Goal: Task Accomplishment & Management: Manage account settings

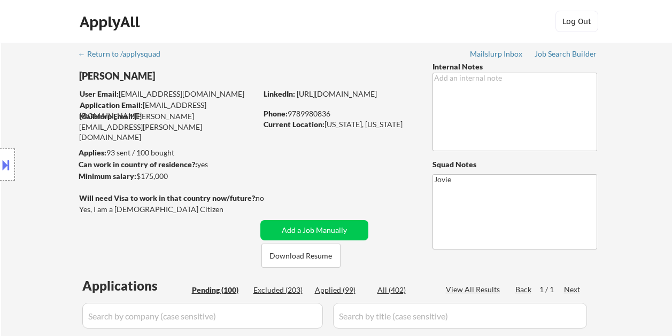
select select ""pending""
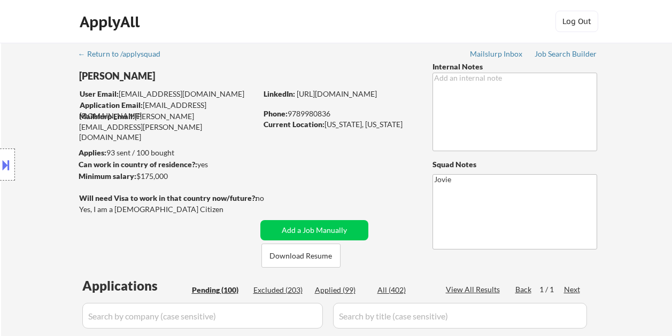
select select ""pending""
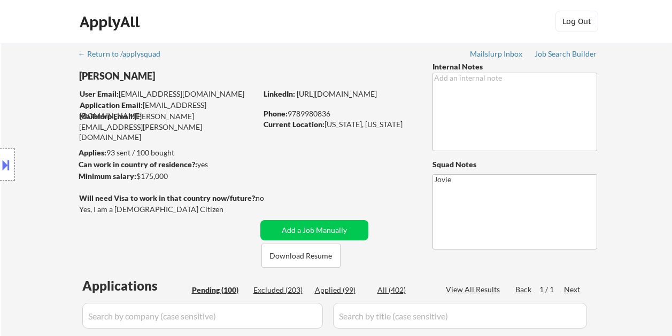
select select ""pending""
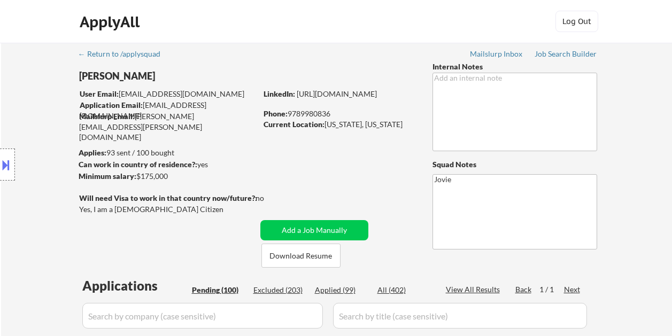
select select ""pending""
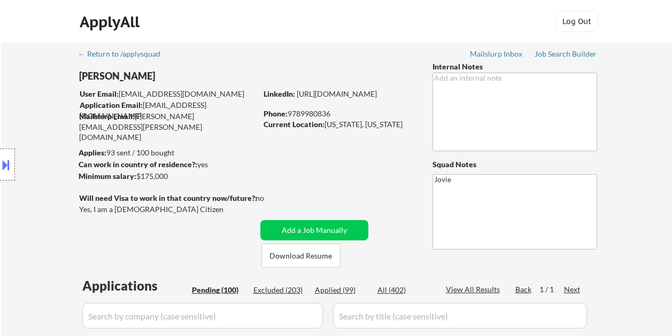
select select ""pending""
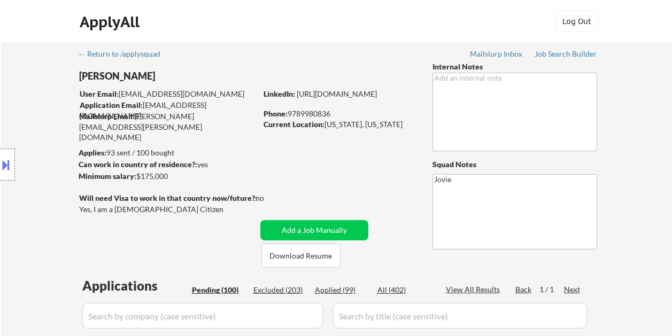
select select ""pending""
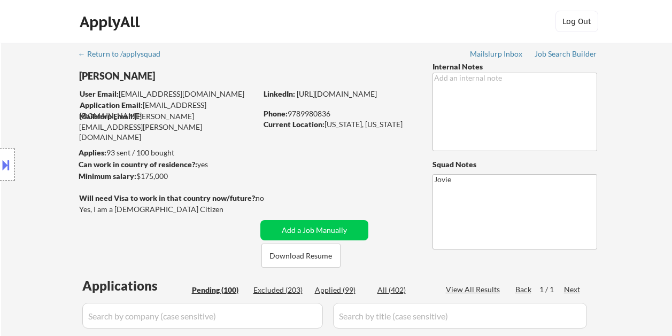
select select ""pending""
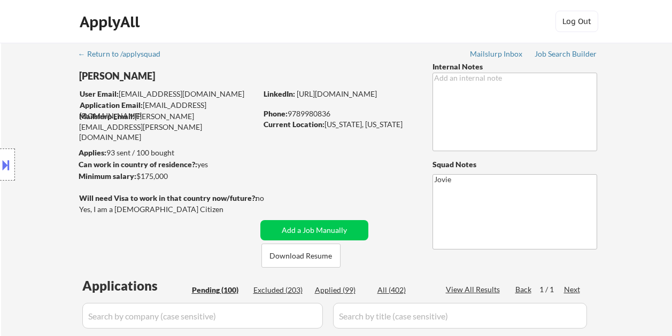
select select ""pending""
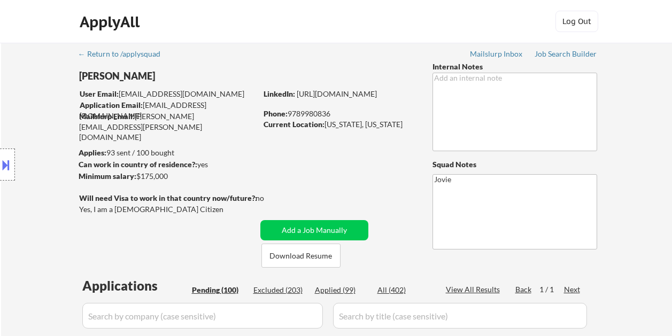
select select ""pending""
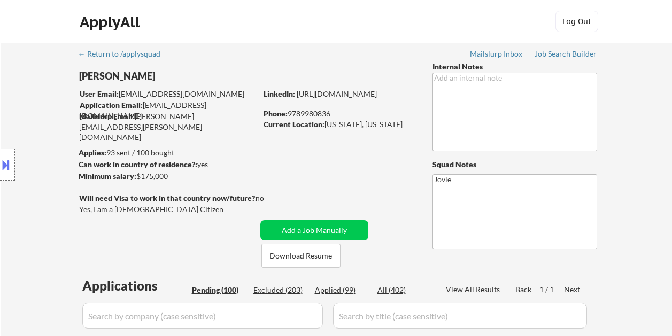
select select ""pending""
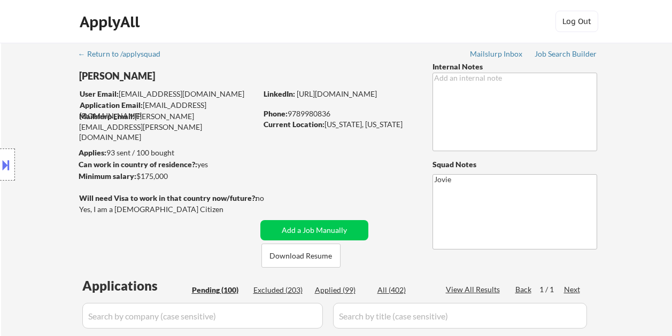
select select ""pending""
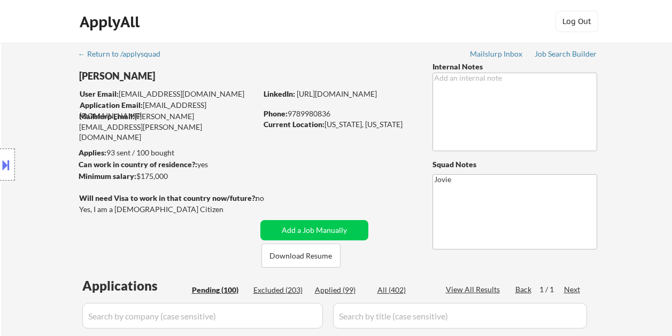
select select ""pending""
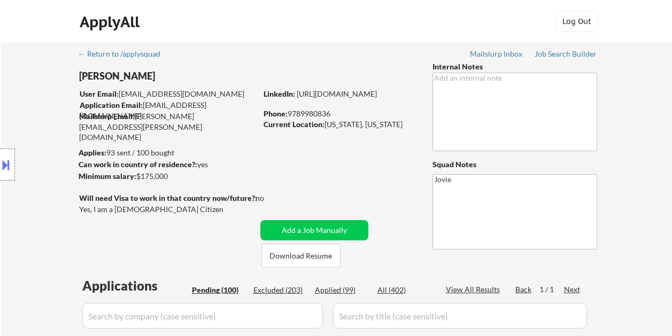
select select ""pending""
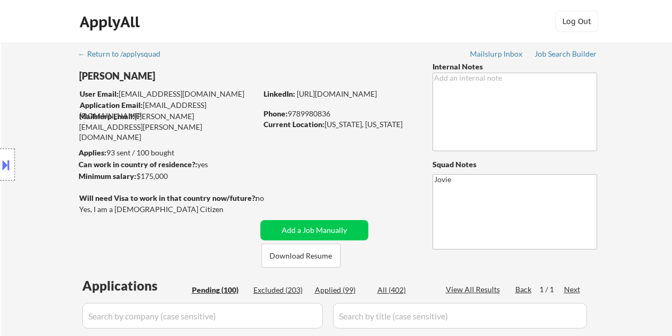
select select ""pending""
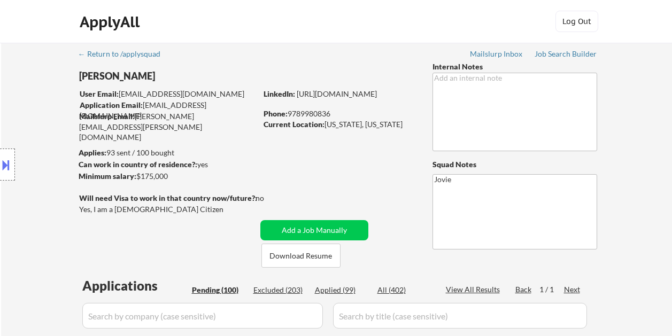
select select ""pending""
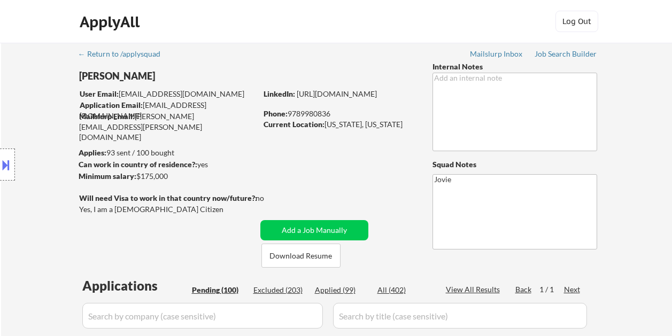
select select ""pending""
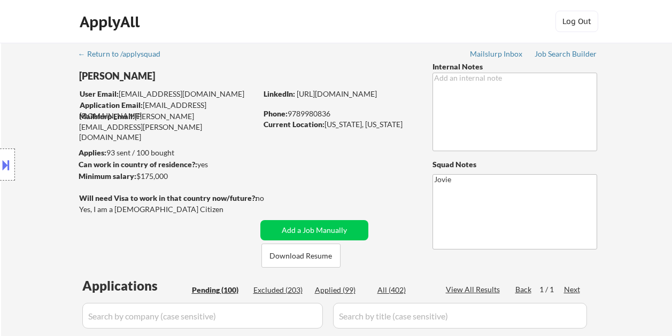
select select ""pending""
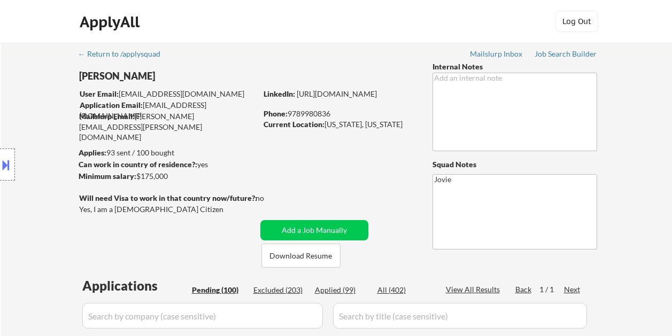
select select ""pending""
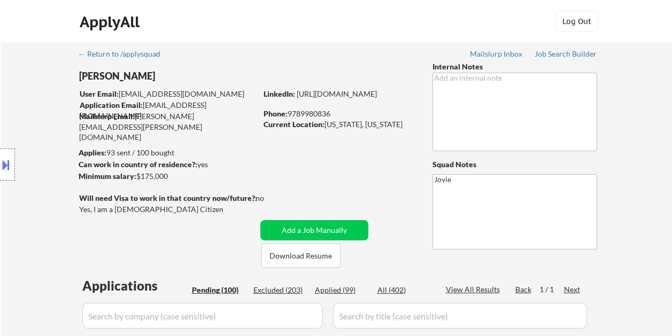
select select ""pending""
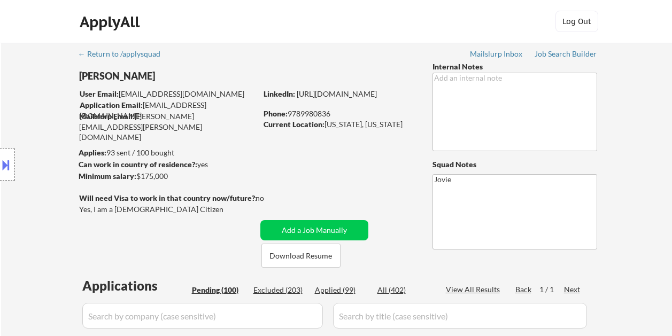
select select ""pending""
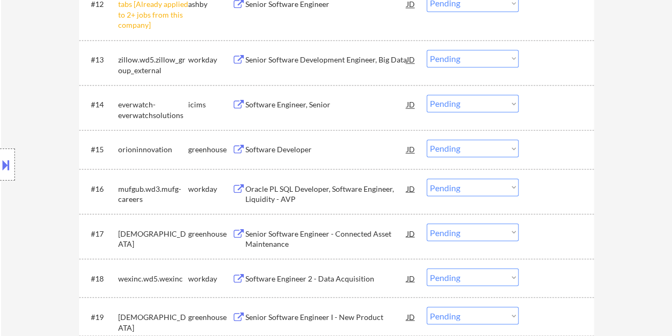
scroll to position [855, 0]
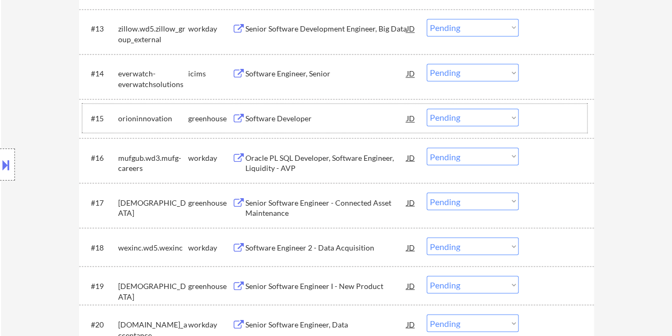
click at [551, 112] on div at bounding box center [557, 118] width 47 height 19
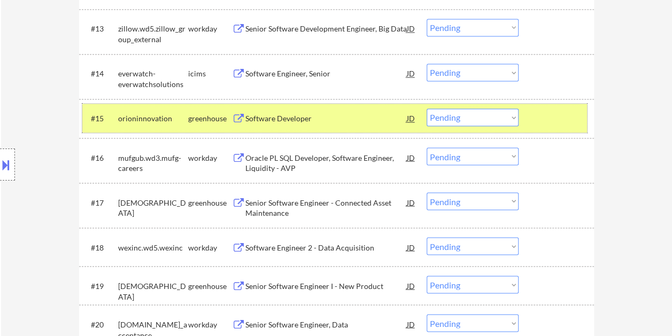
click at [291, 118] on div "Software Developer" at bounding box center [325, 118] width 161 height 11
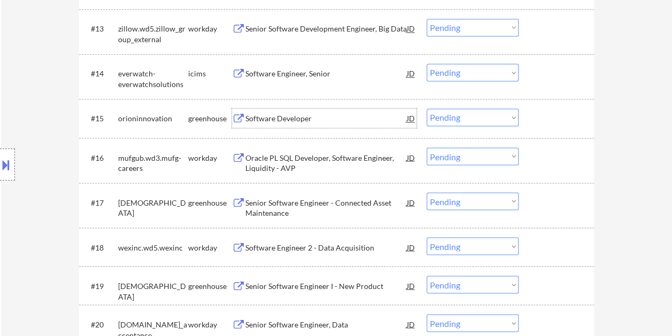
drag, startPoint x: 552, startPoint y: 125, endPoint x: 512, endPoint y: 123, distance: 40.1
click at [552, 124] on div at bounding box center [557, 118] width 47 height 19
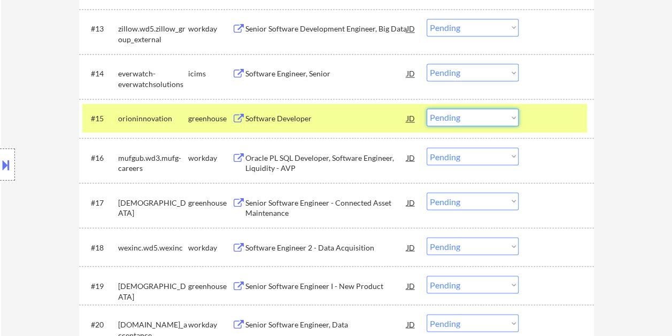
click at [507, 122] on select "Choose an option... Pending Applied Excluded (Questions) Excluded (Expired) Exc…" at bounding box center [473, 118] width 92 height 18
click at [427, 109] on select "Choose an option... Pending Applied Excluded (Questions) Excluded (Expired) Exc…" at bounding box center [473, 118] width 92 height 18
select select ""pending""
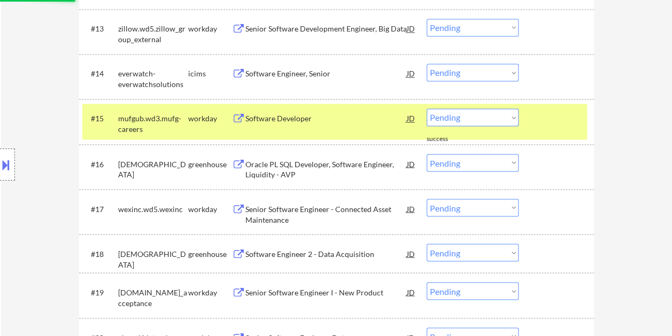
click at [553, 124] on div at bounding box center [557, 118] width 47 height 19
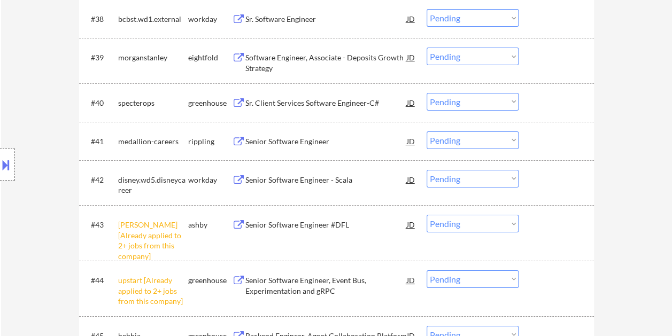
scroll to position [1925, 0]
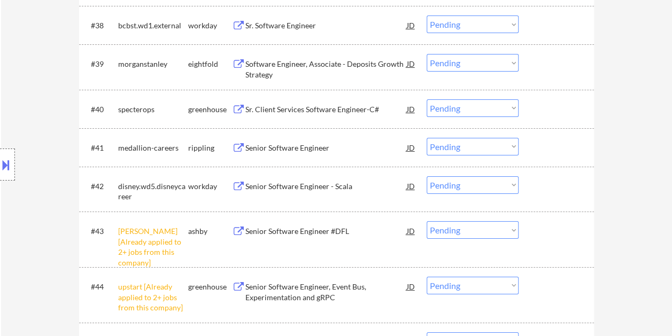
click at [543, 115] on div at bounding box center [557, 108] width 47 height 19
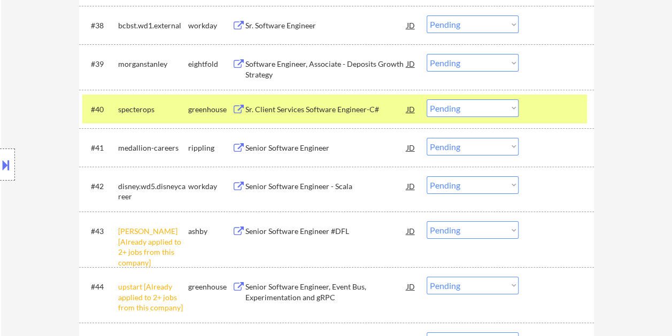
click at [365, 113] on div "Sr. Client Services Software Engineer-C#" at bounding box center [325, 109] width 161 height 11
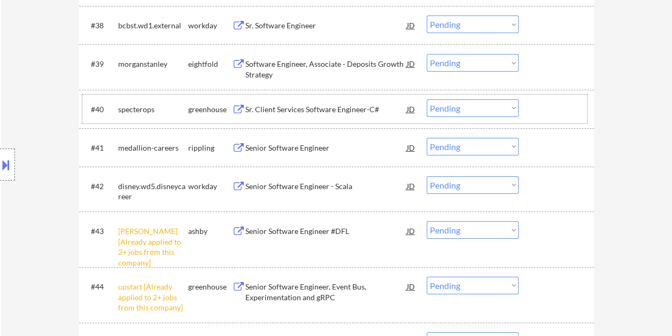
click at [531, 108] on div "#40 specterops greenhouse Sr. Client Services Software Engineer-C# JD warning_a…" at bounding box center [334, 109] width 505 height 29
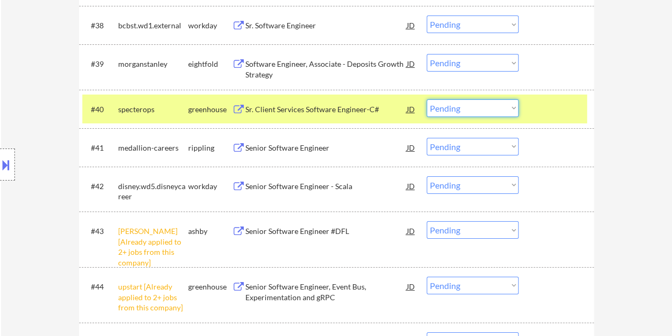
click at [513, 105] on select "Choose an option... Pending Applied Excluded (Questions) Excluded (Expired) Exc…" at bounding box center [473, 108] width 92 height 18
click at [427, 99] on select "Choose an option... Pending Applied Excluded (Questions) Excluded (Expired) Exc…" at bounding box center [473, 108] width 92 height 18
select select ""pending""
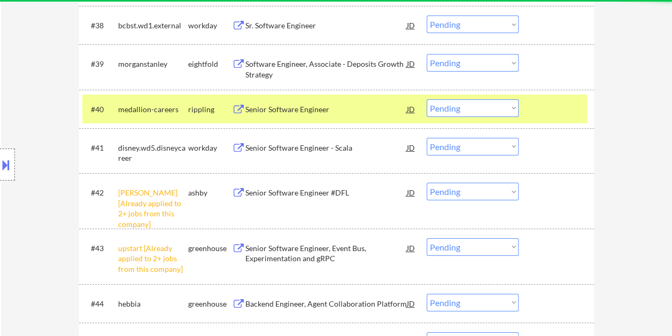
click at [537, 107] on div at bounding box center [557, 108] width 47 height 19
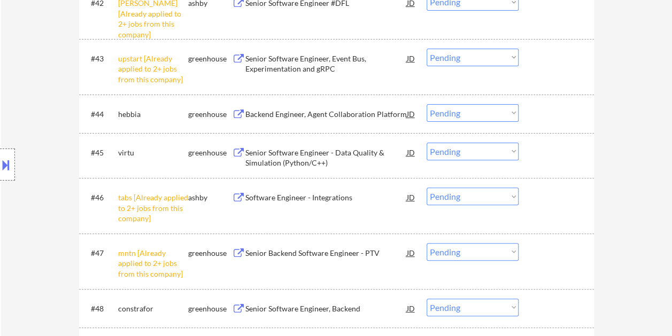
scroll to position [2138, 0]
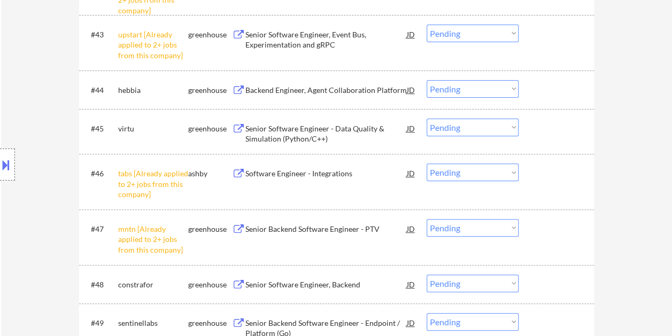
click at [552, 82] on div at bounding box center [557, 89] width 47 height 19
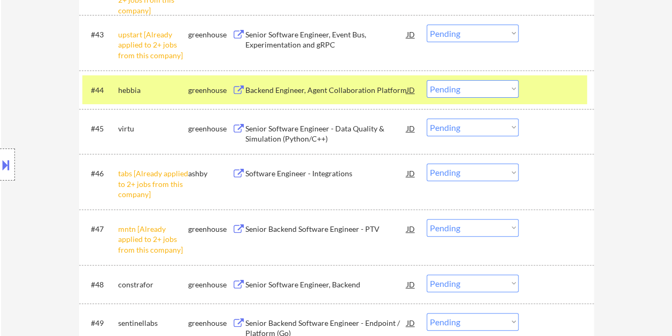
click at [381, 86] on div "Backend Engineer, Agent Collaboration Platform" at bounding box center [325, 90] width 161 height 11
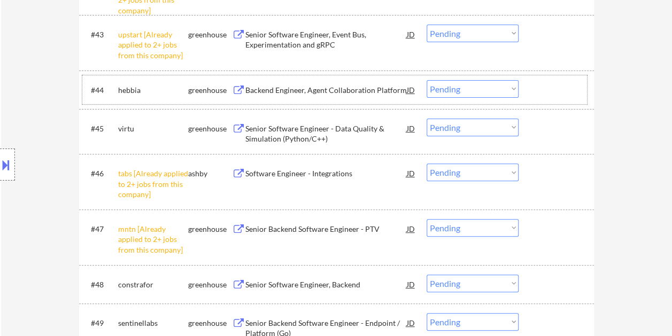
click at [524, 88] on div "#44 hebbia greenhouse Backend Engineer, Agent Collaboration Platform JD warning…" at bounding box center [334, 89] width 505 height 29
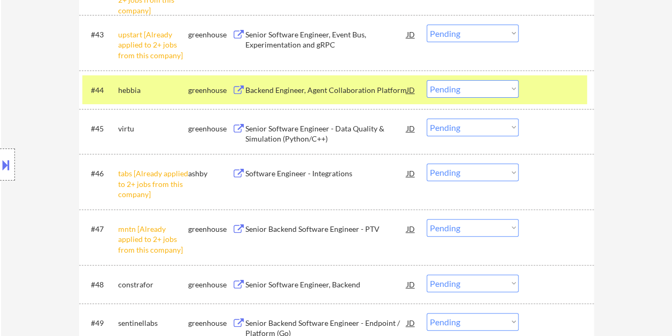
click at [512, 87] on select "Choose an option... Pending Applied Excluded (Questions) Excluded (Expired) Exc…" at bounding box center [473, 89] width 92 height 18
click at [427, 80] on select "Choose an option... Pending Applied Excluded (Questions) Excluded (Expired) Exc…" at bounding box center [473, 89] width 92 height 18
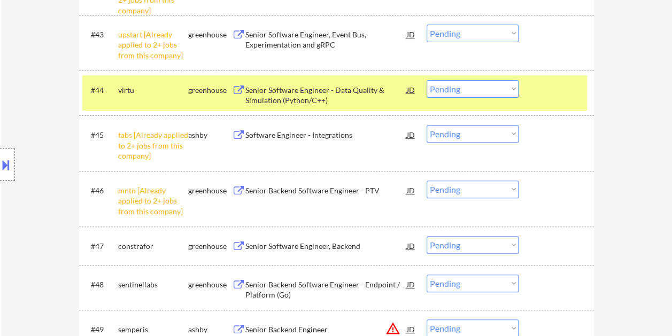
click at [310, 87] on div "Senior Software Engineer - Data Quality & Simulation (Python/C++)" at bounding box center [325, 95] width 161 height 21
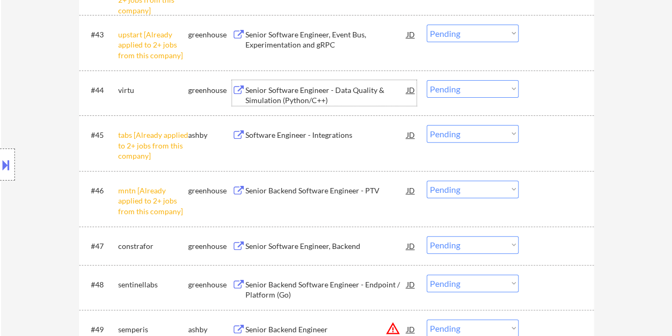
click at [536, 96] on div at bounding box center [557, 89] width 47 height 19
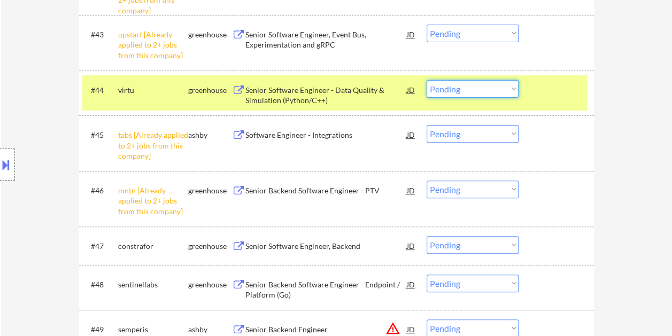
click at [518, 89] on select "Choose an option... Pending Applied Excluded (Questions) Excluded (Expired) Exc…" at bounding box center [473, 89] width 92 height 18
click at [427, 80] on select "Choose an option... Pending Applied Excluded (Questions) Excluded (Expired) Exc…" at bounding box center [473, 89] width 92 height 18
select select ""pending""
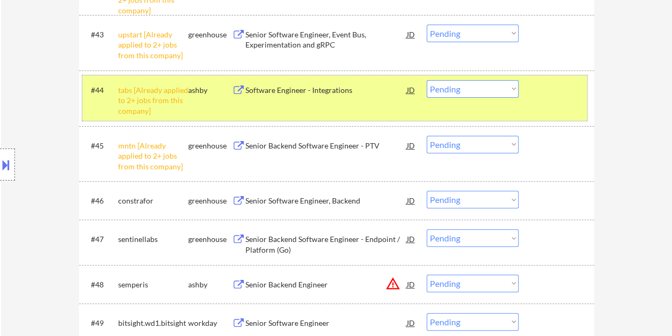
click at [552, 94] on div at bounding box center [557, 89] width 47 height 19
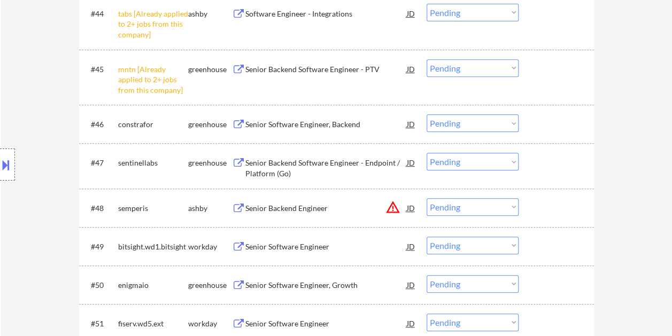
scroll to position [2245, 0]
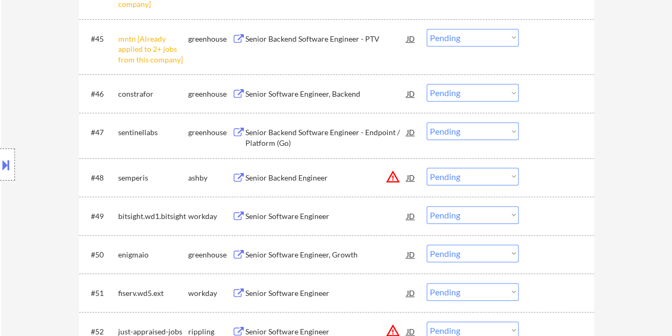
click at [556, 92] on div at bounding box center [557, 93] width 47 height 19
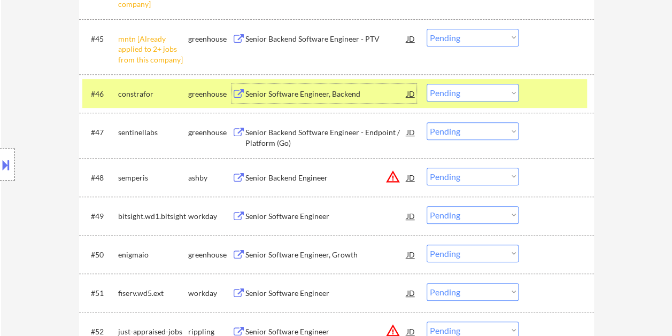
click at [318, 92] on div "Senior Software Engineer, Backend" at bounding box center [325, 94] width 161 height 11
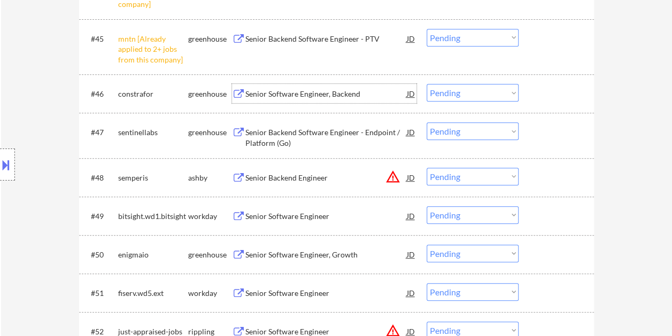
click at [538, 92] on div at bounding box center [557, 93] width 47 height 19
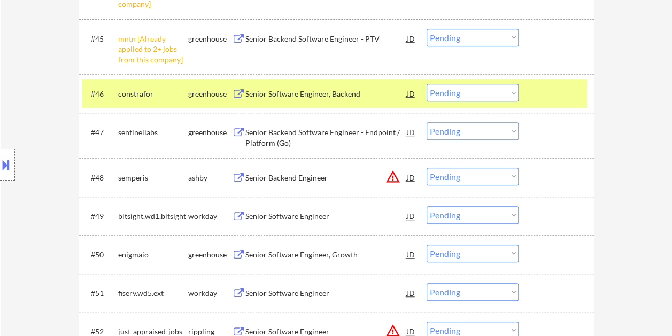
click at [511, 94] on select "Choose an option... Pending Applied Excluded (Questions) Excluded (Expired) Exc…" at bounding box center [473, 93] width 92 height 18
click at [427, 84] on select "Choose an option... Pending Applied Excluded (Questions) Excluded (Expired) Exc…" at bounding box center [473, 93] width 92 height 18
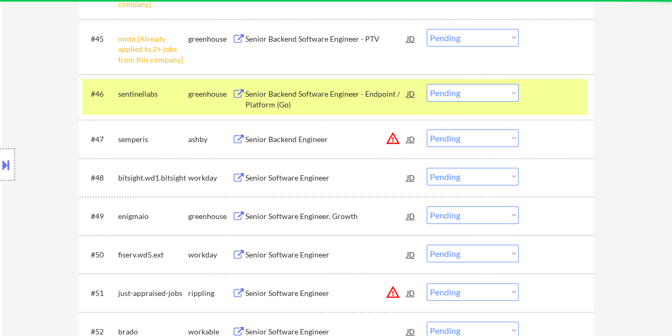
click at [546, 97] on div at bounding box center [557, 93] width 47 height 19
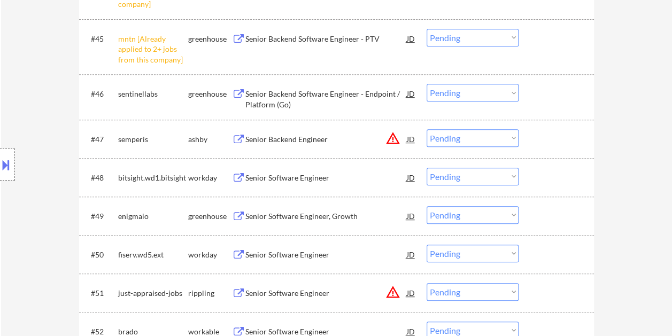
drag, startPoint x: 568, startPoint y: 97, endPoint x: 501, endPoint y: 106, distance: 66.9
click at [567, 97] on div at bounding box center [557, 93] width 47 height 19
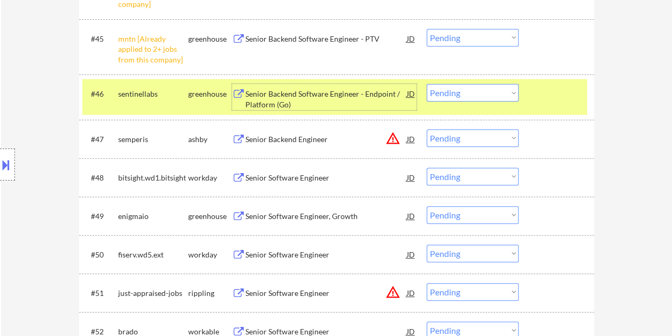
click at [312, 92] on div "Senior Backend Software Engineer - Endpoint / Platform (Go)" at bounding box center [325, 99] width 161 height 21
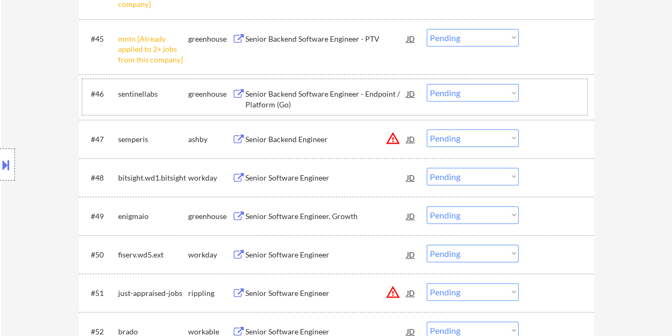
click at [530, 95] on div "#46 sentinellabs greenhouse Senior Backend Software Engineer - Endpoint / Platf…" at bounding box center [334, 96] width 505 height 35
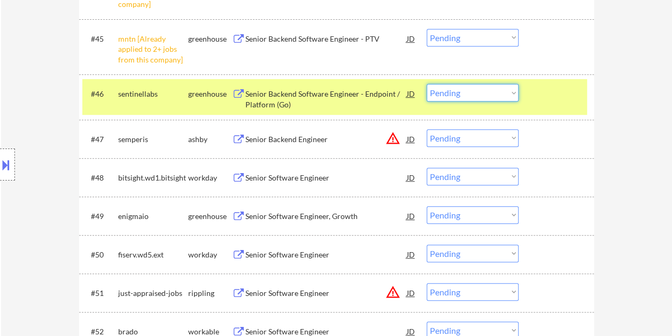
drag, startPoint x: 512, startPoint y: 92, endPoint x: 507, endPoint y: 97, distance: 7.2
click at [512, 92] on select "Choose an option... Pending Applied Excluded (Questions) Excluded (Expired) Exc…" at bounding box center [473, 93] width 92 height 18
click at [427, 84] on select "Choose an option... Pending Applied Excluded (Questions) Excluded (Expired) Exc…" at bounding box center [473, 93] width 92 height 18
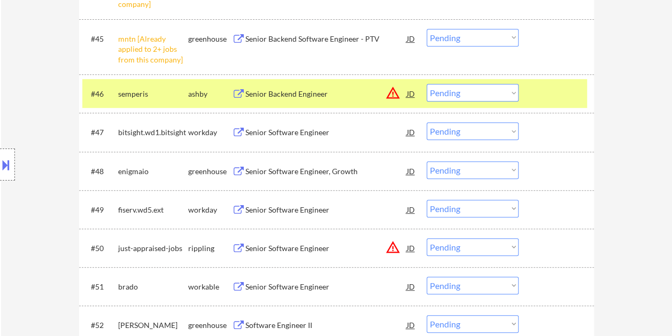
click at [541, 94] on div at bounding box center [557, 93] width 47 height 19
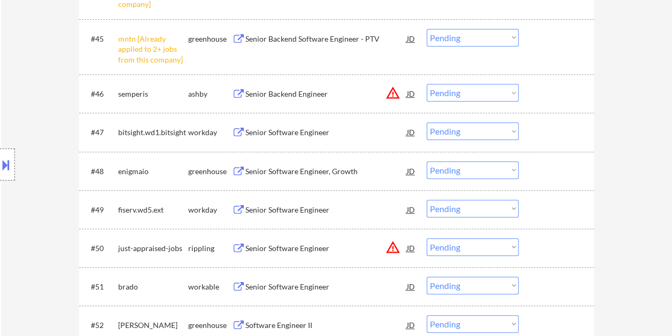
drag, startPoint x: 554, startPoint y: 95, endPoint x: 460, endPoint y: 105, distance: 94.6
click at [553, 96] on div at bounding box center [557, 93] width 47 height 19
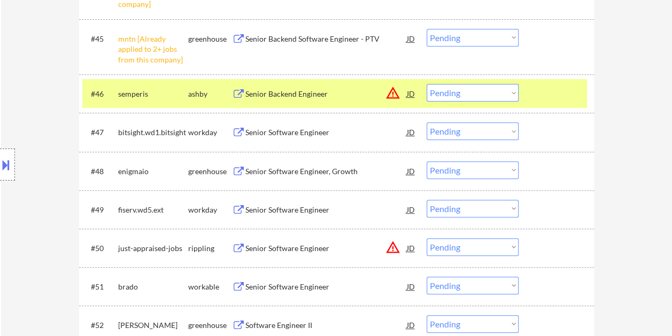
click at [323, 96] on div "Senior Backend Engineer" at bounding box center [325, 94] width 161 height 11
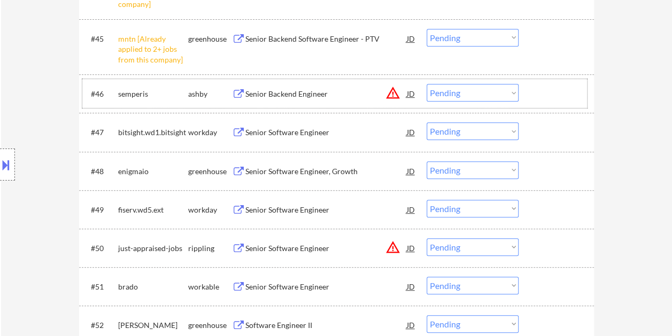
click at [545, 92] on div at bounding box center [557, 93] width 47 height 19
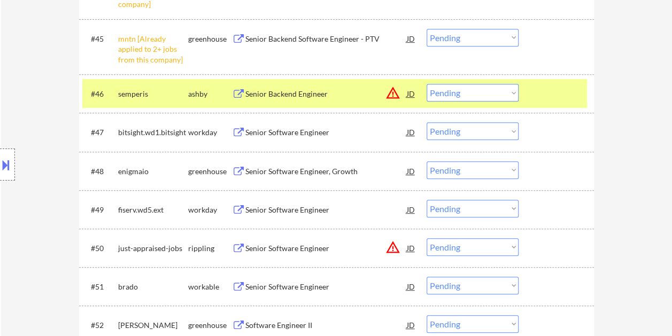
click at [513, 95] on select "Choose an option... Pending Applied Excluded (Questions) Excluded (Expired) Exc…" at bounding box center [473, 93] width 92 height 18
click at [427, 84] on select "Choose an option... Pending Applied Excluded (Questions) Excluded (Expired) Exc…" at bounding box center [473, 93] width 92 height 18
select select ""pending""
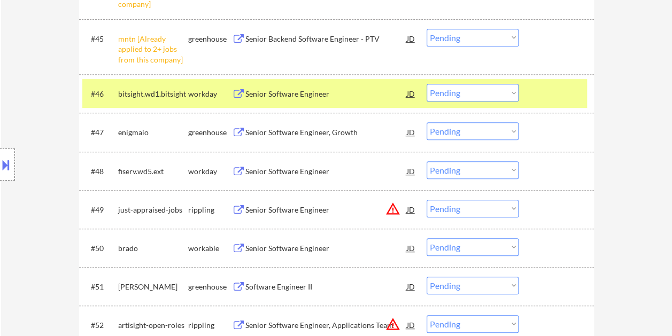
click at [542, 92] on div at bounding box center [557, 93] width 47 height 19
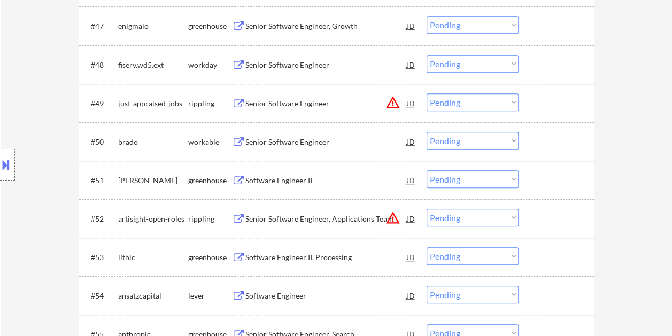
scroll to position [2352, 0]
click at [550, 144] on div at bounding box center [557, 141] width 47 height 19
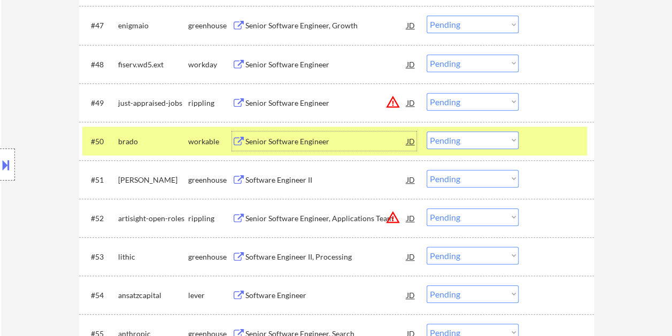
click at [368, 141] on div "Senior Software Engineer" at bounding box center [325, 141] width 161 height 11
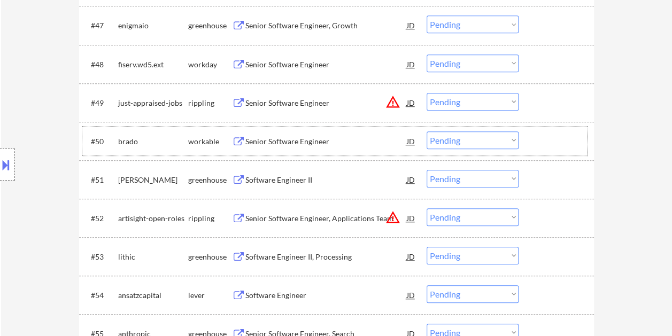
click at [524, 142] on div "#50 brado workable Senior Software Engineer JD warning_amber Choose an option..…" at bounding box center [334, 141] width 505 height 29
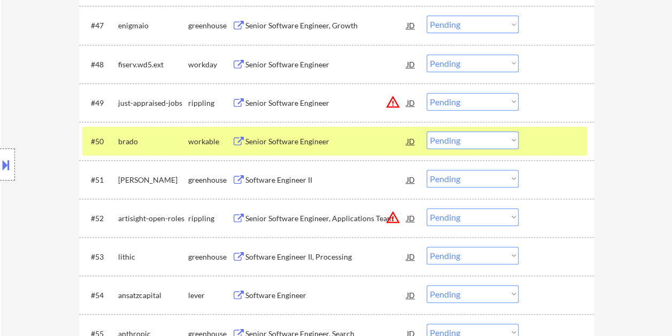
click at [515, 141] on select "Choose an option... Pending Applied Excluded (Questions) Excluded (Expired) Exc…" at bounding box center [473, 141] width 92 height 18
click at [473, 140] on select "Choose an option... Pending Applied Excluded (Questions) Excluded (Expired) Exc…" at bounding box center [473, 141] width 92 height 18
click at [427, 132] on select "Choose an option... Pending Applied Excluded (Questions) Excluded (Expired) Exc…" at bounding box center [473, 141] width 92 height 18
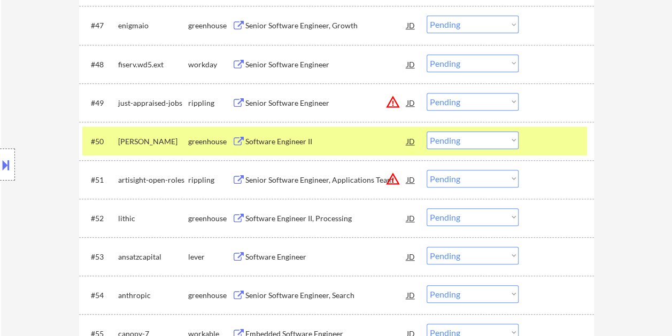
click at [543, 142] on div at bounding box center [557, 141] width 47 height 19
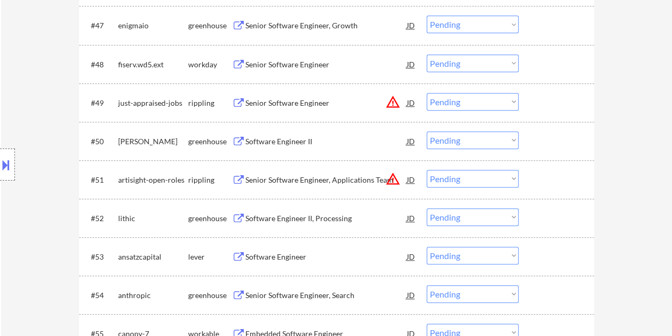
click at [544, 140] on div at bounding box center [557, 141] width 47 height 19
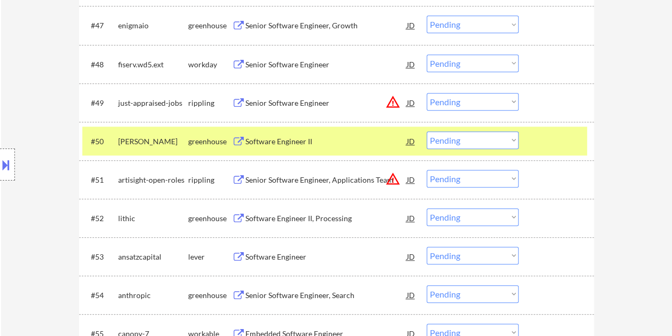
click at [361, 137] on div "Software Engineer II" at bounding box center [325, 141] width 161 height 11
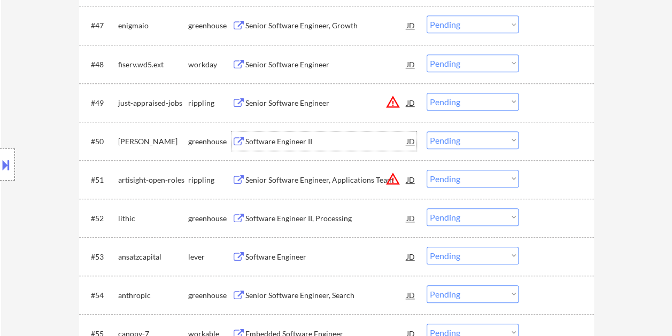
drag, startPoint x: 540, startPoint y: 144, endPoint x: 530, endPoint y: 143, distance: 10.3
click at [540, 144] on div at bounding box center [557, 141] width 47 height 19
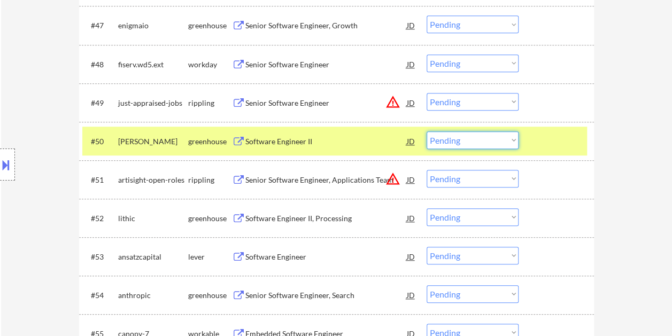
drag, startPoint x: 515, startPoint y: 139, endPoint x: 511, endPoint y: 146, distance: 8.6
click at [515, 139] on select "Choose an option... Pending Applied Excluded (Questions) Excluded (Expired) Exc…" at bounding box center [473, 141] width 92 height 18
click at [427, 132] on select "Choose an option... Pending Applied Excluded (Questions) Excluded (Expired) Exc…" at bounding box center [473, 141] width 92 height 18
select select ""pending""
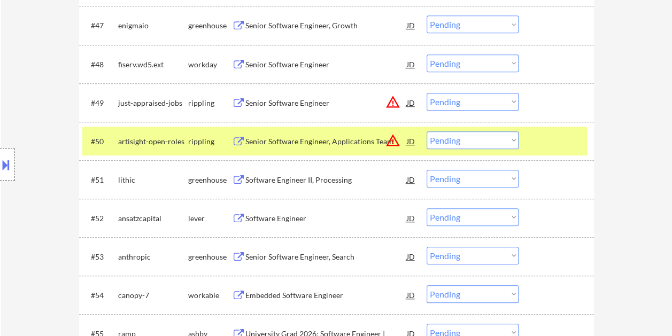
click at [551, 142] on div at bounding box center [557, 141] width 47 height 19
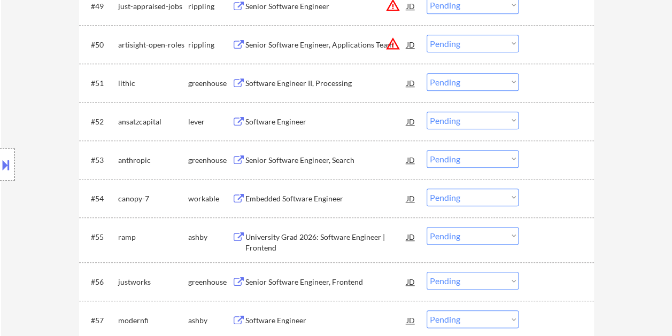
scroll to position [2459, 0]
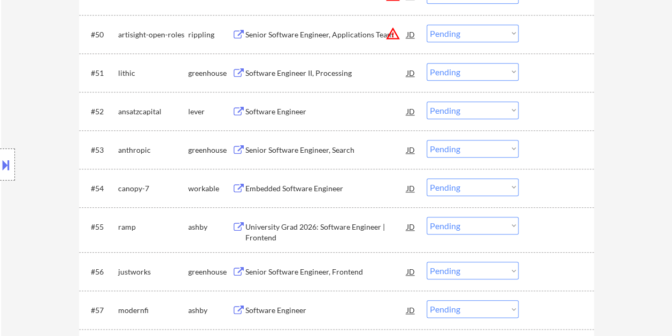
click at [563, 110] on div at bounding box center [557, 111] width 47 height 19
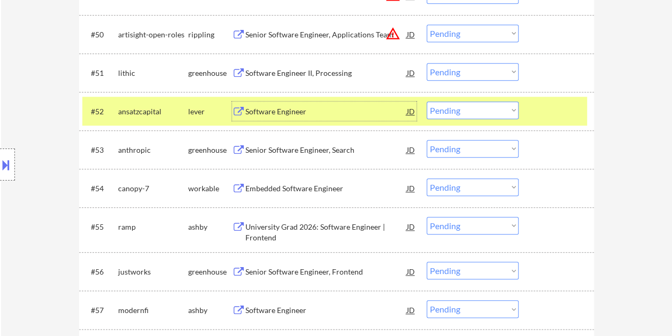
click at [308, 118] on div "Software Engineer" at bounding box center [325, 111] width 161 height 19
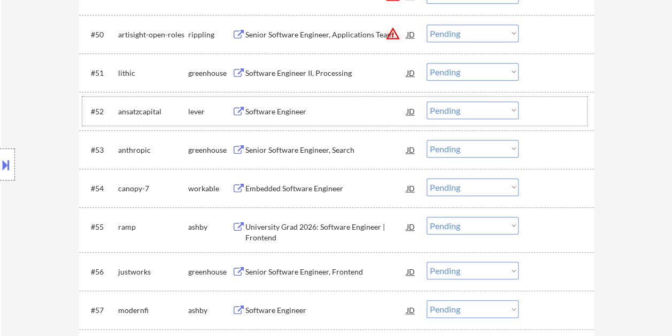
drag, startPoint x: 544, startPoint y: 110, endPoint x: 527, endPoint y: 110, distance: 17.1
click at [541, 110] on div at bounding box center [557, 111] width 47 height 19
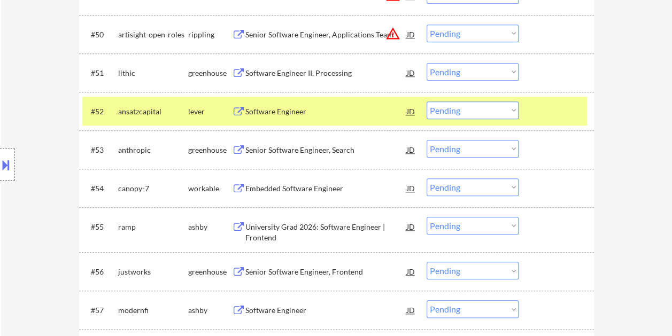
click at [508, 108] on select "Choose an option... Pending Applied Excluded (Questions) Excluded (Expired) Exc…" at bounding box center [473, 111] width 92 height 18
click at [427, 102] on select "Choose an option... Pending Applied Excluded (Questions) Excluded (Expired) Exc…" at bounding box center [473, 111] width 92 height 18
select select ""pending""
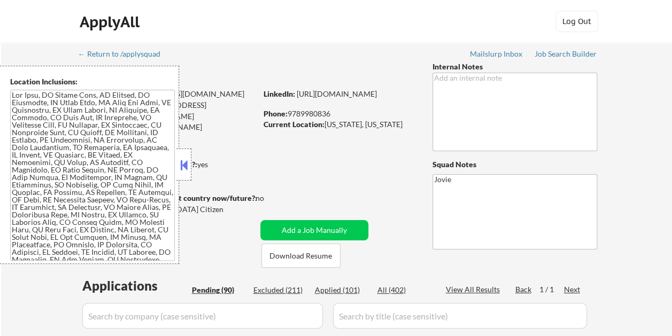
select select ""pending""
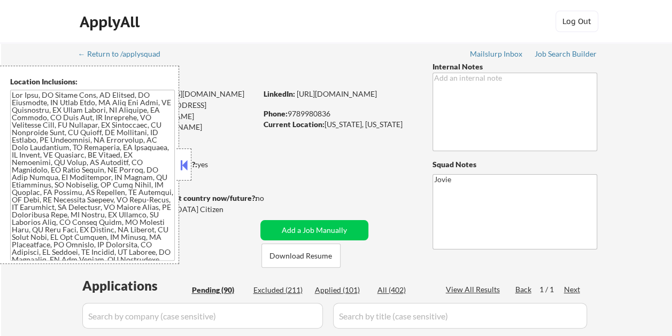
select select ""pending""
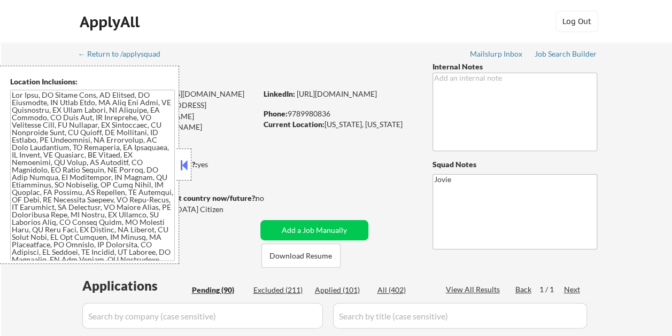
select select ""pending""
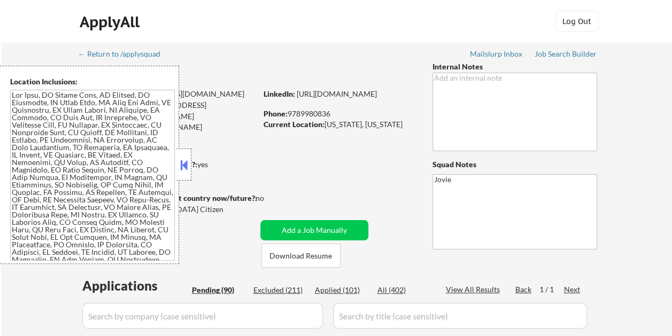
select select ""pending""
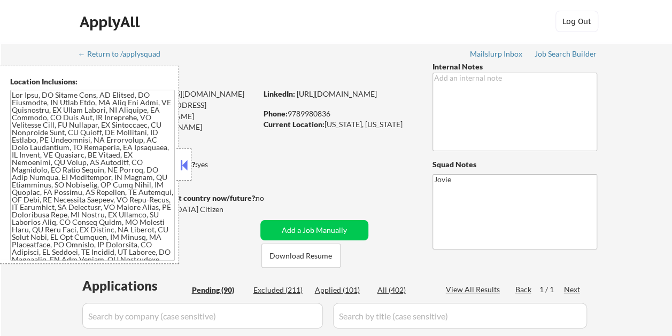
select select ""pending""
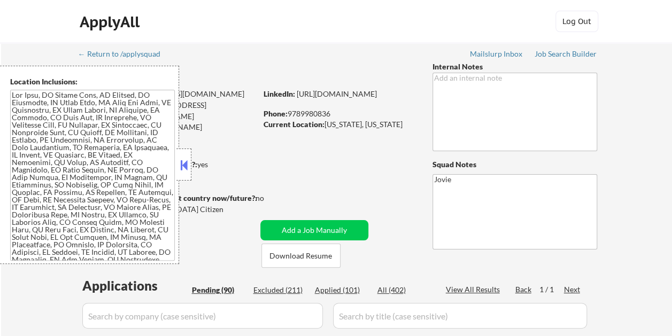
select select ""pending""
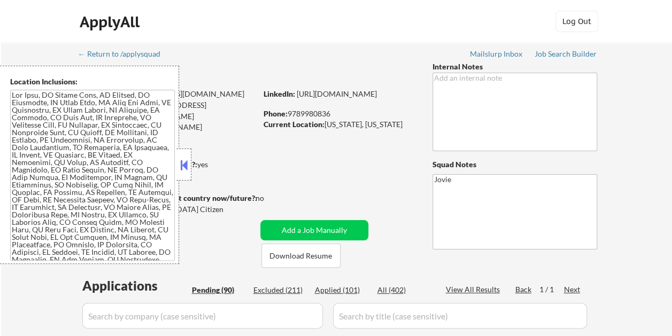
select select ""pending""
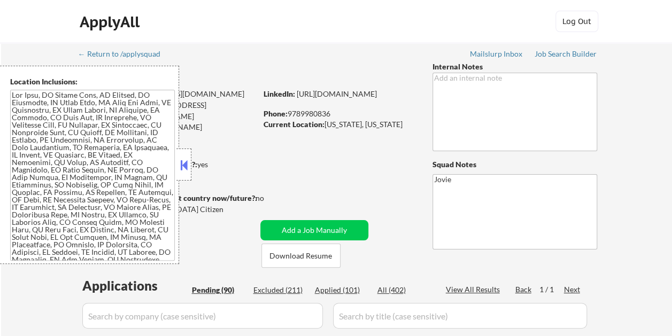
select select ""pending""
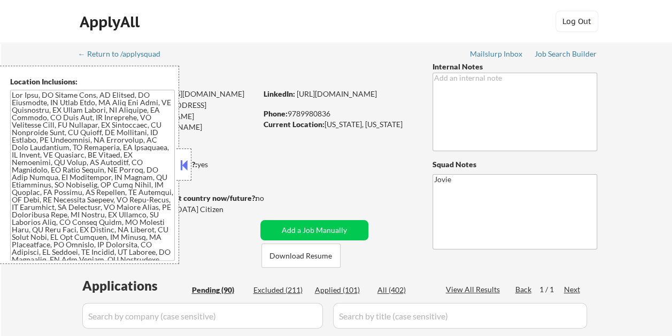
select select ""pending""
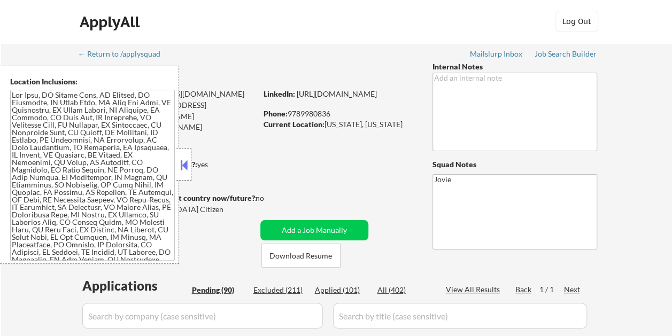
select select ""pending""
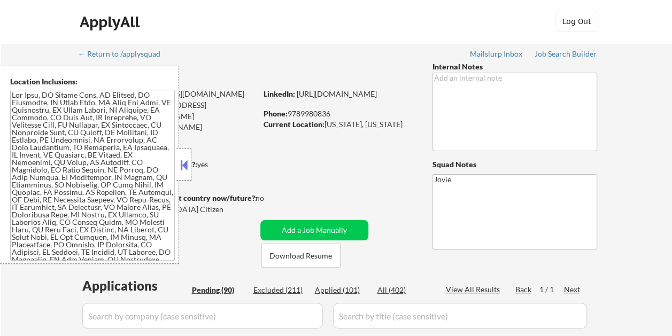
select select ""pending""
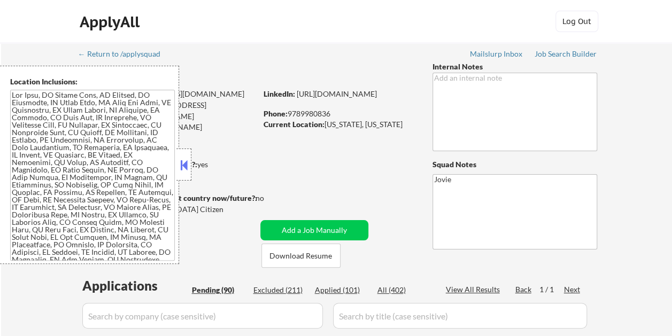
select select ""pending""
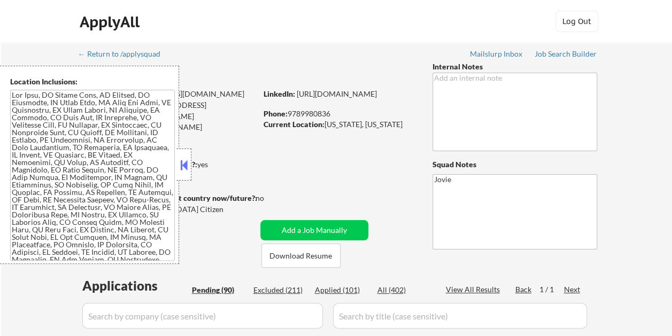
select select ""pending""
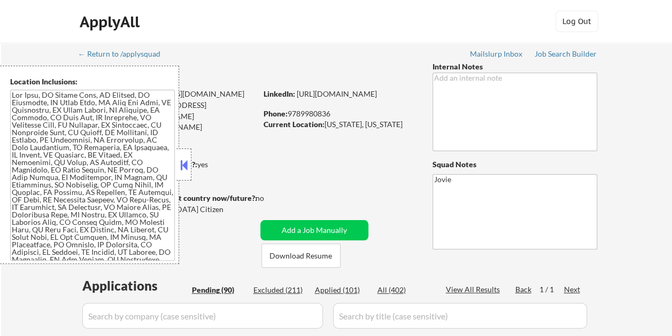
select select ""pending""
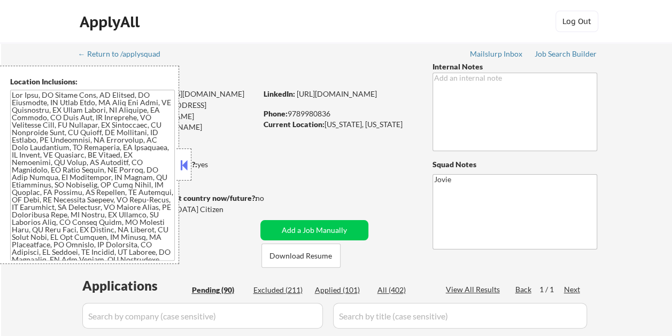
select select ""pending""
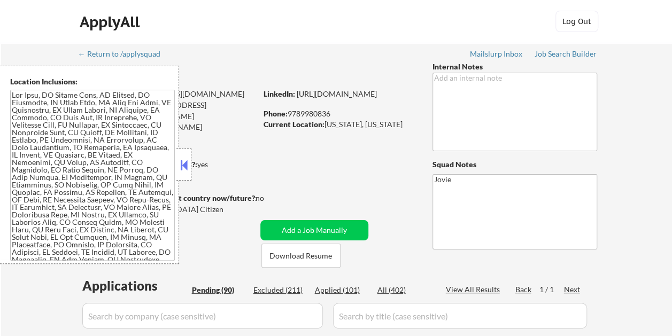
select select ""pending""
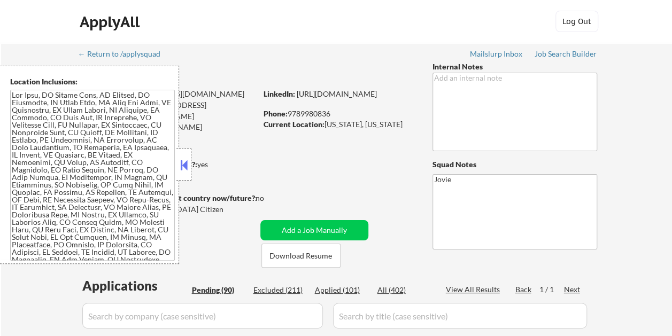
select select ""pending""
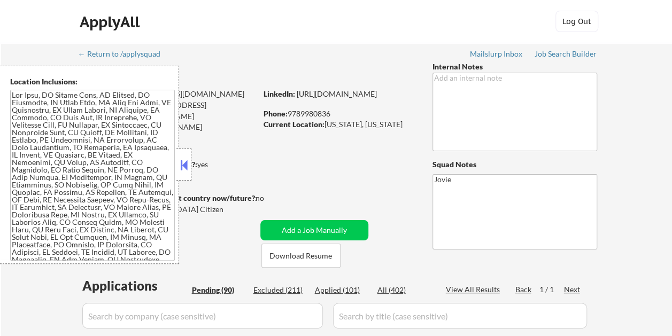
select select ""pending""
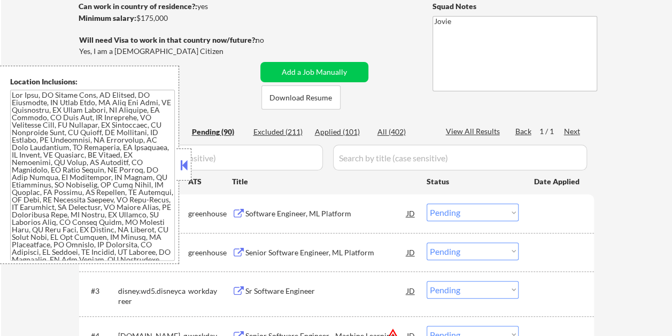
scroll to position [160, 0]
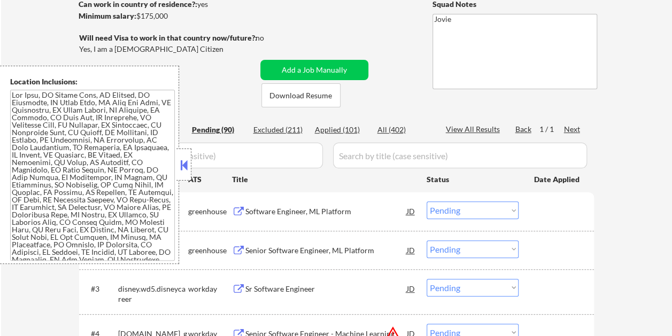
click at [187, 155] on div at bounding box center [183, 165] width 15 height 32
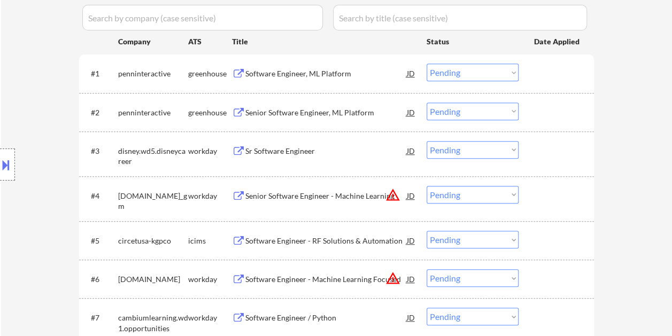
scroll to position [267, 0]
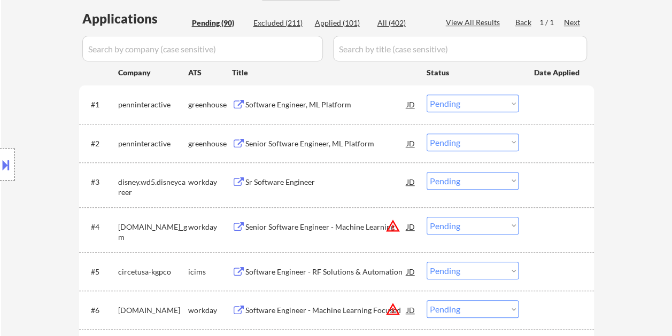
click at [554, 103] on div at bounding box center [557, 104] width 47 height 19
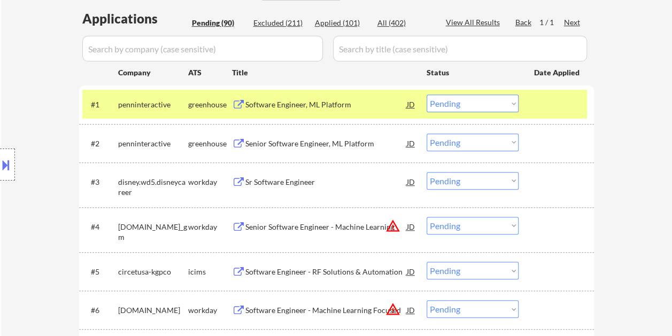
click at [380, 104] on div "Software Engineer, ML Platform" at bounding box center [325, 104] width 161 height 11
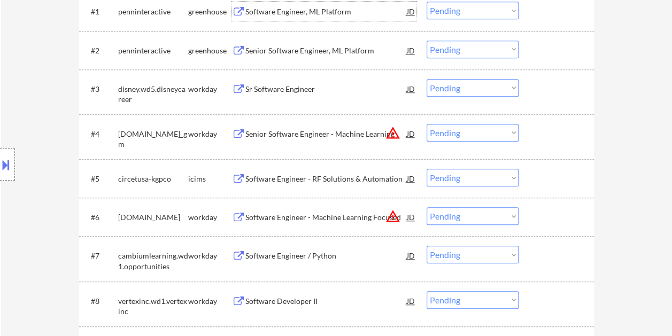
scroll to position [214, 0]
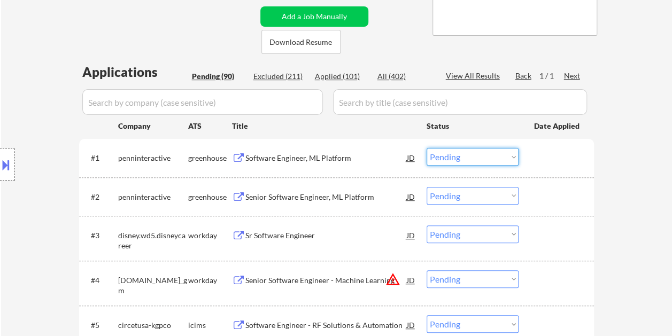
click at [499, 155] on select "Choose an option... Pending Applied Excluded (Questions) Excluded (Expired) Exc…" at bounding box center [473, 157] width 92 height 18
click at [427, 148] on select "Choose an option... Pending Applied Excluded (Questions) Excluded (Expired) Exc…" at bounding box center [473, 157] width 92 height 18
select select ""pending""
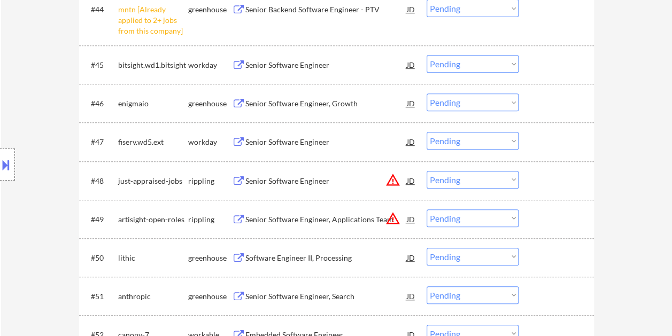
scroll to position [2299, 0]
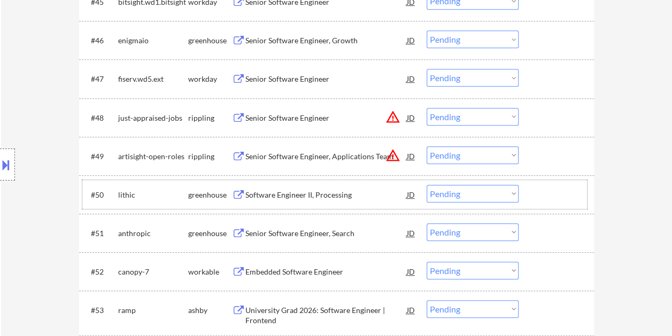
drag, startPoint x: 566, startPoint y: 188, endPoint x: 422, endPoint y: 196, distance: 144.6
click at [566, 189] on div at bounding box center [557, 194] width 47 height 19
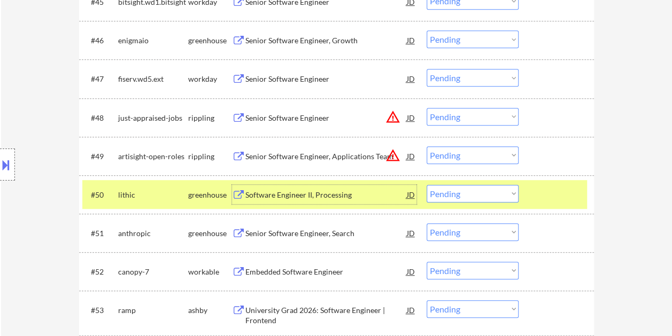
click at [356, 200] on div "Software Engineer II, Processing" at bounding box center [325, 194] width 161 height 19
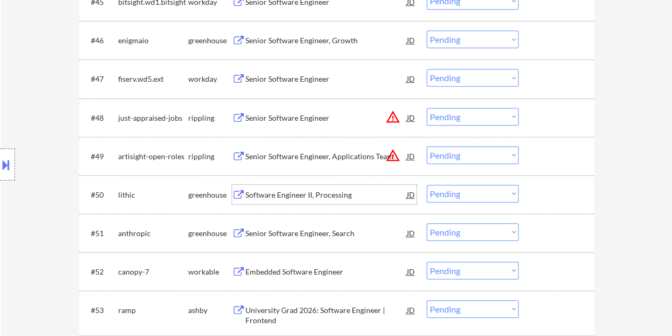
click at [540, 192] on div at bounding box center [557, 194] width 47 height 19
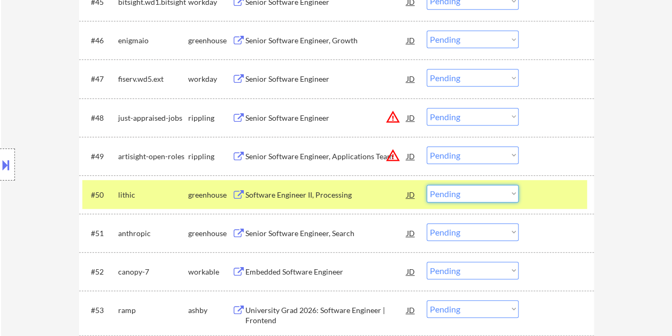
click at [511, 190] on select "Choose an option... Pending Applied Excluded (Questions) Excluded (Expired) Exc…" at bounding box center [473, 194] width 92 height 18
click at [427, 185] on select "Choose an option... Pending Applied Excluded (Questions) Excluded (Expired) Exc…" at bounding box center [473, 194] width 92 height 18
select select ""pending""
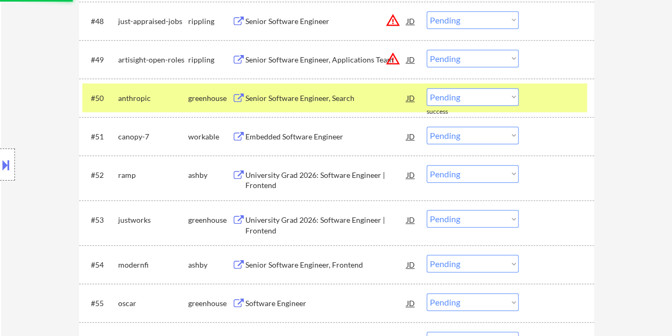
scroll to position [2406, 0]
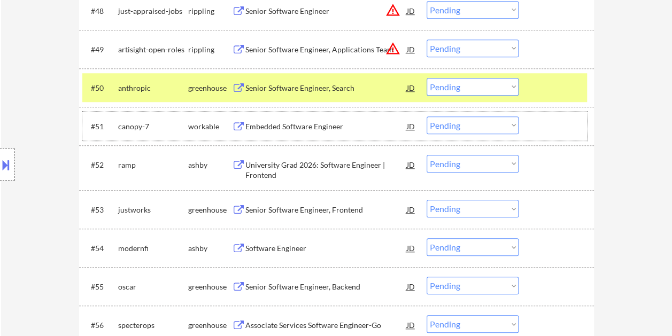
click at [553, 120] on div at bounding box center [557, 126] width 47 height 19
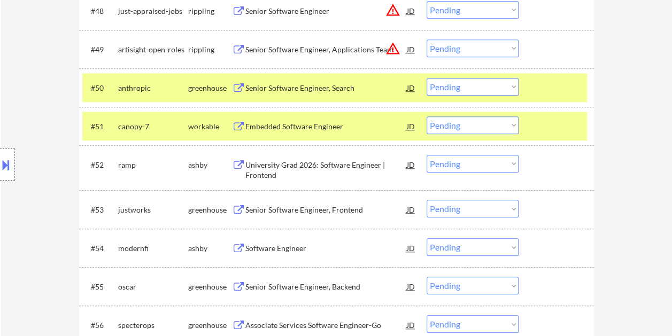
click at [540, 89] on div at bounding box center [557, 87] width 47 height 19
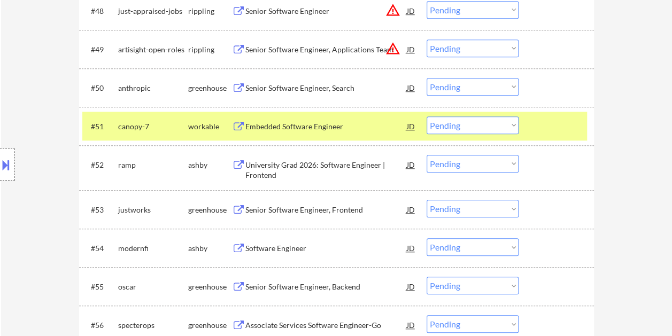
click at [343, 126] on div "Embedded Software Engineer" at bounding box center [325, 126] width 161 height 11
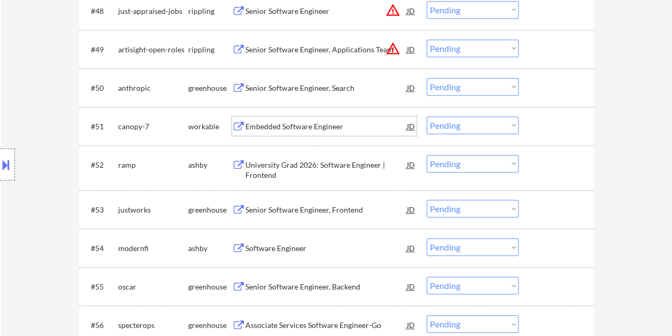
click at [542, 123] on div at bounding box center [557, 126] width 47 height 19
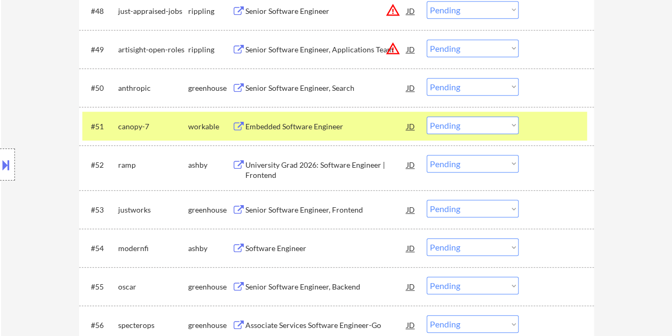
drag, startPoint x: 513, startPoint y: 126, endPoint x: 512, endPoint y: 132, distance: 5.5
click at [513, 126] on select "Choose an option... Pending Applied Excluded (Questions) Excluded (Expired) Exc…" at bounding box center [473, 126] width 92 height 18
click at [427, 117] on select "Choose an option... Pending Applied Excluded (Questions) Excluded (Expired) Exc…" at bounding box center [473, 126] width 92 height 18
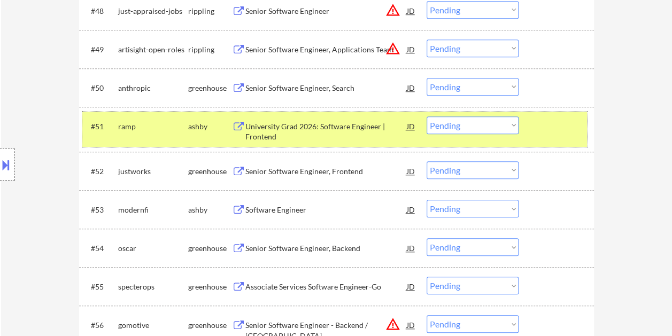
click at [531, 125] on div "#51 ramp ashby University Grad 2026: Software Engineer | Frontend JD Choose an …" at bounding box center [334, 129] width 505 height 35
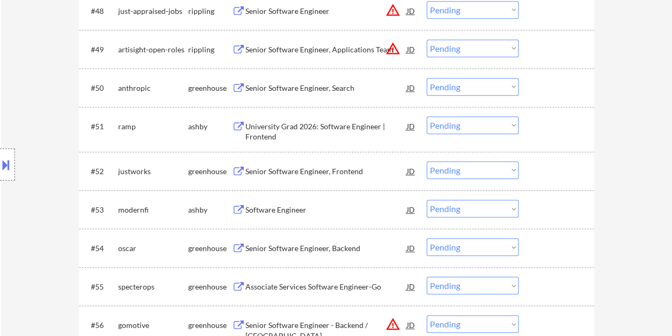
click at [543, 134] on div at bounding box center [557, 126] width 47 height 19
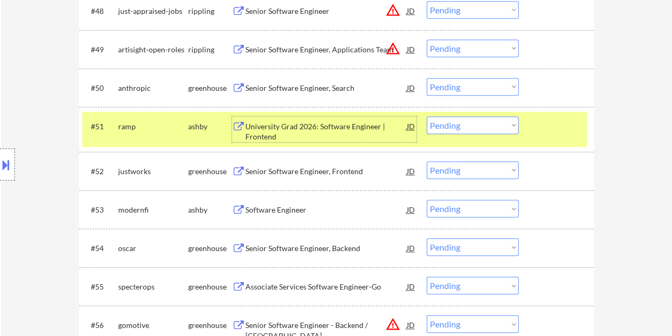
click at [361, 128] on div "University Grad 2026: Software Engineer | Frontend" at bounding box center [325, 131] width 161 height 21
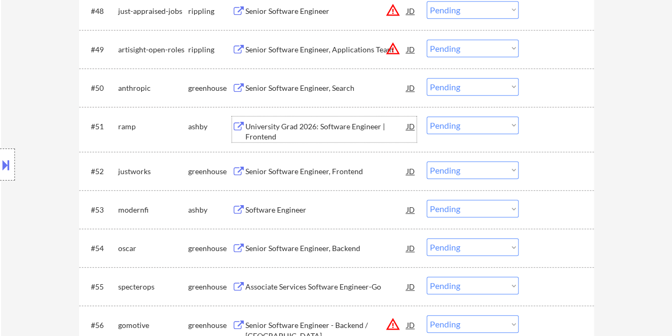
click at [545, 129] on div at bounding box center [557, 126] width 47 height 19
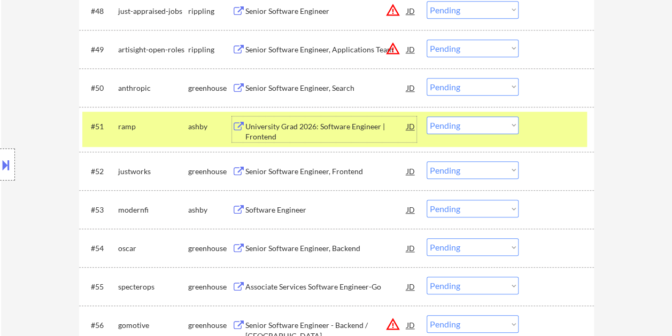
click at [384, 129] on div "University Grad 2026: Software Engineer | Frontend" at bounding box center [325, 131] width 161 height 21
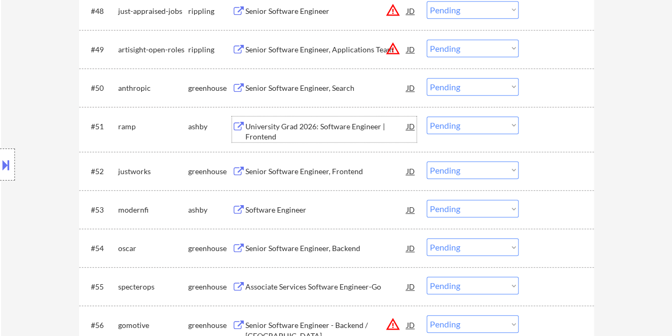
click at [515, 125] on select "Choose an option... Pending Applied Excluded (Questions) Excluded (Expired) Exc…" at bounding box center [473, 126] width 92 height 18
click at [427, 117] on select "Choose an option... Pending Applied Excluded (Questions) Excluded (Expired) Exc…" at bounding box center [473, 126] width 92 height 18
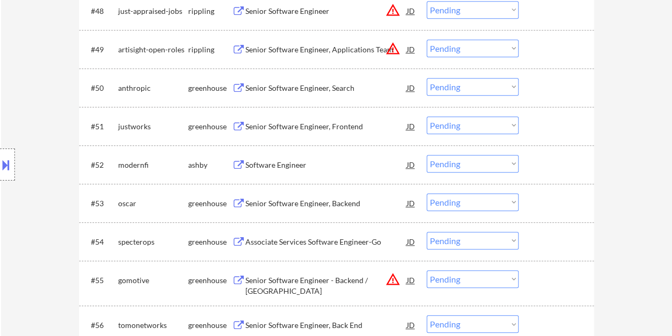
click at [547, 126] on div at bounding box center [557, 126] width 47 height 19
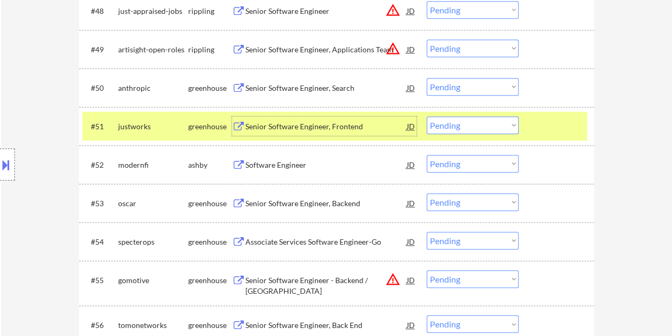
click at [358, 123] on div "Senior Software Engineer, Frontend" at bounding box center [325, 126] width 161 height 11
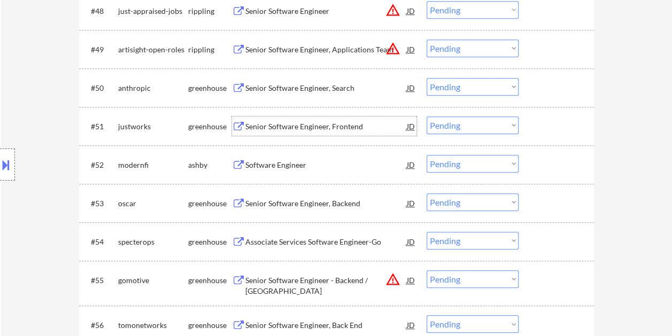
drag, startPoint x: 532, startPoint y: 126, endPoint x: 522, endPoint y: 127, distance: 10.7
click at [532, 126] on div "#51 justworks greenhouse Senior Software Engineer, Frontend JD Choose an option…" at bounding box center [334, 126] width 505 height 29
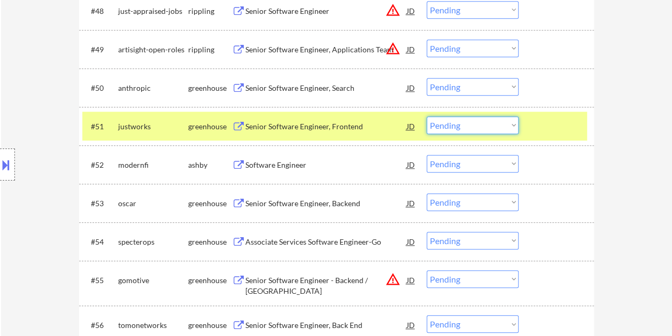
click at [512, 127] on select "Choose an option... Pending Applied Excluded (Questions) Excluded (Expired) Exc…" at bounding box center [473, 126] width 92 height 18
click at [427, 117] on select "Choose an option... Pending Applied Excluded (Questions) Excluded (Expired) Exc…" at bounding box center [473, 126] width 92 height 18
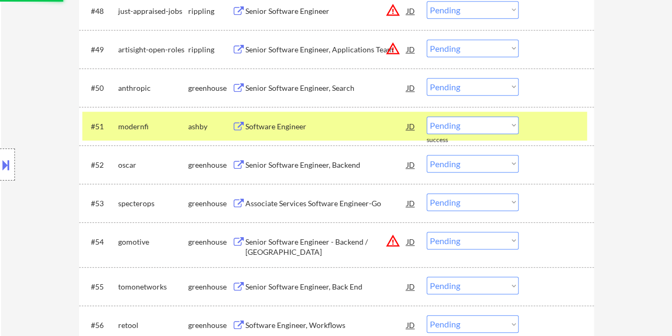
click at [539, 127] on div at bounding box center [557, 126] width 47 height 19
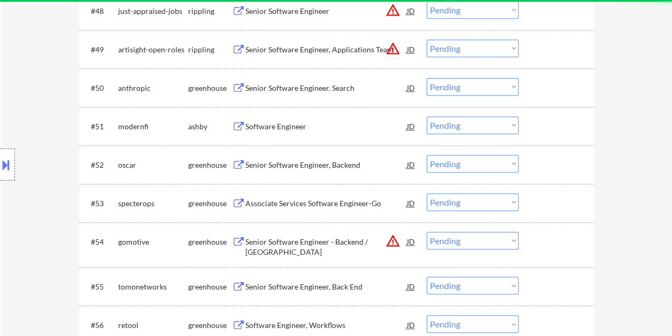
click at [548, 121] on div at bounding box center [557, 126] width 47 height 19
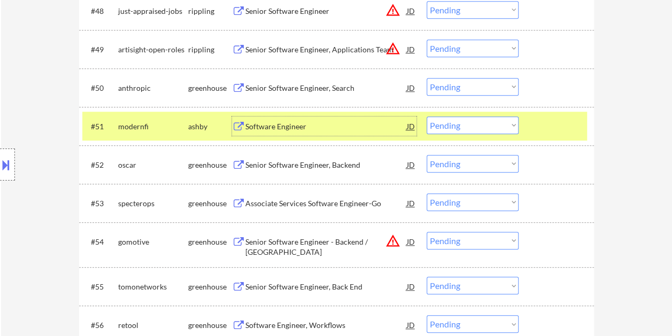
click at [307, 127] on div "Software Engineer" at bounding box center [325, 126] width 161 height 11
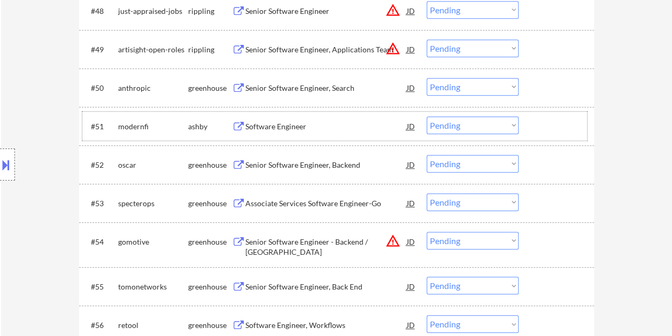
click at [540, 129] on div at bounding box center [557, 126] width 47 height 19
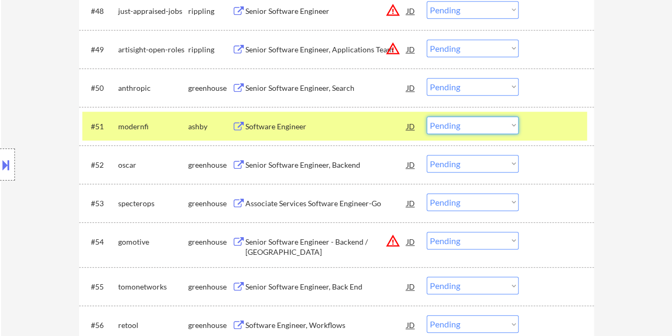
click at [515, 128] on select "Choose an option... Pending Applied Excluded (Questions) Excluded (Expired) Exc…" at bounding box center [473, 126] width 92 height 18
click at [427, 117] on select "Choose an option... Pending Applied Excluded (Questions) Excluded (Expired) Exc…" at bounding box center [473, 126] width 92 height 18
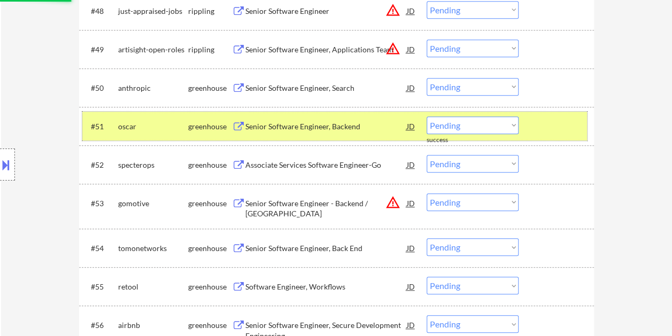
click at [542, 127] on div at bounding box center [557, 126] width 47 height 19
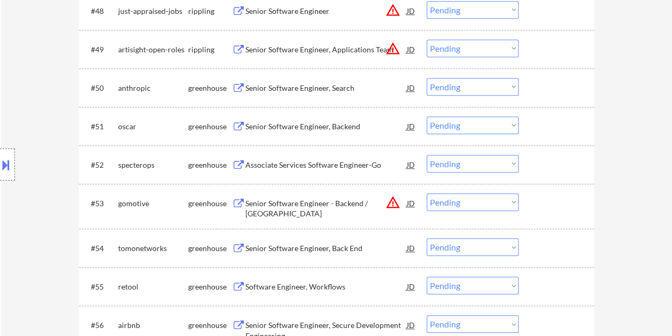
drag, startPoint x: 535, startPoint y: 129, endPoint x: 333, endPoint y: 133, distance: 201.6
click at [534, 129] on div at bounding box center [557, 126] width 47 height 19
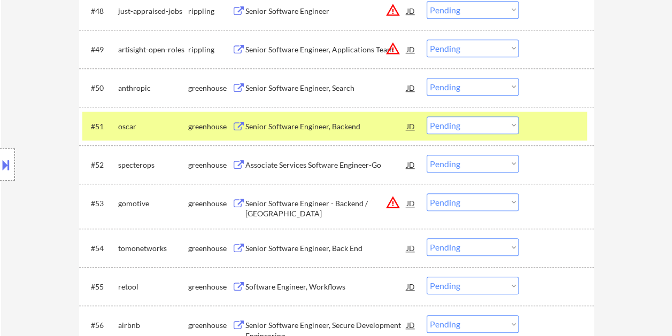
click at [295, 131] on div "Senior Software Engineer, Backend" at bounding box center [325, 126] width 161 height 11
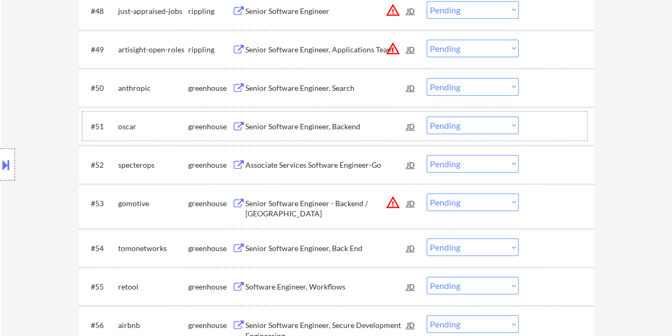
drag, startPoint x: 562, startPoint y: 130, endPoint x: 518, endPoint y: 127, distance: 43.9
click at [560, 129] on div at bounding box center [557, 126] width 47 height 19
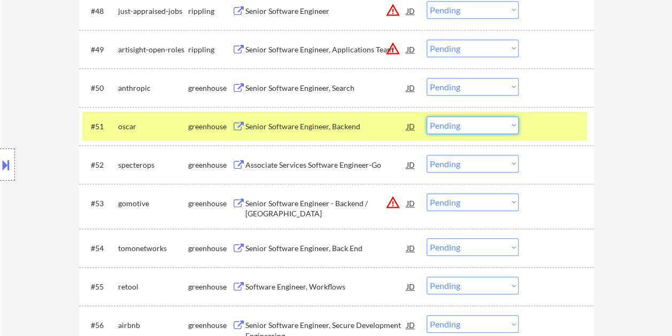
click at [509, 125] on select "Choose an option... Pending Applied Excluded (Questions) Excluded (Expired) Exc…" at bounding box center [473, 126] width 92 height 18
click at [427, 117] on select "Choose an option... Pending Applied Excluded (Questions) Excluded (Expired) Exc…" at bounding box center [473, 126] width 92 height 18
select select ""pending""
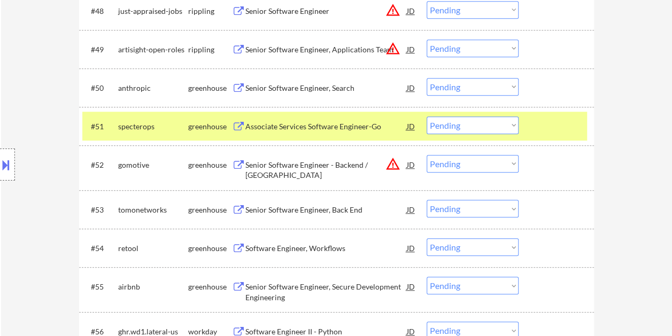
click at [546, 123] on div at bounding box center [557, 126] width 47 height 19
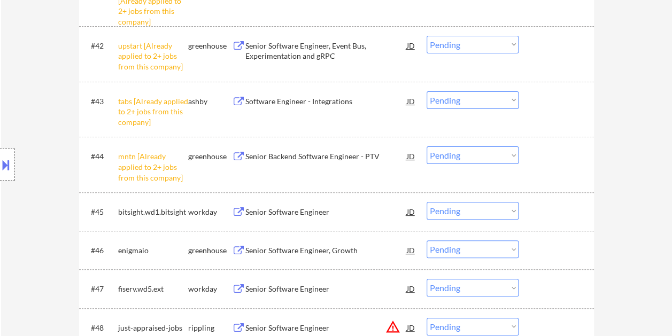
scroll to position [2085, 0]
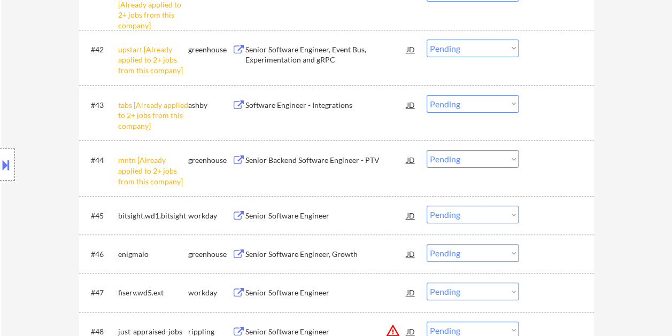
drag, startPoint x: 671, startPoint y: 172, endPoint x: 670, endPoint y: 138, distance: 34.2
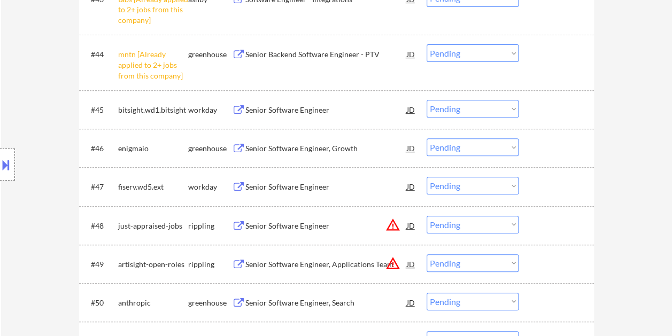
scroll to position [2280, 0]
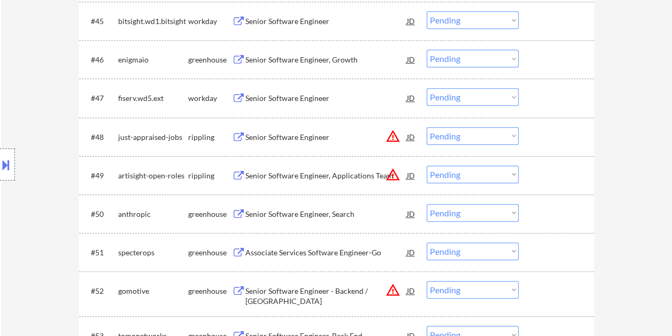
drag, startPoint x: 545, startPoint y: 102, endPoint x: 451, endPoint y: 102, distance: 93.6
click at [542, 102] on div at bounding box center [557, 97] width 47 height 19
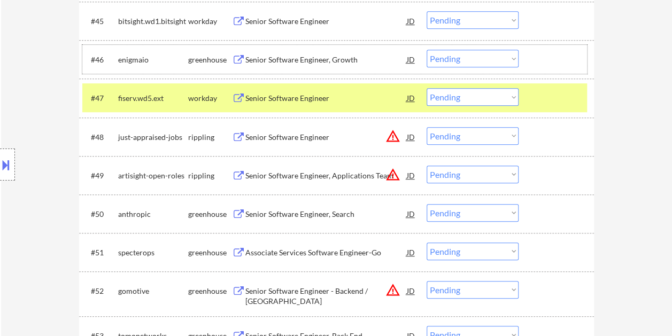
click at [534, 58] on div at bounding box center [557, 59] width 47 height 19
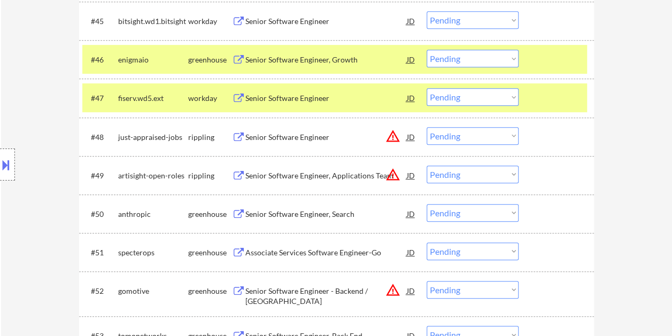
drag, startPoint x: 516, startPoint y: 108, endPoint x: 533, endPoint y: 99, distance: 18.7
click at [518, 108] on div "#47 fiserv.wd5.ext workday Senior Software Engineer JD Choose an option... Pend…" at bounding box center [334, 97] width 505 height 29
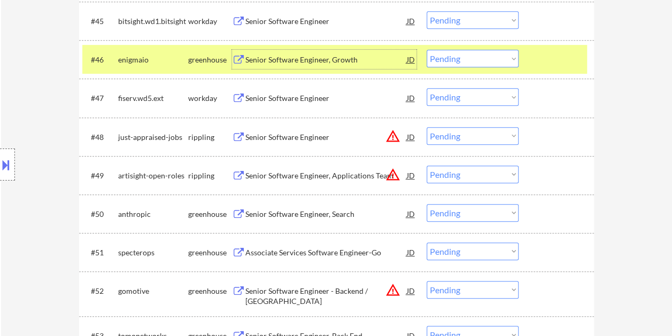
click at [296, 58] on div "Senior Software Engineer, Growth" at bounding box center [325, 60] width 161 height 11
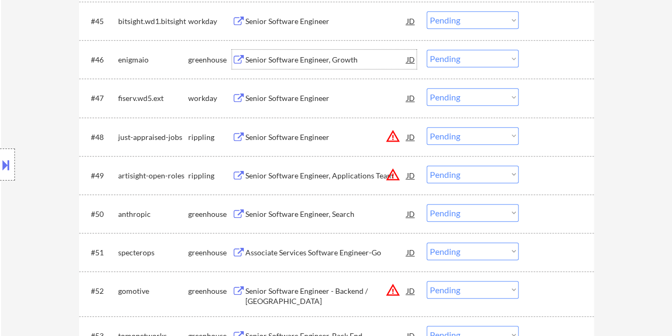
drag, startPoint x: 537, startPoint y: 51, endPoint x: 518, endPoint y: 59, distance: 21.1
click at [536, 52] on div at bounding box center [557, 59] width 47 height 19
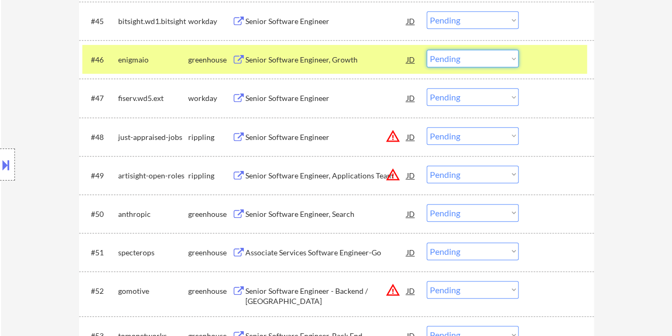
click at [515, 59] on select "Choose an option... Pending Applied Excluded (Questions) Excluded (Expired) Exc…" at bounding box center [473, 59] width 92 height 18
click at [427, 50] on select "Choose an option... Pending Applied Excluded (Questions) Excluded (Expired) Exc…" at bounding box center [473, 59] width 92 height 18
select select ""pending""
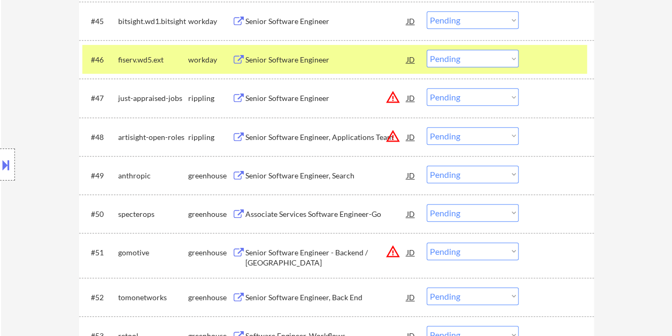
click at [529, 49] on div "#46 fiserv.wd5.ext workday Senior Software Engineer JD Choose an option... Pend…" at bounding box center [334, 59] width 505 height 29
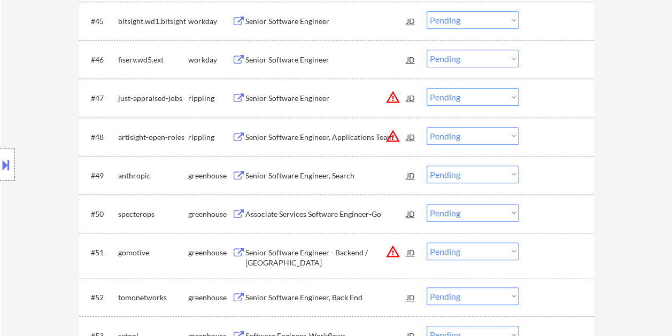
scroll to position [2333, 0]
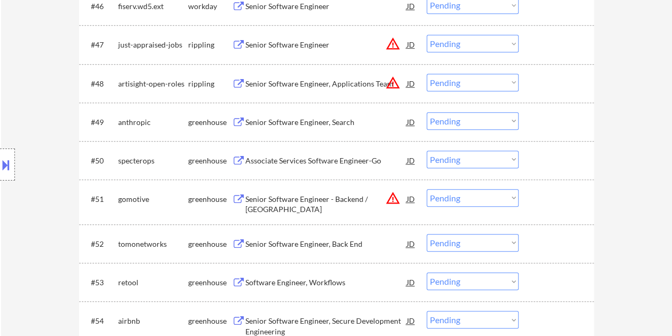
click at [544, 195] on div at bounding box center [557, 198] width 47 height 19
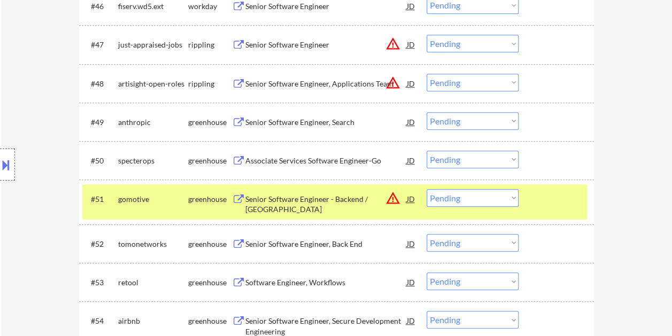
click at [314, 205] on div "Senior Software Engineer - Backend / San Francisco" at bounding box center [325, 204] width 161 height 21
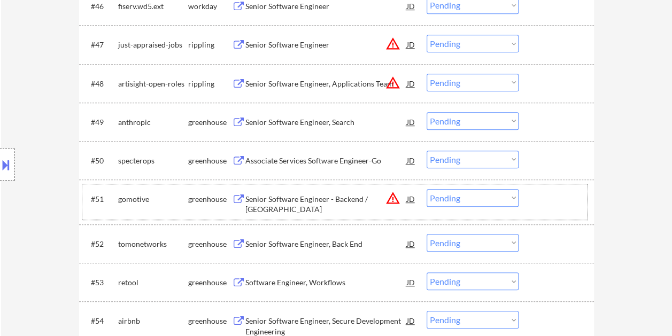
drag, startPoint x: 546, startPoint y: 194, endPoint x: 523, endPoint y: 197, distance: 23.7
click at [546, 194] on div at bounding box center [557, 198] width 47 height 19
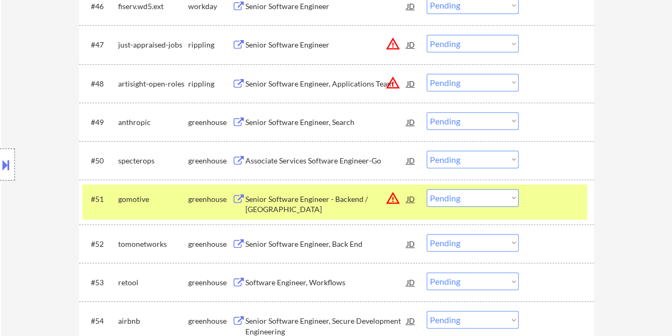
click at [518, 197] on select "Choose an option... Pending Applied Excluded (Questions) Excluded (Expired) Exc…" at bounding box center [473, 198] width 92 height 18
click at [427, 189] on select "Choose an option... Pending Applied Excluded (Questions) Excluded (Expired) Exc…" at bounding box center [473, 198] width 92 height 18
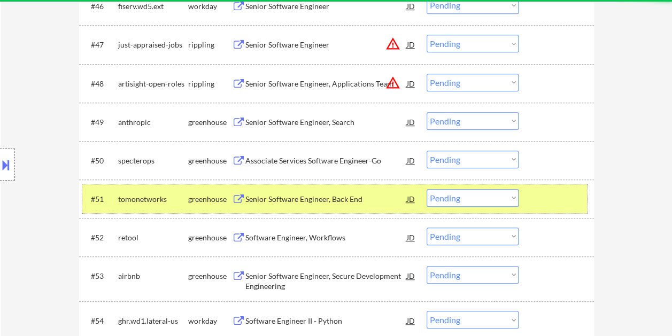
click at [555, 201] on div at bounding box center [557, 198] width 47 height 19
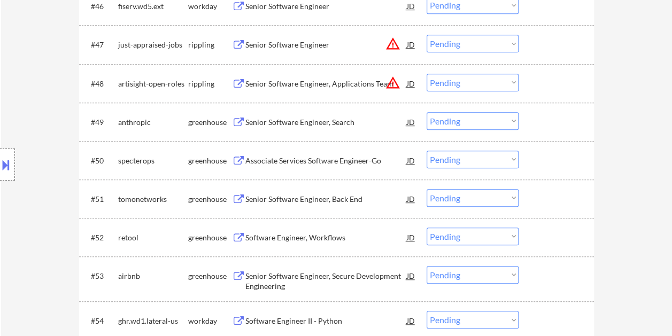
click at [573, 203] on div at bounding box center [557, 198] width 47 height 19
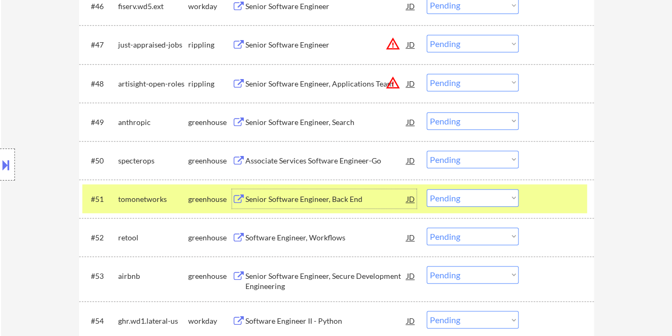
click at [369, 196] on div "Senior Software Engineer, Back End" at bounding box center [325, 199] width 161 height 11
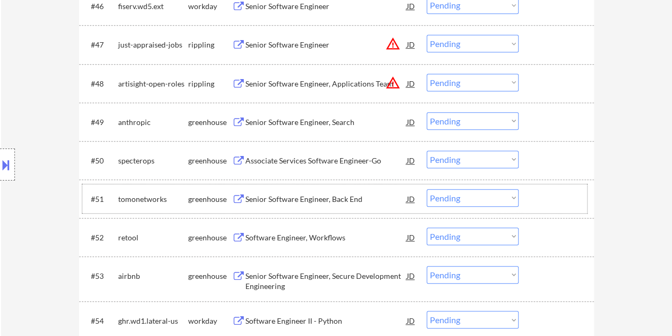
click at [534, 204] on div at bounding box center [557, 198] width 47 height 19
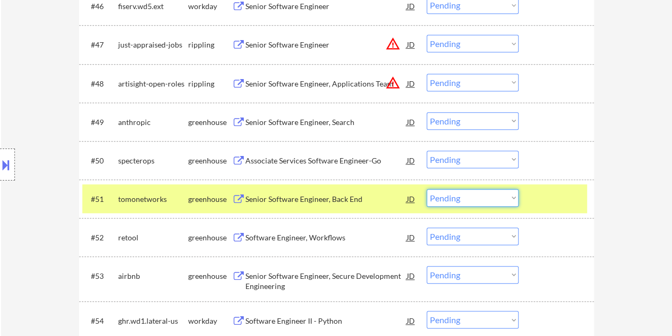
click at [515, 202] on select "Choose an option... Pending Applied Excluded (Questions) Excluded (Expired) Exc…" at bounding box center [473, 198] width 92 height 18
click at [427, 189] on select "Choose an option... Pending Applied Excluded (Questions) Excluded (Expired) Exc…" at bounding box center [473, 198] width 92 height 18
select select ""pending""
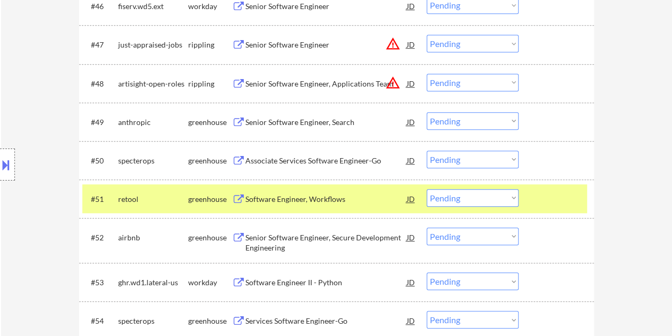
click at [537, 201] on div at bounding box center [557, 198] width 47 height 19
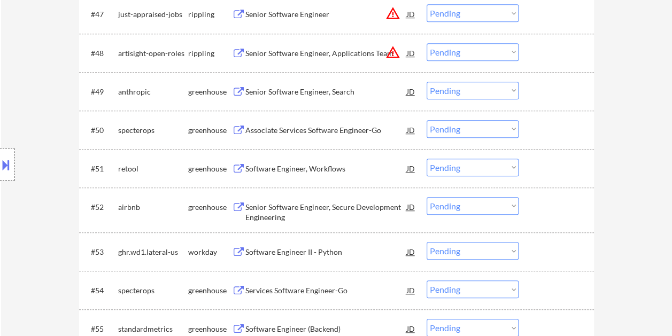
scroll to position [2387, 0]
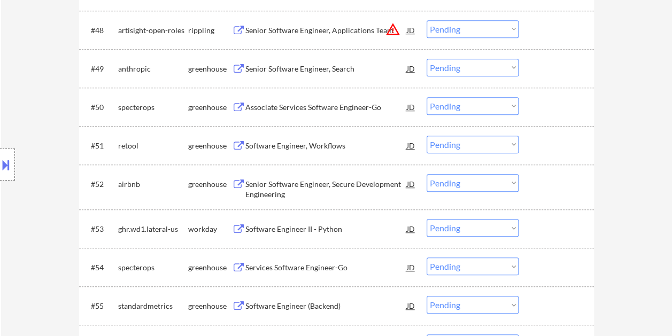
click at [547, 194] on div "#52 airbnb greenhouse Senior Software Engineer, Secure Development Engineering …" at bounding box center [334, 186] width 505 height 35
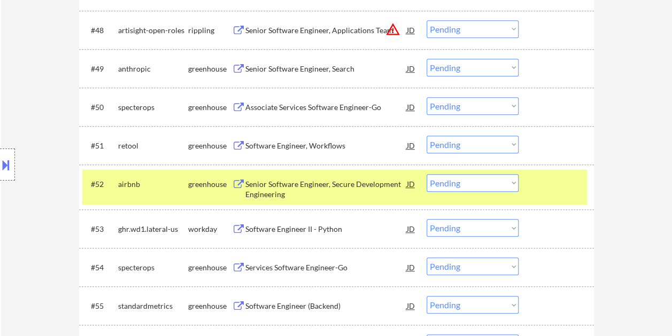
click at [343, 186] on div "Senior Software Engineer, Secure Development Engineering" at bounding box center [325, 189] width 161 height 21
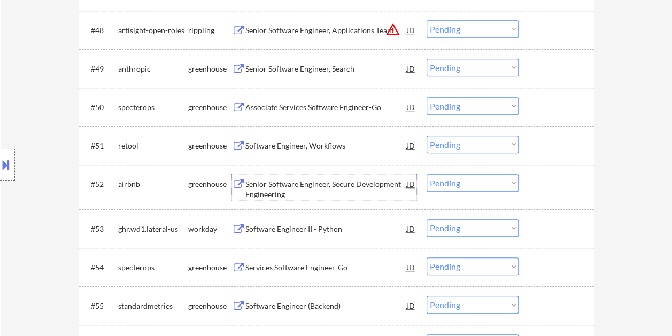
click at [546, 186] on div at bounding box center [557, 183] width 47 height 19
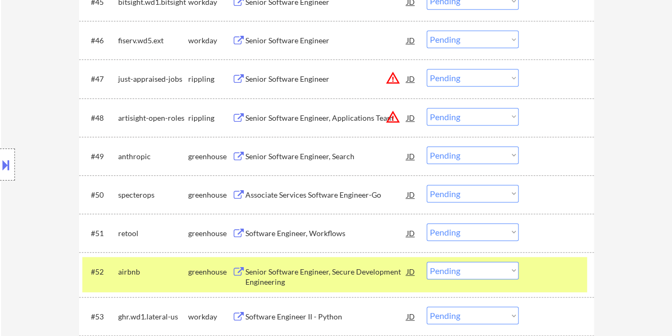
scroll to position [2352, 0]
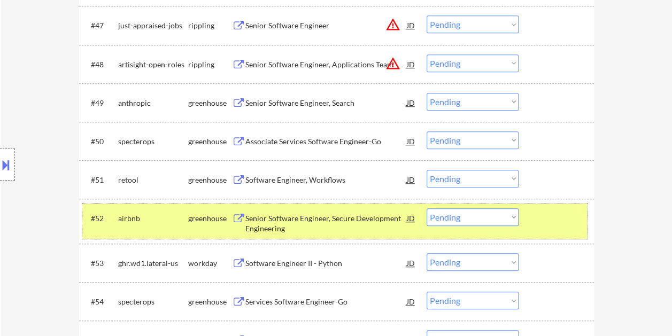
click at [513, 219] on select "Choose an option... Pending Applied Excluded (Questions) Excluded (Expired) Exc…" at bounding box center [473, 217] width 92 height 18
click at [427, 208] on select "Choose an option... Pending Applied Excluded (Questions) Excluded (Expired) Exc…" at bounding box center [473, 217] width 92 height 18
select select ""pending""
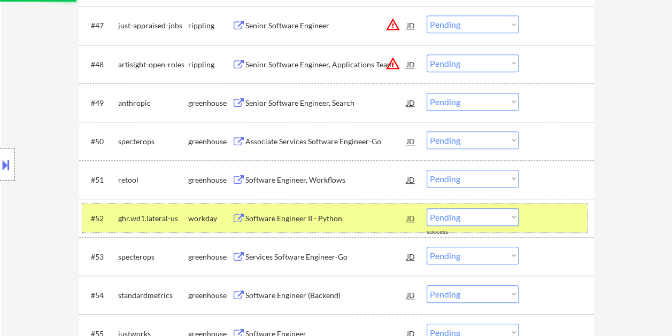
click at [576, 218] on div at bounding box center [557, 217] width 47 height 19
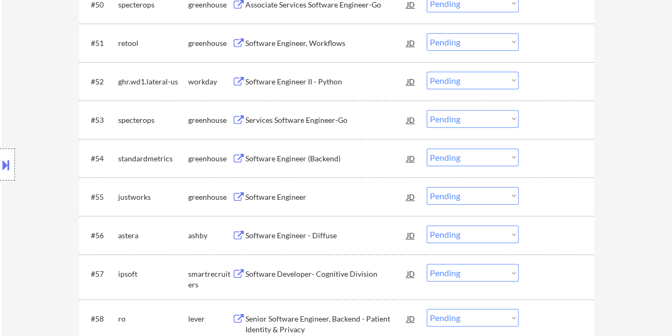
scroll to position [2513, 0]
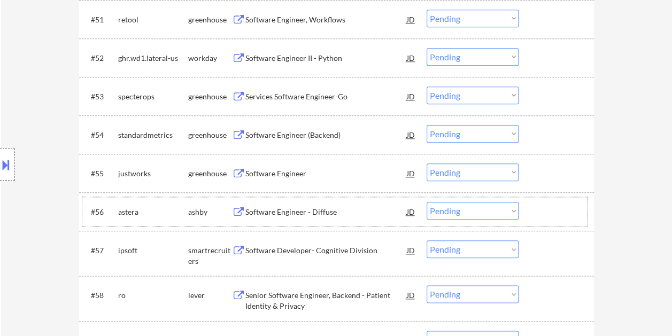
drag, startPoint x: 547, startPoint y: 210, endPoint x: 438, endPoint y: 228, distance: 110.0
click at [546, 210] on div at bounding box center [557, 211] width 47 height 19
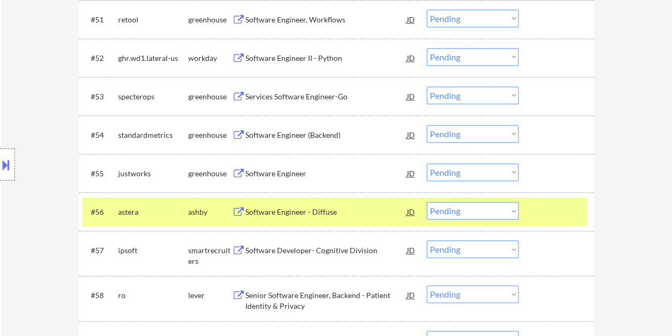
click at [366, 213] on div "Software Engineer - Diffuse" at bounding box center [325, 212] width 161 height 11
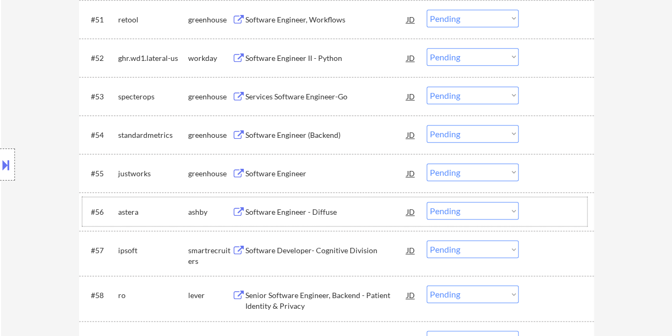
click at [538, 212] on div at bounding box center [557, 211] width 47 height 19
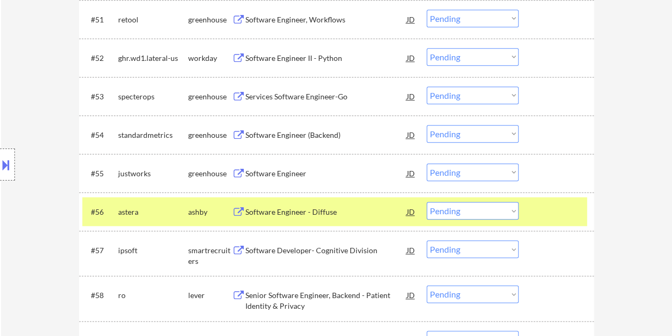
click at [511, 212] on select "Choose an option... Pending Applied Excluded (Questions) Excluded (Expired) Exc…" at bounding box center [473, 211] width 92 height 18
click at [427, 202] on select "Choose an option... Pending Applied Excluded (Questions) Excluded (Expired) Exc…" at bounding box center [473, 211] width 92 height 18
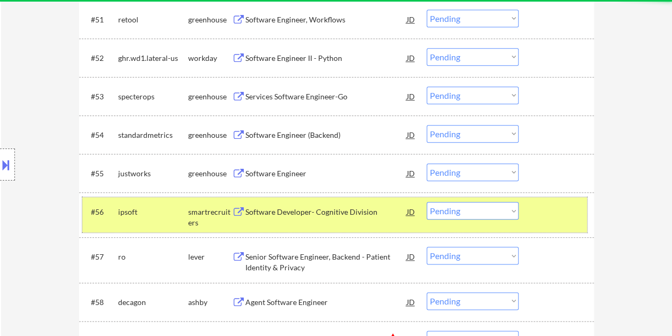
click at [563, 213] on div at bounding box center [557, 211] width 47 height 19
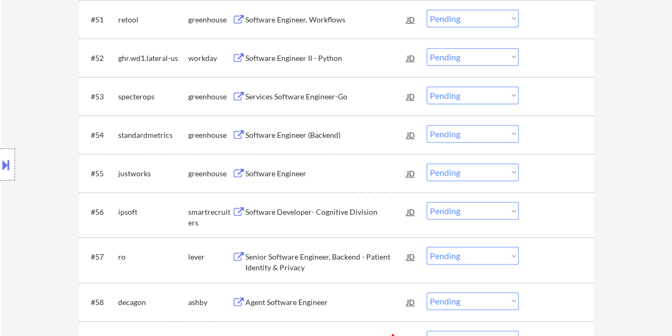
drag, startPoint x: 543, startPoint y: 216, endPoint x: 531, endPoint y: 220, distance: 12.5
click at [543, 215] on div at bounding box center [557, 211] width 47 height 19
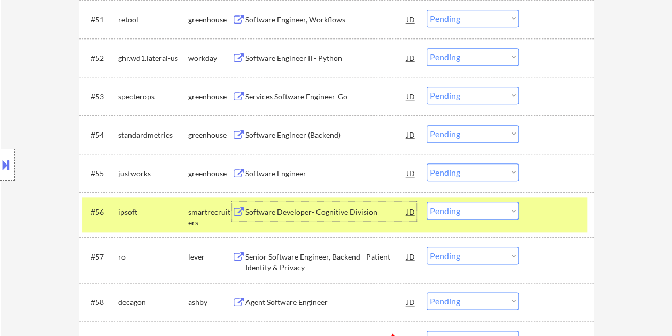
click at [334, 211] on div "Software Developer- Cognitive Division" at bounding box center [325, 212] width 161 height 11
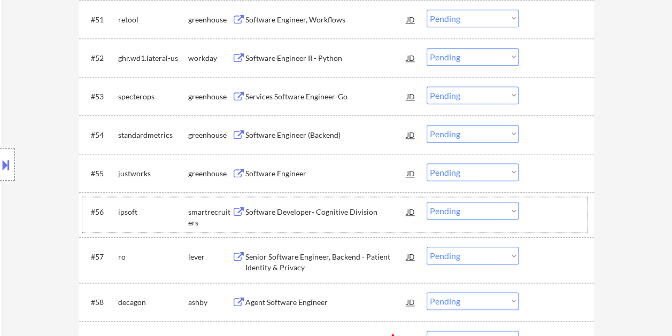
drag, startPoint x: 539, startPoint y: 210, endPoint x: 520, endPoint y: 211, distance: 18.7
click at [539, 210] on div at bounding box center [557, 211] width 47 height 19
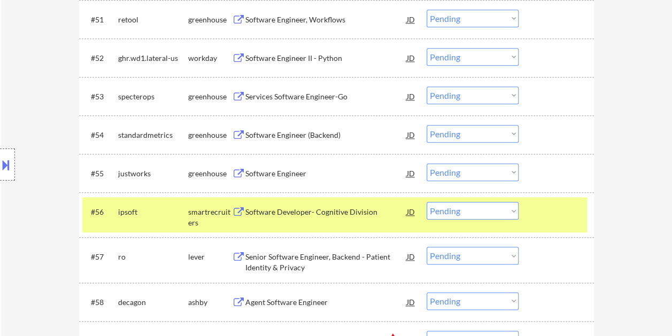
click at [514, 211] on select "Choose an option... Pending Applied Excluded (Questions) Excluded (Expired) Exc…" at bounding box center [473, 211] width 92 height 18
click at [427, 202] on select "Choose an option... Pending Applied Excluded (Questions) Excluded (Expired) Exc…" at bounding box center [473, 211] width 92 height 18
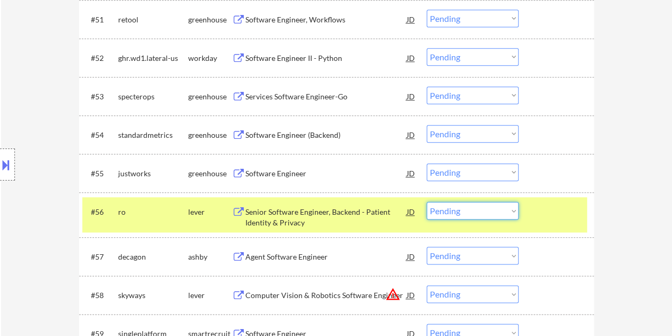
click at [489, 213] on select "Choose an option... Pending Applied Excluded (Questions) Excluded (Expired) Exc…" at bounding box center [473, 211] width 92 height 18
click at [427, 202] on select "Choose an option... Pending Applied Excluded (Questions) Excluded (Expired) Exc…" at bounding box center [473, 211] width 92 height 18
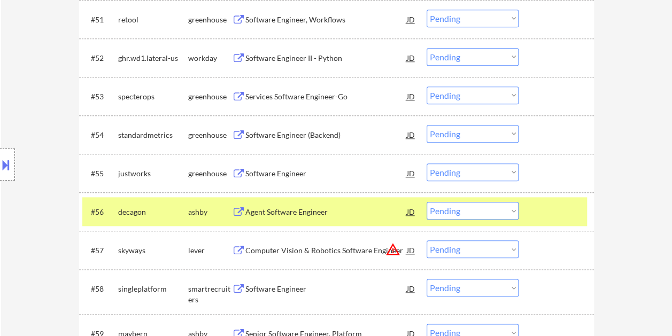
click at [555, 211] on div at bounding box center [557, 211] width 47 height 19
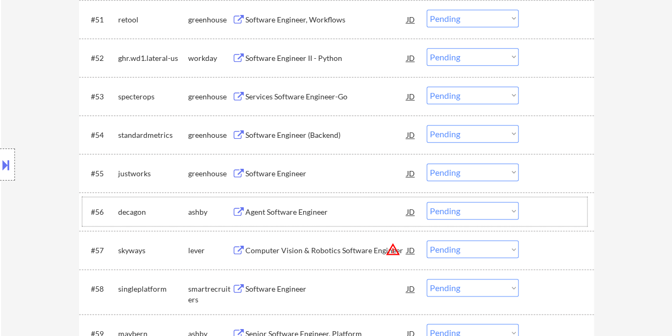
click at [561, 212] on div at bounding box center [557, 211] width 47 height 19
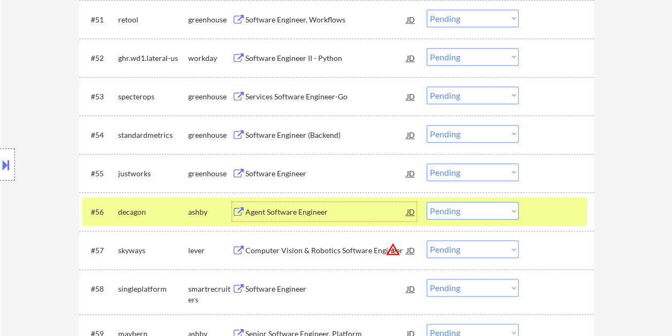
click at [362, 208] on div "Agent Software Engineer" at bounding box center [325, 212] width 161 height 11
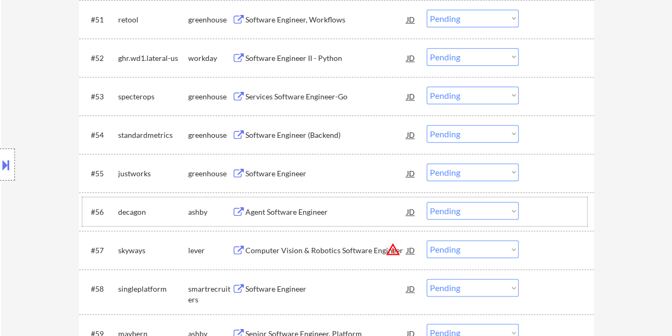
drag, startPoint x: 549, startPoint y: 211, endPoint x: 500, endPoint y: 203, distance: 49.3
click at [550, 212] on div at bounding box center [557, 211] width 47 height 19
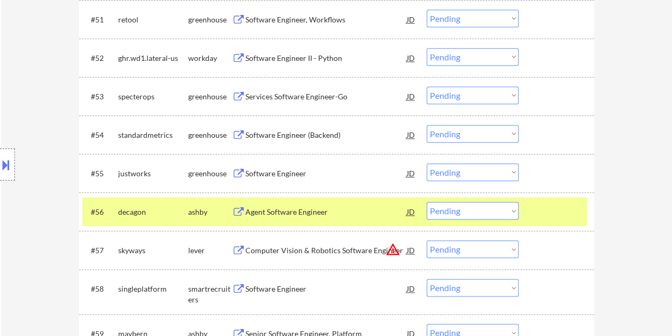
click at [505, 211] on select "Choose an option... Pending Applied Excluded (Questions) Excluded (Expired) Exc…" at bounding box center [473, 211] width 92 height 18
click at [427, 202] on select "Choose an option... Pending Applied Excluded (Questions) Excluded (Expired) Exc…" at bounding box center [473, 211] width 92 height 18
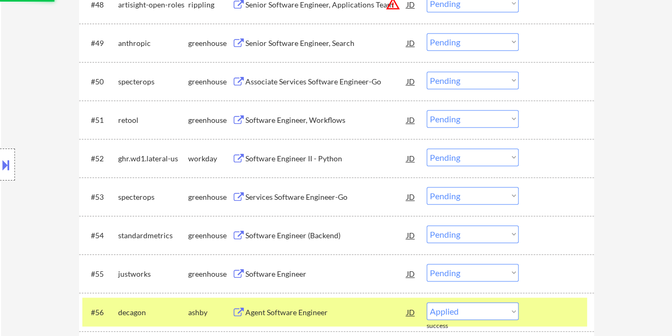
select select ""pending""
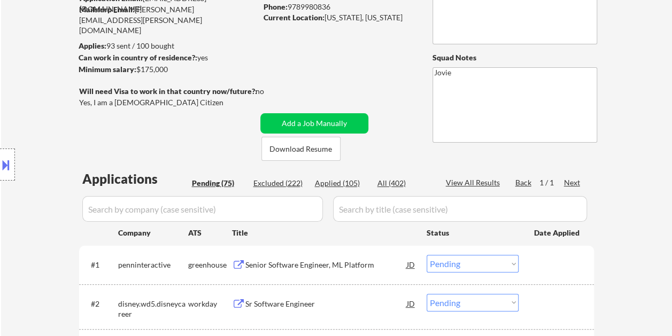
scroll to position [0, 0]
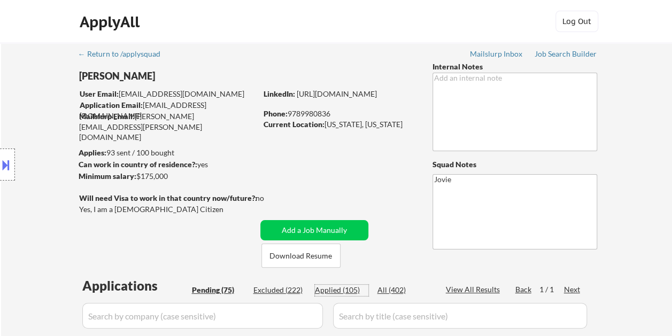
click at [338, 288] on div "Applied (105)" at bounding box center [341, 290] width 53 height 11
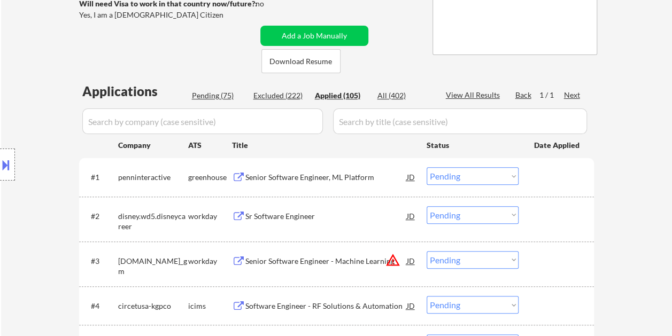
scroll to position [214, 0]
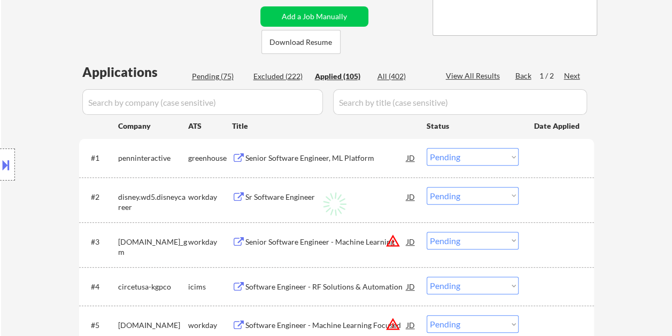
select select ""applied""
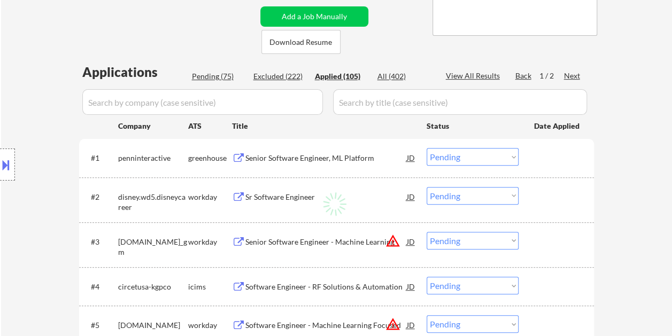
select select ""applied""
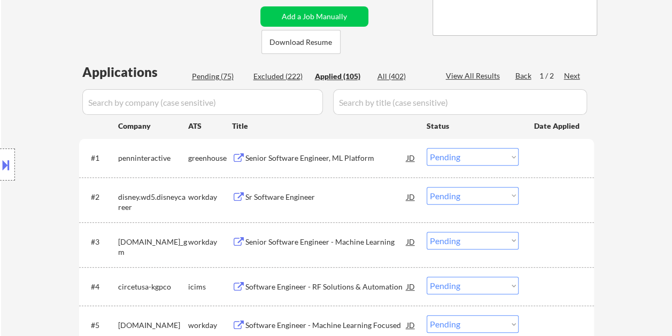
select select ""applied""
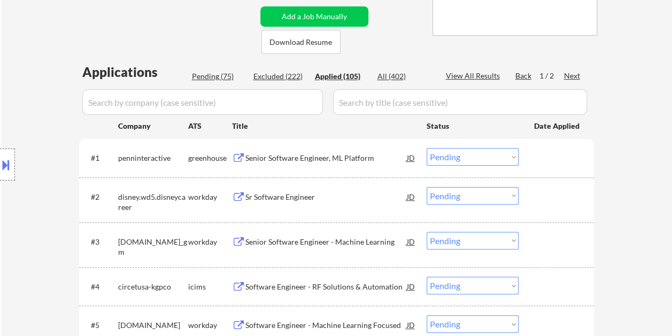
select select ""applied""
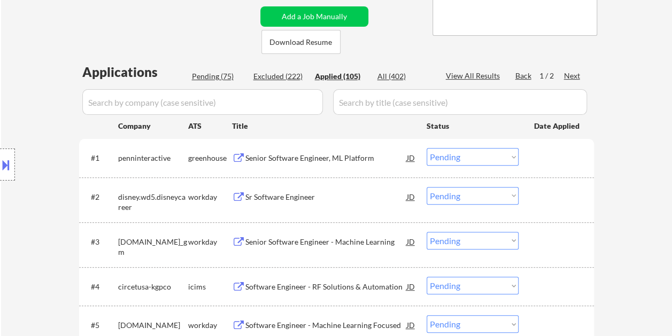
select select ""applied""
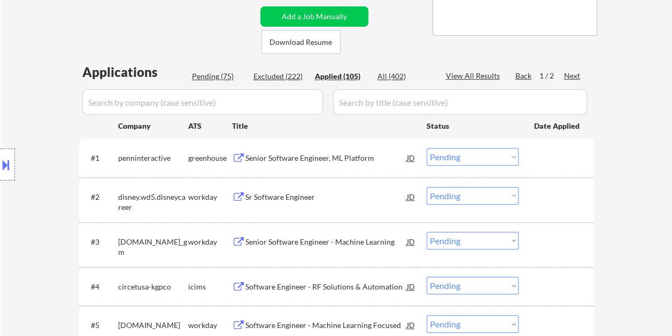
select select ""applied""
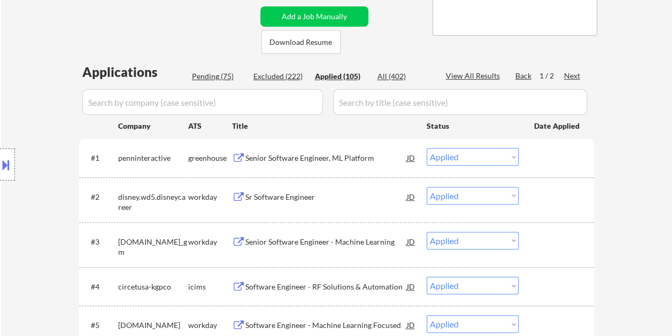
select select ""applied""
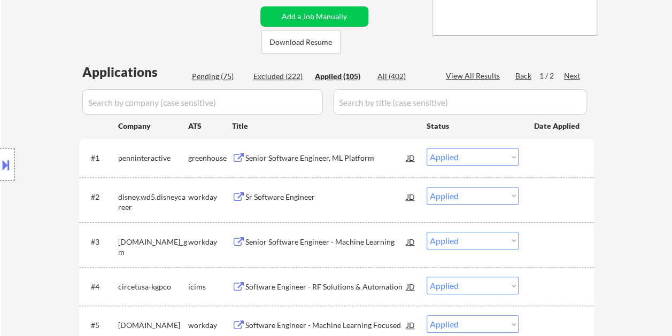
select select ""applied""
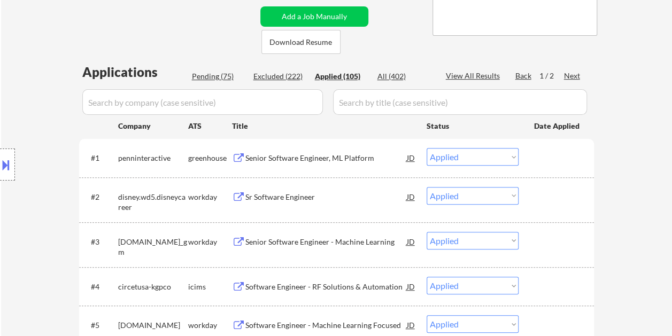
select select ""applied""
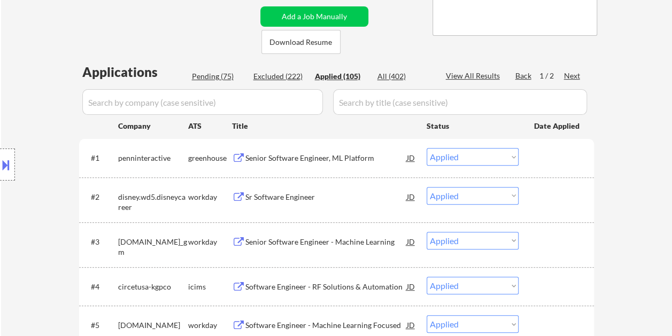
select select ""applied""
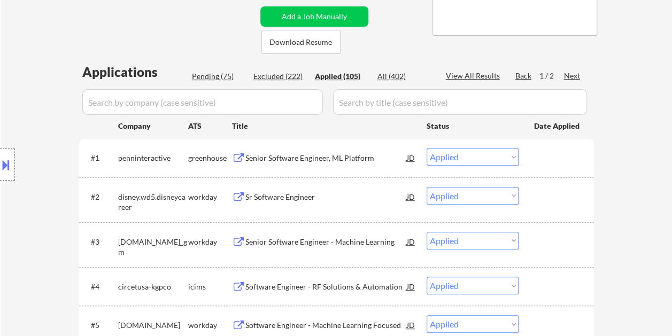
select select ""applied""
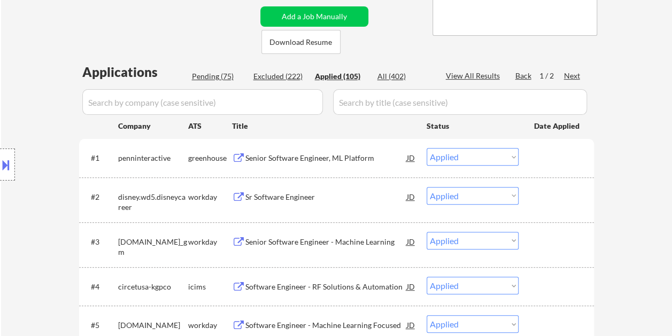
select select ""applied""
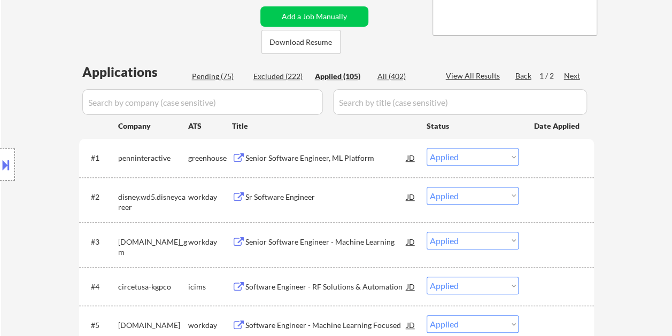
select select ""applied""
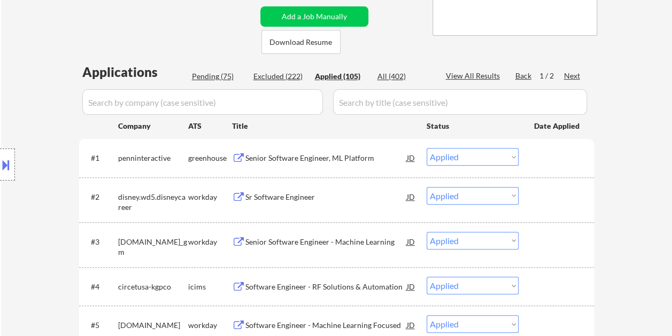
select select ""applied""
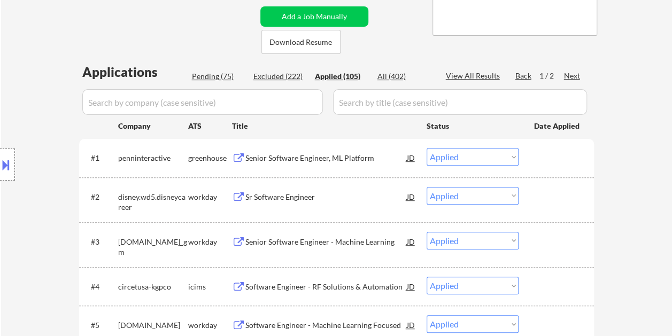
select select ""applied""
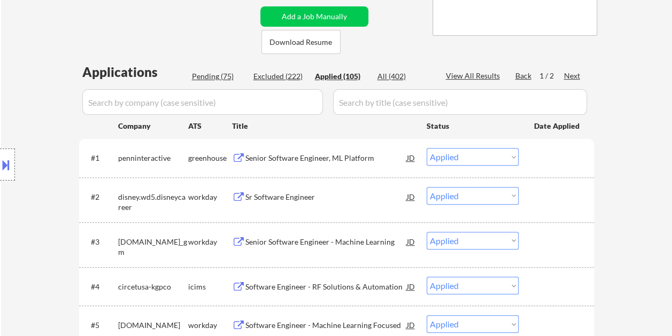
select select ""applied""
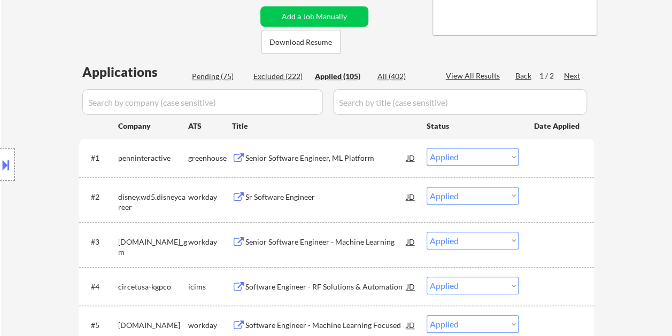
select select ""applied""
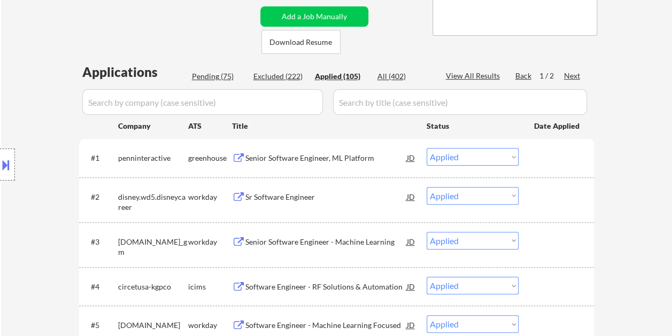
select select ""applied""
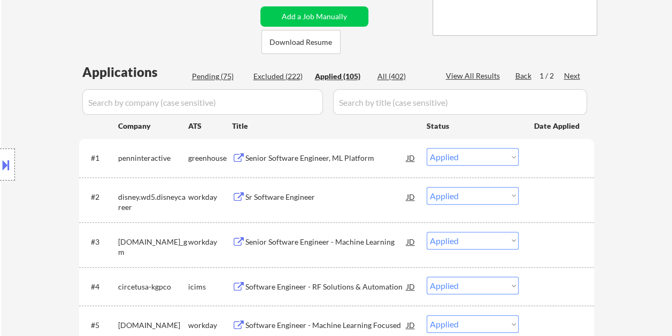
select select ""applied""
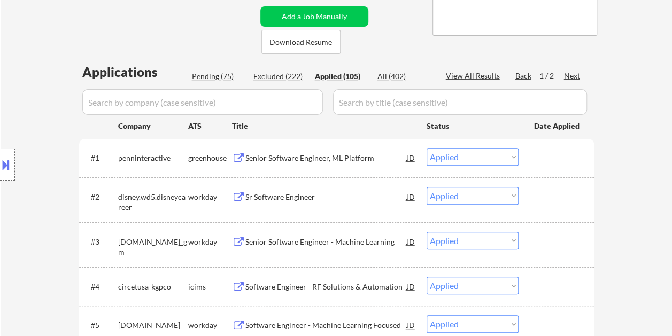
select select ""applied""
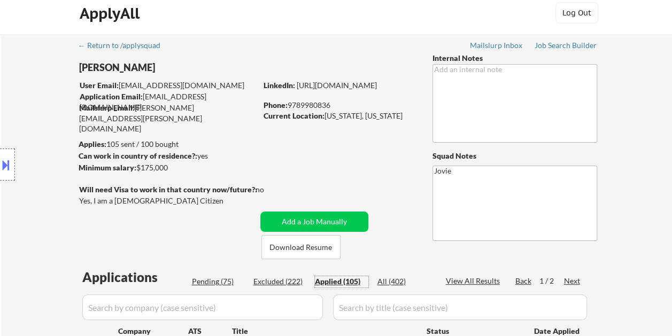
scroll to position [0, 0]
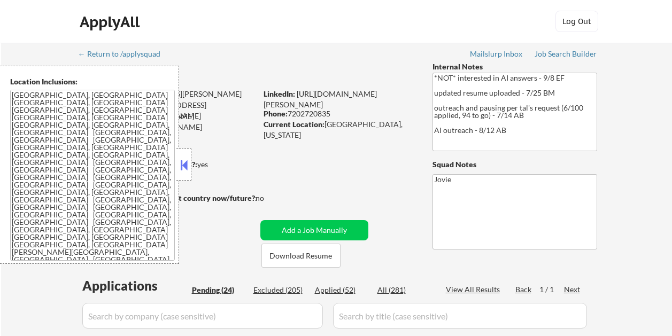
select select ""pending""
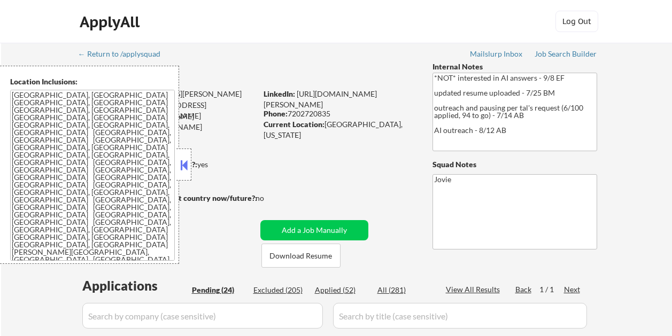
select select ""pending""
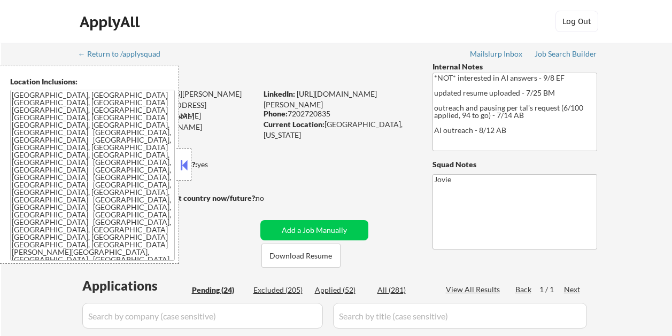
select select ""pending""
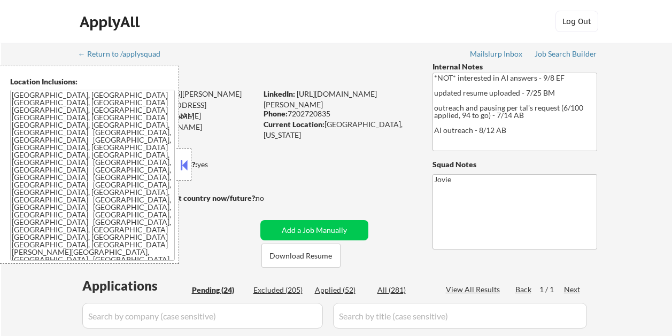
select select ""pending""
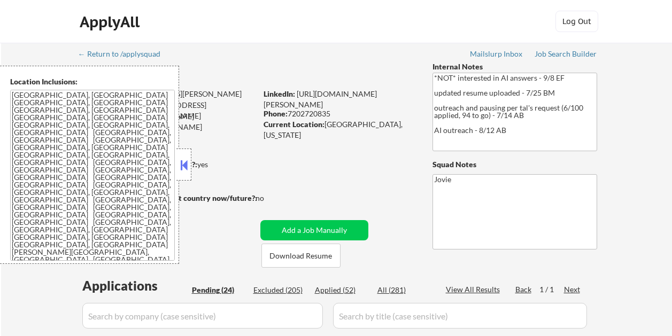
select select ""pending""
click at [187, 166] on button at bounding box center [184, 165] width 12 height 16
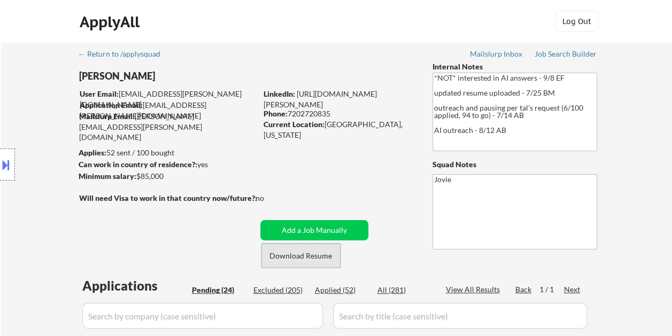
click at [318, 255] on button "Download Resume" at bounding box center [300, 256] width 79 height 24
drag, startPoint x: 393, startPoint y: 28, endPoint x: 424, endPoint y: 29, distance: 31.0
click at [393, 28] on div "ApplyAll Log Out" at bounding box center [336, 24] width 535 height 27
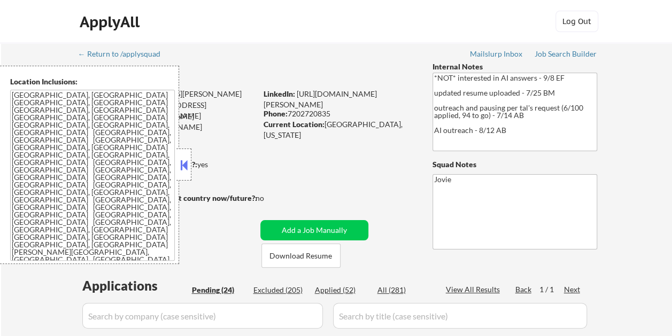
select select ""pending""
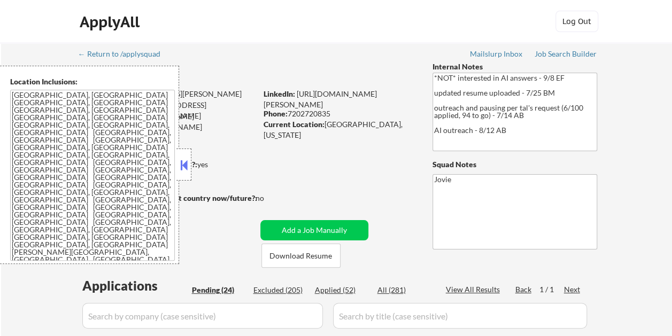
select select ""pending""
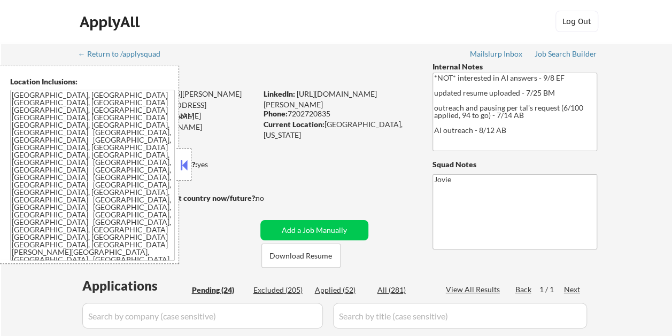
select select ""pending""
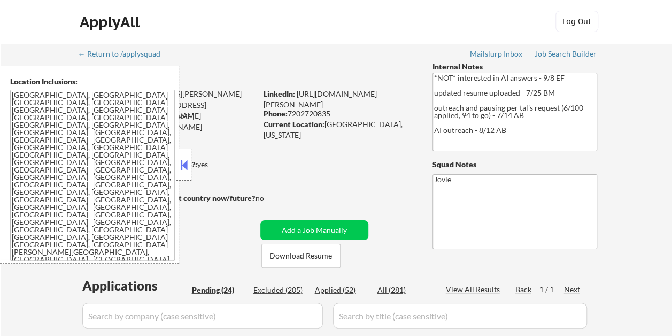
select select ""pending""
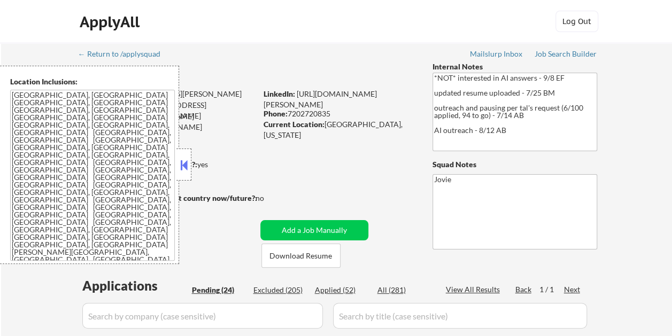
select select ""pending""
click at [182, 166] on button at bounding box center [184, 165] width 12 height 16
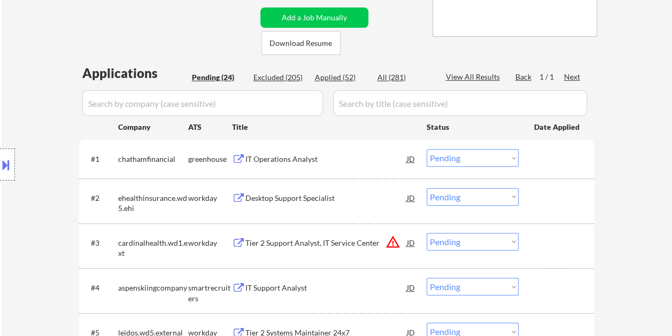
scroll to position [214, 0]
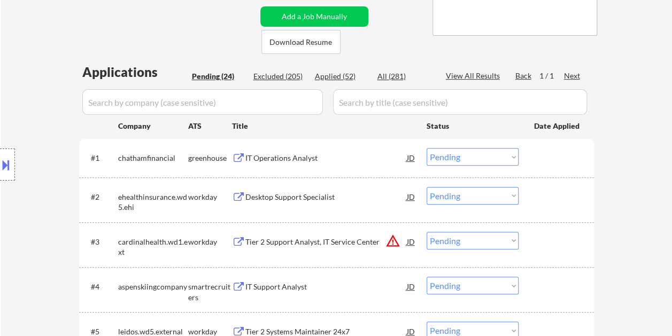
click at [562, 159] on div at bounding box center [557, 157] width 47 height 19
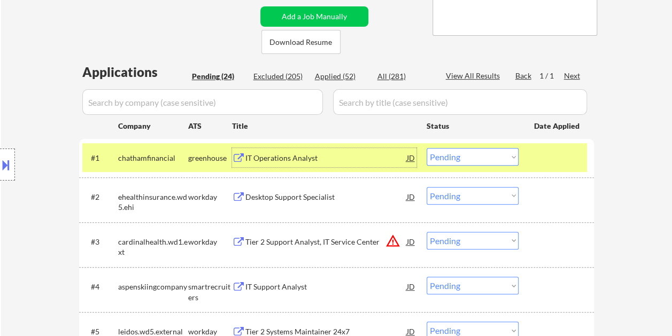
click at [343, 161] on div "IT Operations Analyst" at bounding box center [325, 158] width 161 height 11
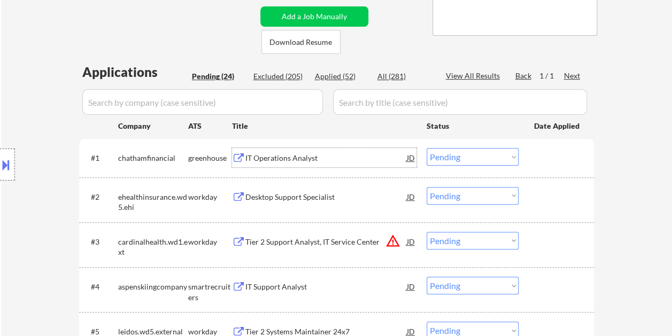
drag, startPoint x: 537, startPoint y: 165, endPoint x: 526, endPoint y: 165, distance: 11.2
click at [530, 165] on div "#1 chathamfinancial greenhouse IT Operations Analyst JD Choose an option... Pen…" at bounding box center [334, 157] width 505 height 29
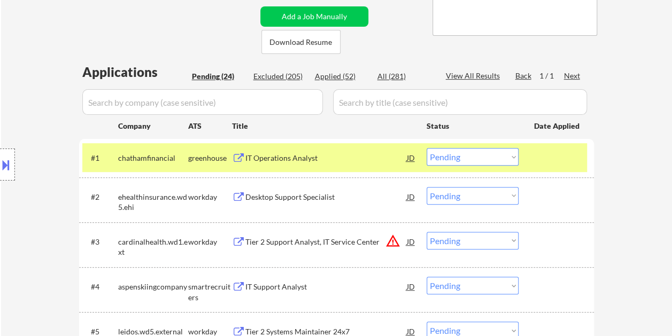
click at [511, 160] on select "Choose an option... Pending Applied Excluded (Questions) Excluded (Expired) Exc…" at bounding box center [473, 157] width 92 height 18
click at [427, 148] on select "Choose an option... Pending Applied Excluded (Questions) Excluded (Expired) Exc…" at bounding box center [473, 157] width 92 height 18
select select ""pending""
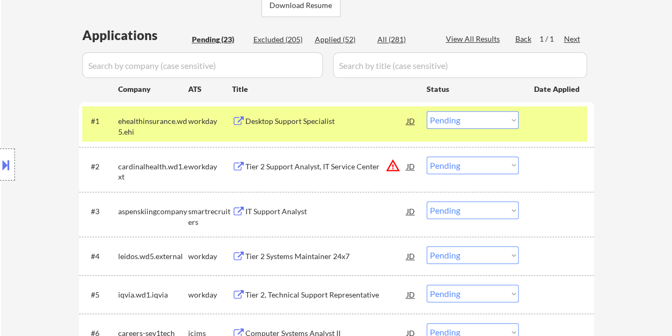
scroll to position [267, 0]
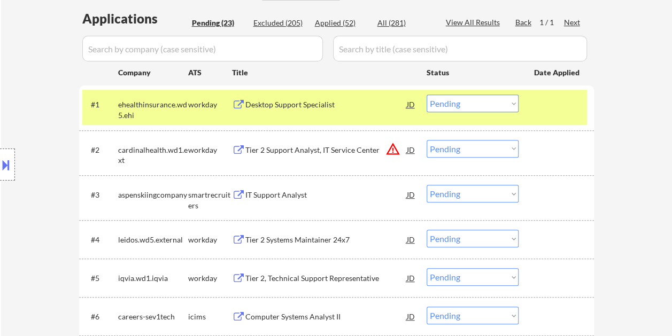
click at [536, 188] on div at bounding box center [557, 194] width 47 height 19
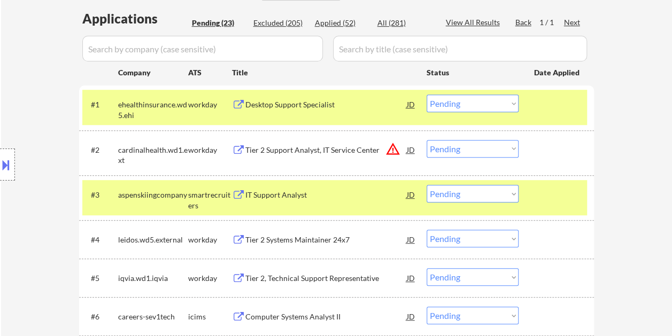
click at [524, 89] on div "#1 ehealthinsurance.wd5.ehi workday Desktop Support Specialist JD Choose an opt…" at bounding box center [336, 108] width 515 height 45
click at [542, 122] on div "#1 ehealthinsurance.wd5.ehi workday Desktop Support Specialist JD Choose an opt…" at bounding box center [334, 107] width 505 height 35
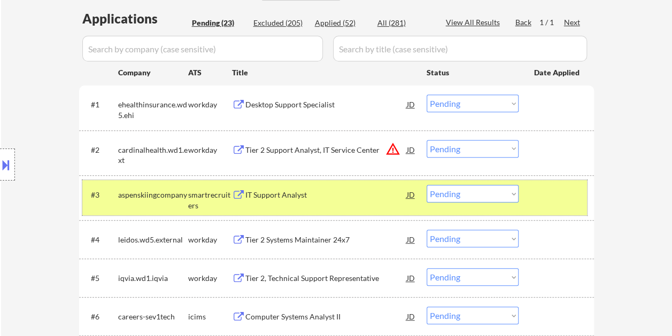
click at [341, 206] on div "#3 aspenskiingcompany smartrecruiters IT Support Analyst JD warning_amber Choos…" at bounding box center [334, 197] width 505 height 35
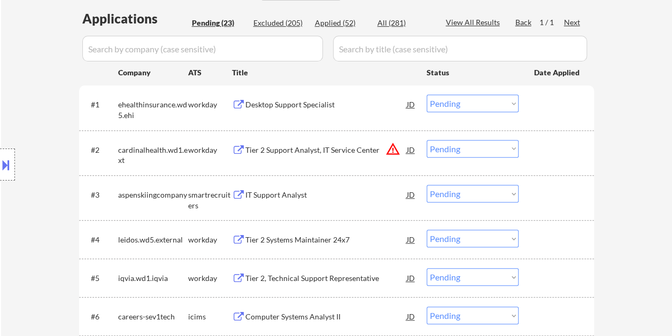
click at [544, 199] on div at bounding box center [557, 194] width 47 height 19
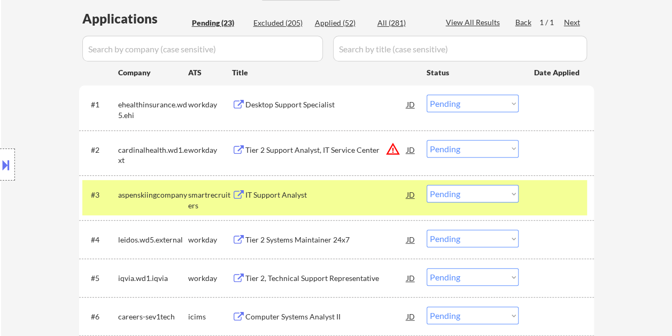
click at [318, 183] on div "#3 aspenskiingcompany smartrecruiters IT Support Analyst JD warning_amber Choos…" at bounding box center [334, 197] width 505 height 35
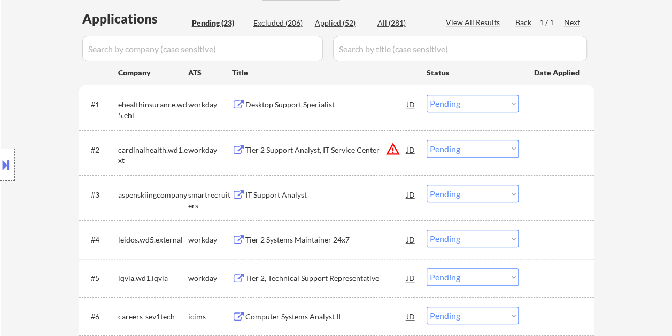
click at [560, 196] on div at bounding box center [557, 194] width 47 height 19
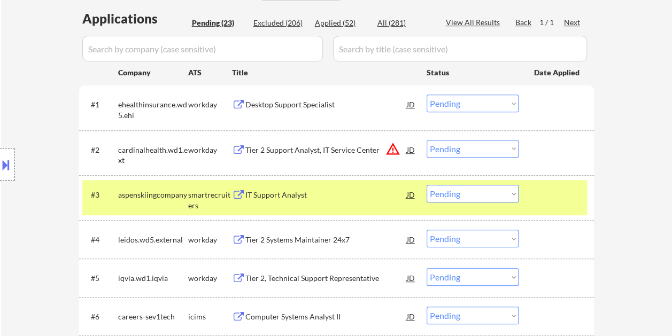
click at [305, 207] on div "#3 aspenskiingcompany smartrecruiters IT Support Analyst JD warning_amber Choos…" at bounding box center [334, 197] width 505 height 35
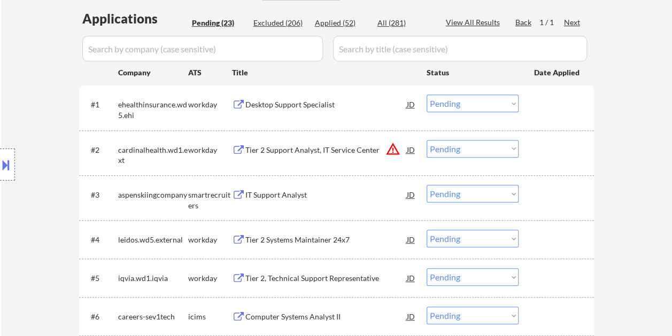
drag, startPoint x: 551, startPoint y: 203, endPoint x: 407, endPoint y: 194, distance: 144.6
click at [550, 203] on div at bounding box center [557, 194] width 47 height 19
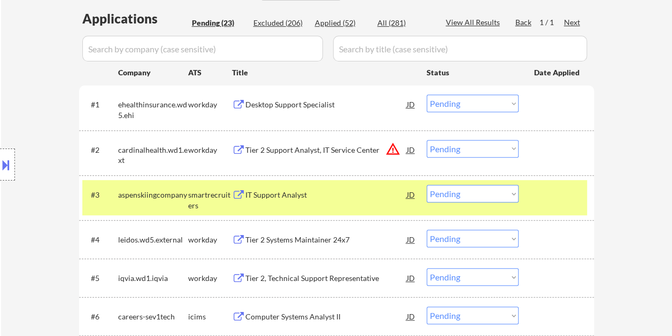
click at [357, 188] on div "IT Support Analyst" at bounding box center [325, 194] width 161 height 19
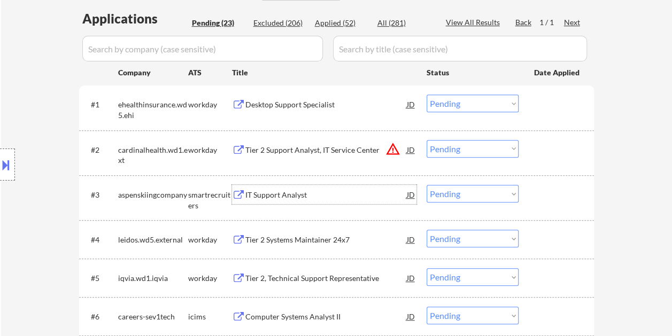
click at [554, 192] on div at bounding box center [557, 194] width 47 height 19
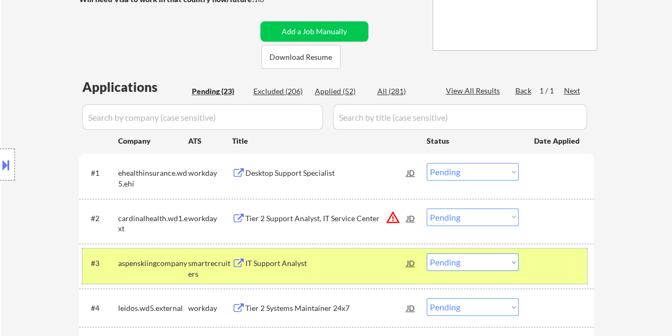
scroll to position [214, 0]
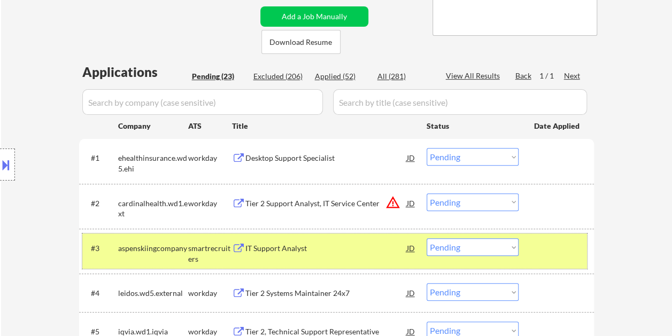
click at [512, 249] on select "Choose an option... Pending Applied Excluded (Questions) Excluded (Expired) Exc…" at bounding box center [473, 247] width 92 height 18
click at [515, 244] on select "Choose an option... Pending Applied Excluded (Questions) Excluded (Expired) Exc…" at bounding box center [473, 247] width 92 height 18
click at [427, 238] on select "Choose an option... Pending Applied Excluded (Questions) Excluded (Expired) Exc…" at bounding box center [473, 247] width 92 height 18
select select ""pending""
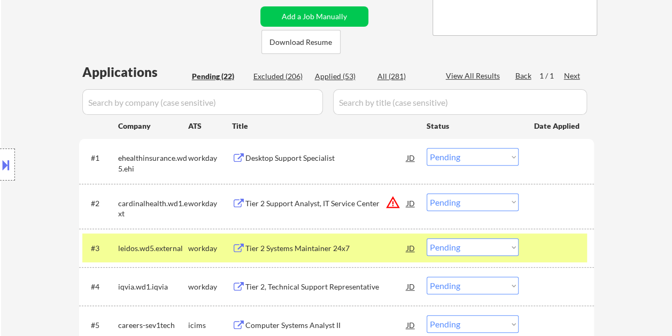
click at [558, 246] on div at bounding box center [557, 247] width 47 height 19
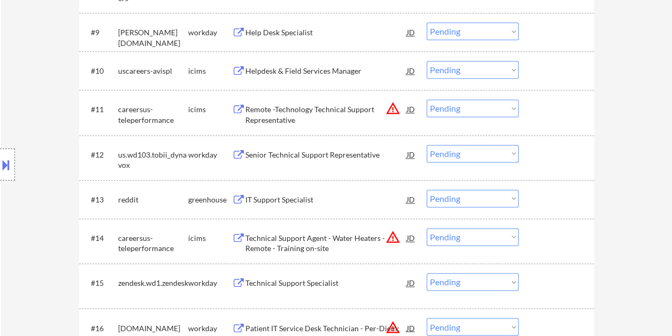
scroll to position [695, 0]
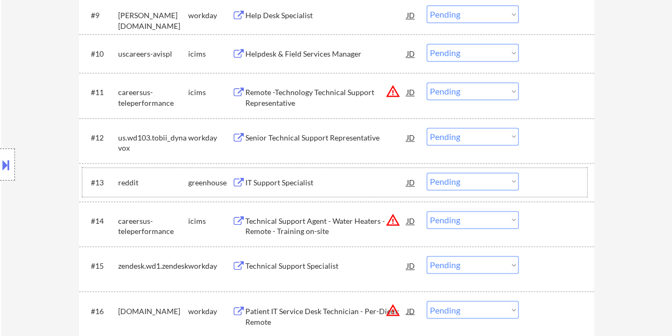
click at [530, 189] on div "#13 reddit greenhouse IT Support Specialist JD warning_amber Choose an option..…" at bounding box center [334, 182] width 505 height 29
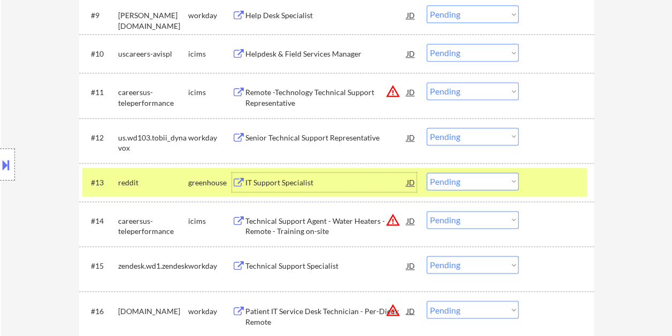
click at [338, 182] on div "IT Support Specialist" at bounding box center [325, 182] width 161 height 11
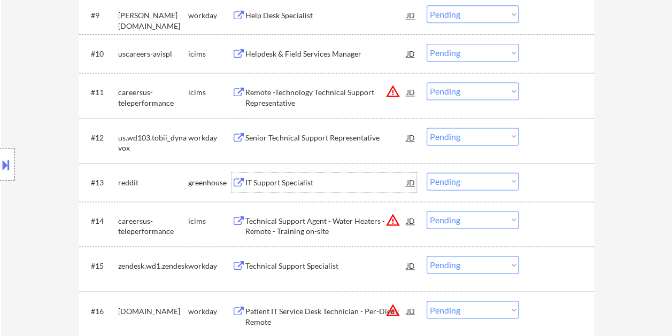
click at [536, 177] on div at bounding box center [557, 182] width 47 height 19
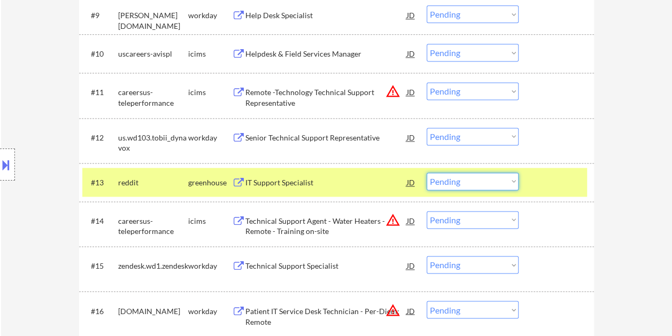
click at [508, 180] on select "Choose an option... Pending Applied Excluded (Questions) Excluded (Expired) Exc…" at bounding box center [473, 182] width 92 height 18
click at [427, 173] on select "Choose an option... Pending Applied Excluded (Questions) Excluded (Expired) Exc…" at bounding box center [473, 182] width 92 height 18
select select ""pending""
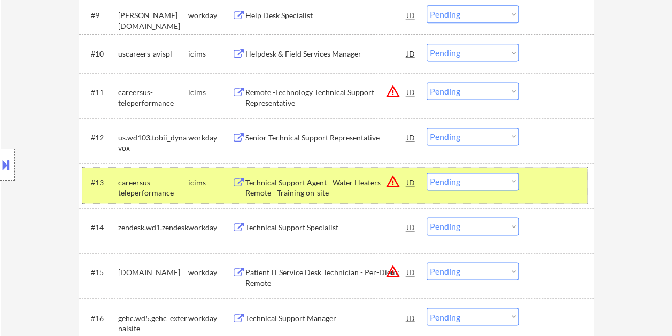
click at [543, 185] on div at bounding box center [557, 182] width 47 height 19
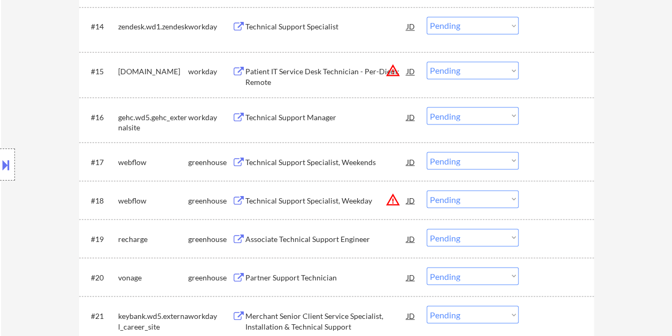
scroll to position [909, 0]
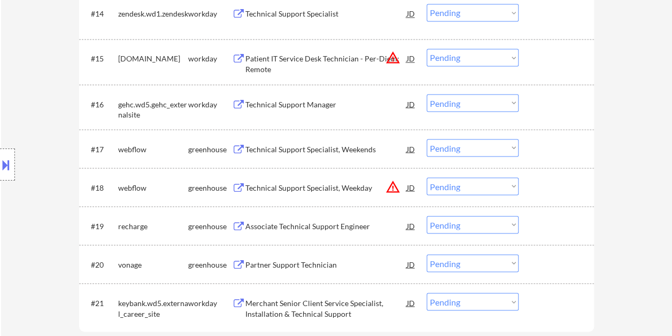
drag, startPoint x: 573, startPoint y: 141, endPoint x: 568, endPoint y: 144, distance: 6.0
click at [571, 143] on div at bounding box center [557, 148] width 47 height 19
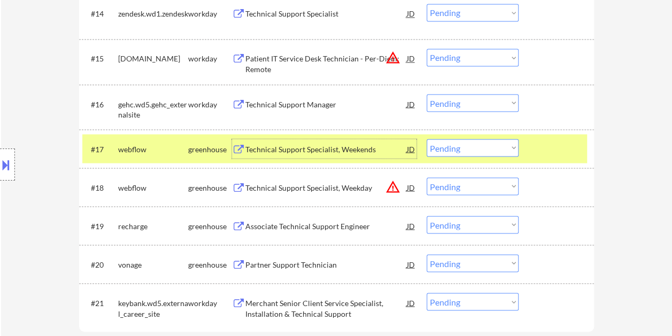
click at [327, 153] on div "Technical Support Specialist, Weekends" at bounding box center [325, 149] width 161 height 11
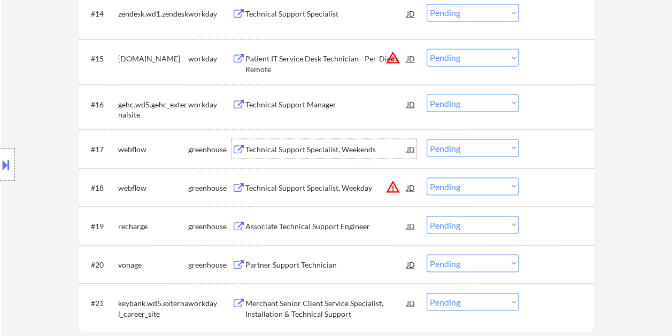
drag, startPoint x: 532, startPoint y: 155, endPoint x: 526, endPoint y: 156, distance: 6.5
click at [532, 155] on div "#17 webflow greenhouse Technical Support Specialist, Weekends JD warning_amber …" at bounding box center [334, 148] width 505 height 29
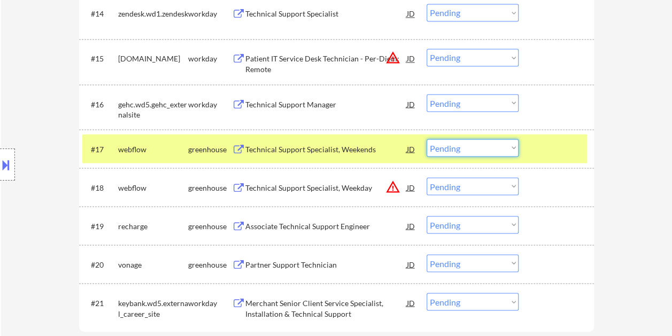
click at [499, 156] on select "Choose an option... Pending Applied Excluded (Questions) Excluded (Expired) Exc…" at bounding box center [473, 148] width 92 height 18
click at [427, 139] on select "Choose an option... Pending Applied Excluded (Questions) Excluded (Expired) Exc…" at bounding box center [473, 148] width 92 height 18
select select ""pending""
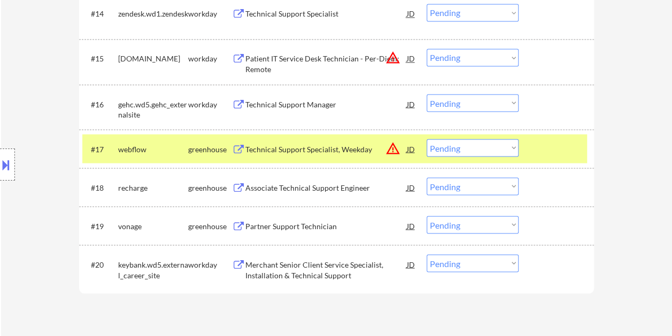
click at [546, 151] on div at bounding box center [557, 148] width 47 height 19
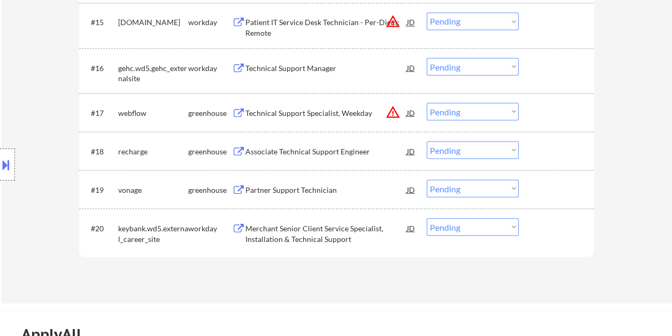
scroll to position [962, 0]
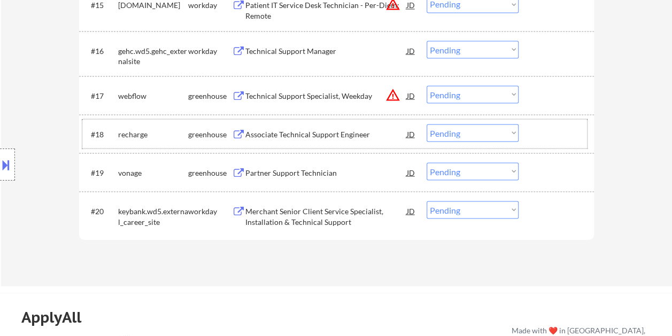
drag, startPoint x: 557, startPoint y: 134, endPoint x: 388, endPoint y: 146, distance: 169.4
click at [557, 133] on div at bounding box center [557, 133] width 47 height 19
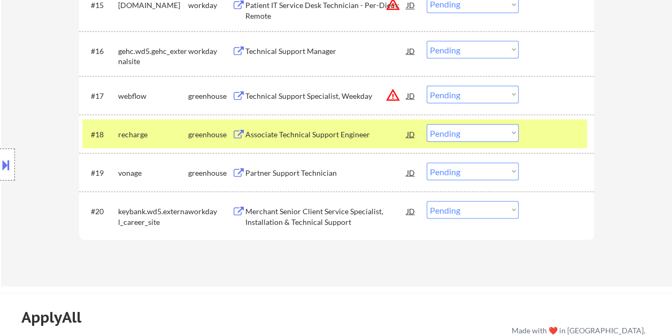
click at [343, 138] on div "Associate Technical Support Engineer" at bounding box center [325, 134] width 161 height 11
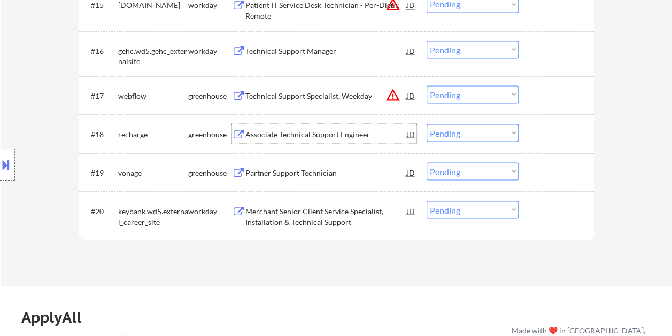
click at [545, 133] on div at bounding box center [557, 133] width 47 height 19
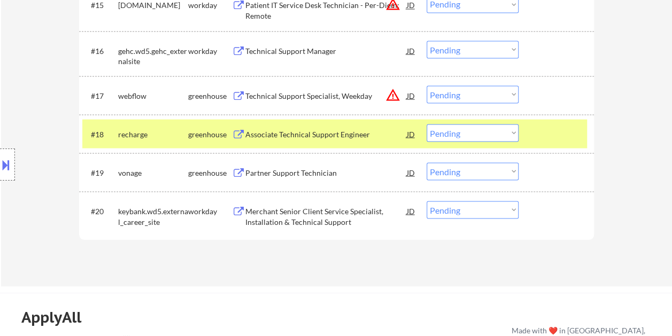
click at [512, 134] on select "Choose an option... Pending Applied Excluded (Questions) Excluded (Expired) Exc…" at bounding box center [473, 133] width 92 height 18
click at [427, 124] on select "Choose an option... Pending Applied Excluded (Questions) Excluded (Expired) Exc…" at bounding box center [473, 133] width 92 height 18
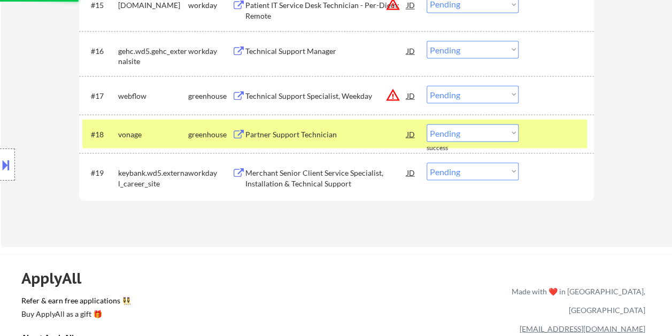
click at [542, 126] on div at bounding box center [557, 133] width 47 height 19
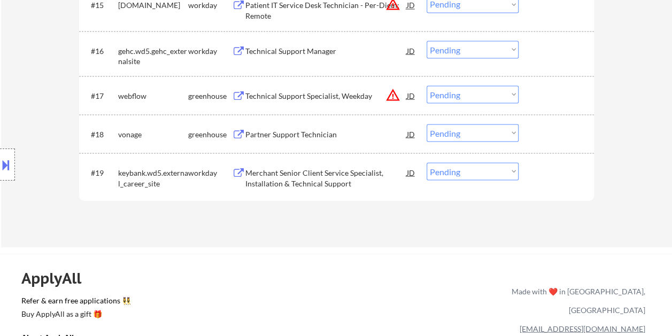
drag, startPoint x: 581, startPoint y: 142, endPoint x: 422, endPoint y: 146, distance: 158.3
click at [577, 142] on div at bounding box center [557, 133] width 47 height 19
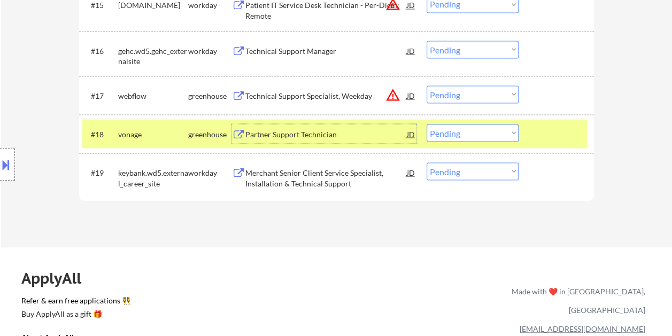
click at [333, 129] on div "Partner Support Technician" at bounding box center [325, 134] width 161 height 11
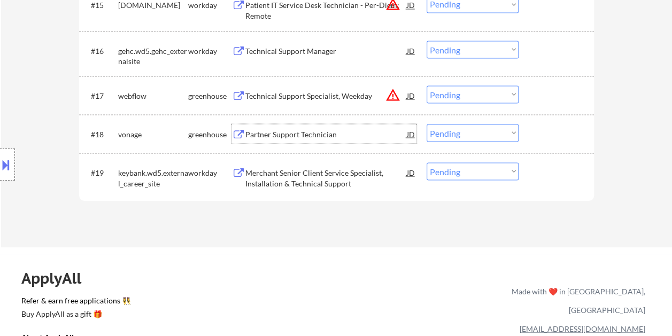
click at [548, 133] on div at bounding box center [557, 133] width 47 height 19
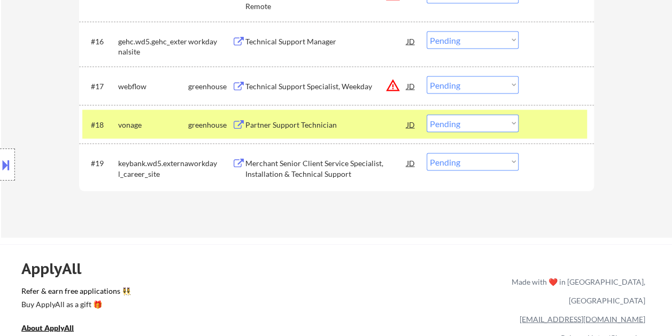
scroll to position [958, 0]
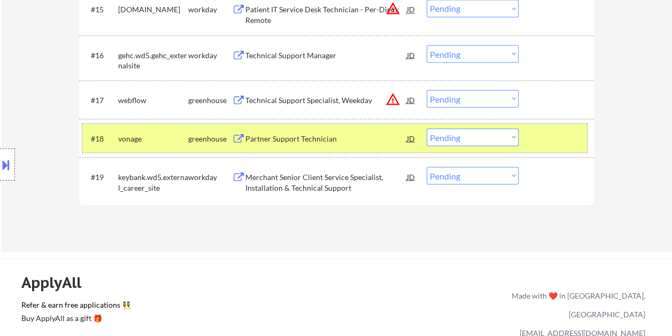
click at [489, 135] on select "Choose an option... Pending Applied Excluded (Questions) Excluded (Expired) Exc…" at bounding box center [473, 137] width 92 height 18
click at [427, 128] on select "Choose an option... Pending Applied Excluded (Questions) Excluded (Expired) Exc…" at bounding box center [473, 137] width 92 height 18
click at [536, 129] on div at bounding box center [557, 137] width 47 height 19
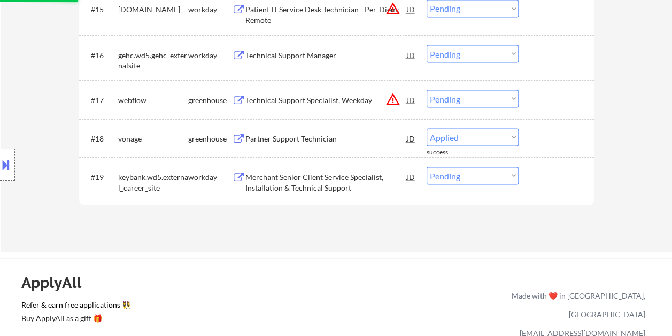
select select ""pending""
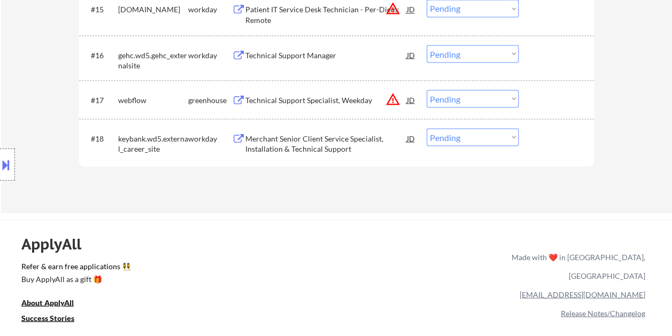
scroll to position [851, 0]
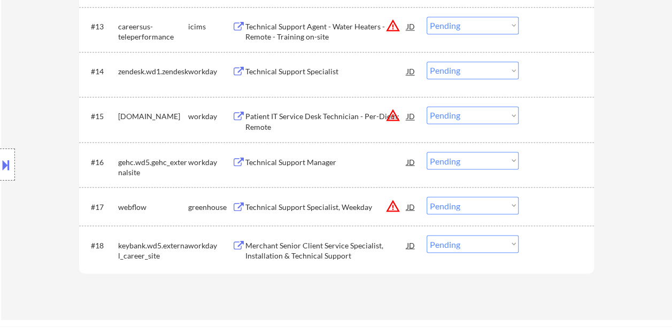
drag, startPoint x: 540, startPoint y: 215, endPoint x: 430, endPoint y: 194, distance: 111.8
click at [538, 215] on div "#17 webflow greenhouse Technical Support Specialist, Weekday JD warning_amber C…" at bounding box center [334, 206] width 505 height 29
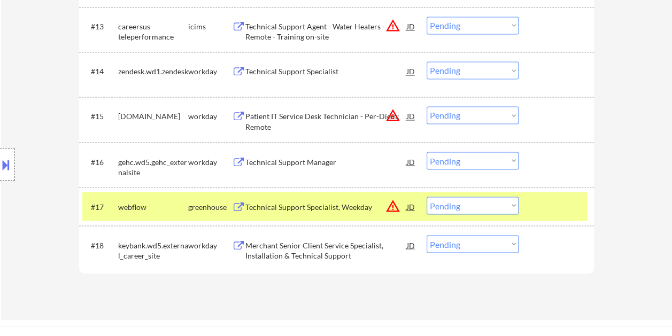
click at [316, 196] on div "#17 webflow greenhouse Technical Support Specialist, Weekday JD warning_amber C…" at bounding box center [334, 206] width 505 height 29
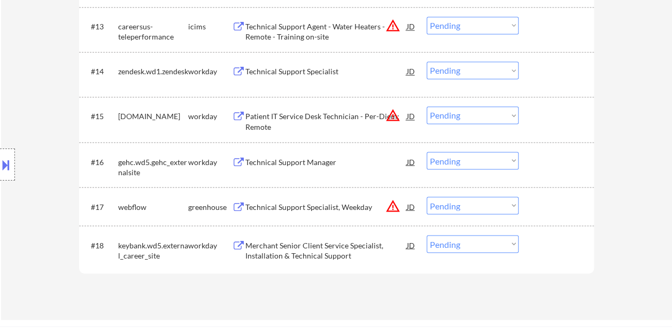
click at [538, 199] on div at bounding box center [557, 206] width 47 height 19
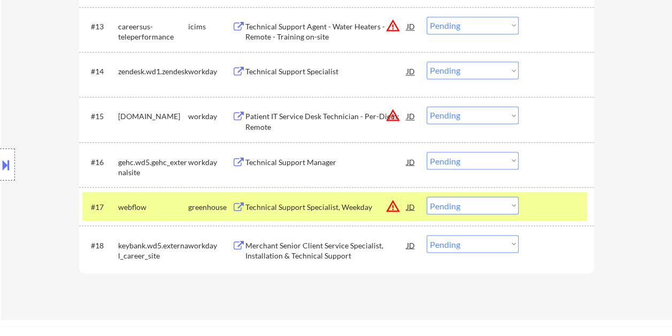
click at [247, 208] on div "Technical Support Specialist, Weekday" at bounding box center [325, 207] width 161 height 11
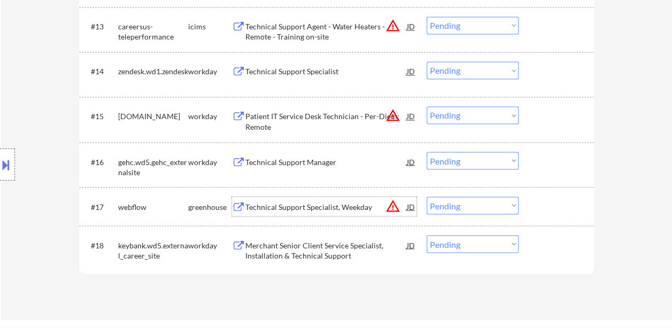
drag, startPoint x: 546, startPoint y: 204, endPoint x: 537, endPoint y: 205, distance: 9.7
click at [542, 205] on div at bounding box center [557, 206] width 47 height 19
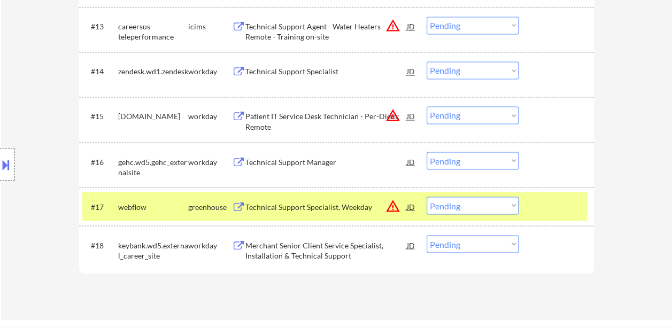
click at [505, 203] on select "Choose an option... Pending Applied Excluded (Questions) Excluded (Expired) Exc…" at bounding box center [473, 206] width 92 height 18
click at [427, 197] on select "Choose an option... Pending Applied Excluded (Questions) Excluded (Expired) Exc…" at bounding box center [473, 206] width 92 height 18
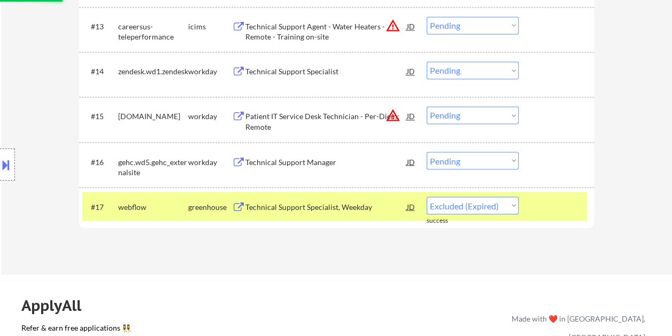
select select ""pending""
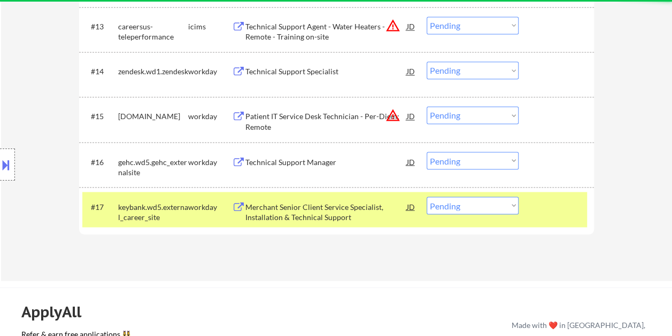
click at [538, 210] on div at bounding box center [557, 206] width 47 height 19
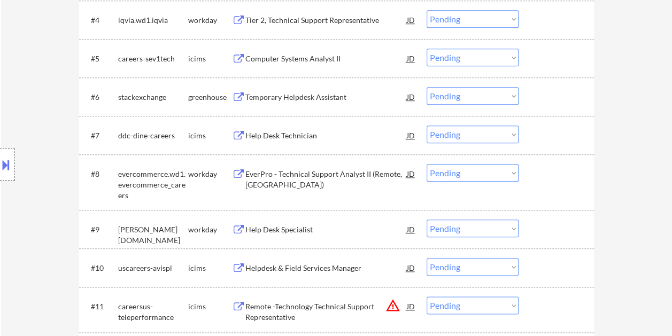
scroll to position [481, 0]
click at [542, 96] on div at bounding box center [557, 96] width 47 height 19
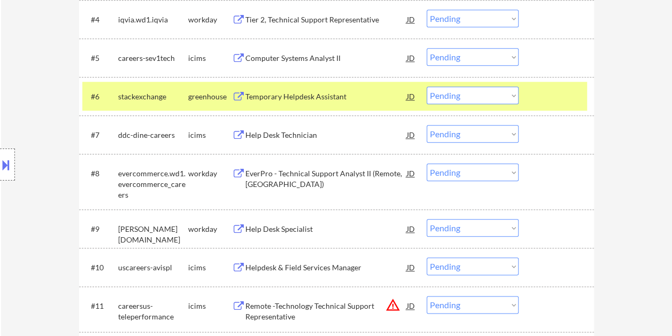
click at [337, 98] on div "Temporary Helpdesk Assistant" at bounding box center [325, 96] width 161 height 11
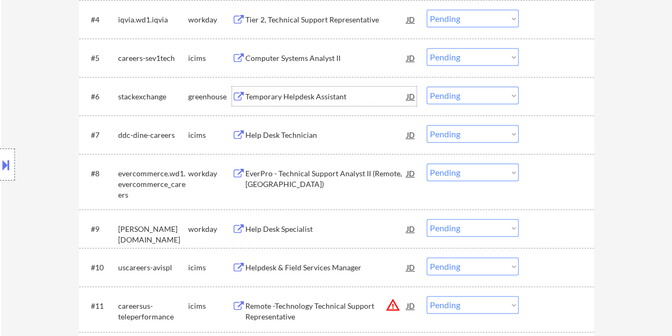
drag, startPoint x: 536, startPoint y: 89, endPoint x: 515, endPoint y: 96, distance: 21.3
click at [534, 91] on div at bounding box center [557, 96] width 47 height 19
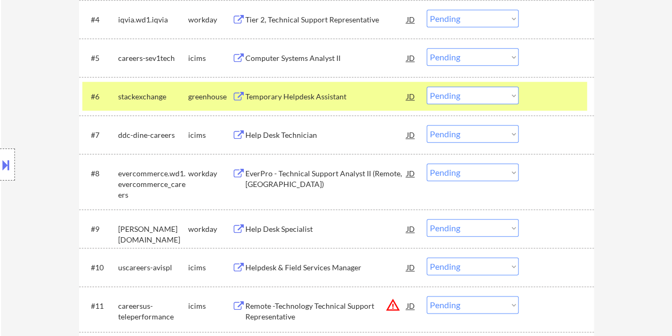
click at [513, 96] on select "Choose an option... Pending Applied Excluded (Questions) Excluded (Expired) Exc…" at bounding box center [473, 96] width 92 height 18
click at [427, 87] on select "Choose an option... Pending Applied Excluded (Questions) Excluded (Expired) Exc…" at bounding box center [473, 96] width 92 height 18
select select ""pending""
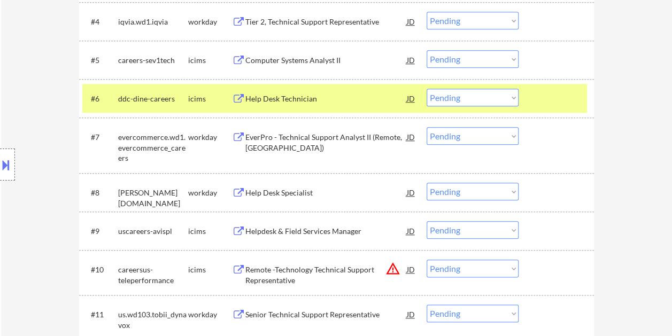
scroll to position [428, 0]
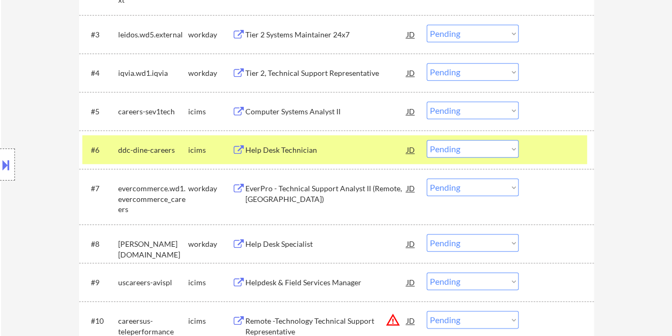
click at [558, 147] on div at bounding box center [557, 149] width 47 height 19
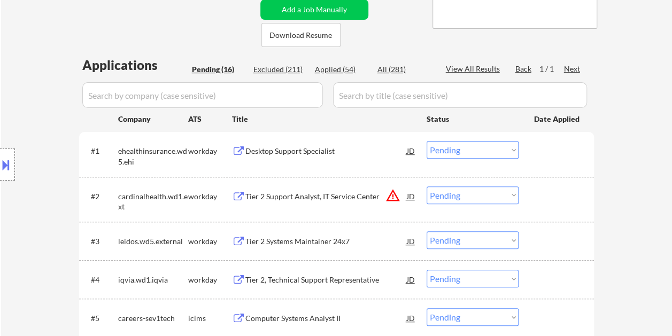
scroll to position [214, 0]
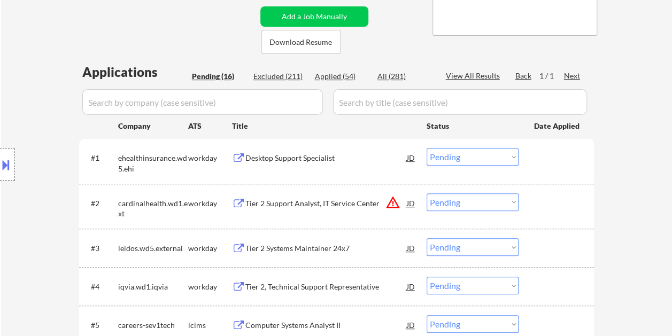
click at [559, 148] on div at bounding box center [557, 157] width 47 height 19
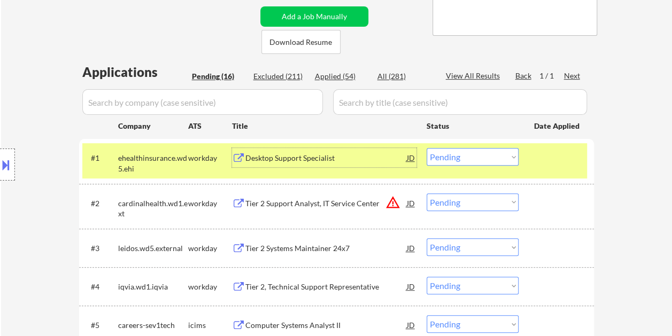
click at [379, 161] on div "Desktop Support Specialist" at bounding box center [325, 158] width 161 height 11
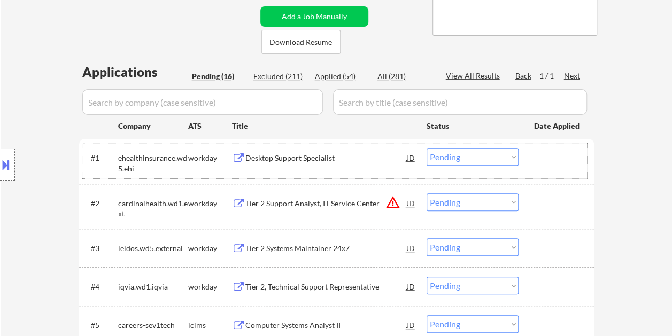
drag, startPoint x: 542, startPoint y: 152, endPoint x: 513, endPoint y: 158, distance: 29.6
click at [538, 154] on div at bounding box center [557, 157] width 47 height 19
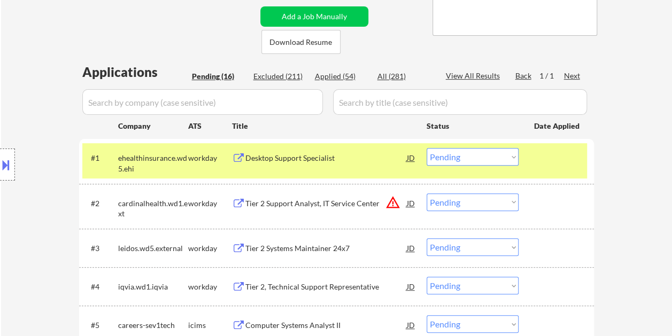
click at [511, 158] on select "Choose an option... Pending Applied Excluded (Questions) Excluded (Expired) Exc…" at bounding box center [473, 157] width 92 height 18
click at [427, 148] on select "Choose an option... Pending Applied Excluded (Questions) Excluded (Expired) Exc…" at bounding box center [473, 157] width 92 height 18
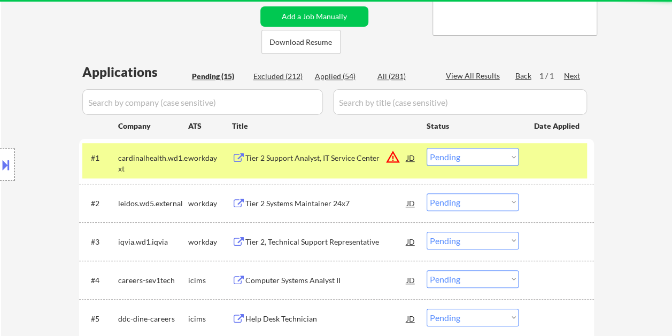
click at [558, 172] on div "#1 cardinalhealth.wd1.ext workday Tier 2 Support Analyst, IT Service Center JD …" at bounding box center [334, 160] width 505 height 35
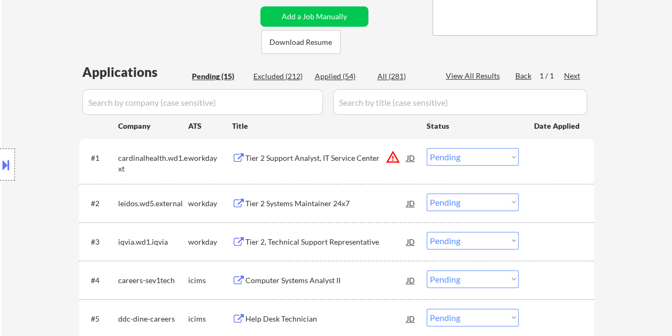
scroll to position [267, 0]
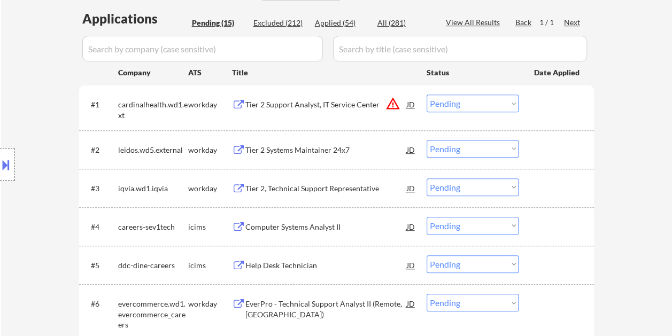
drag, startPoint x: 580, startPoint y: 111, endPoint x: 497, endPoint y: 111, distance: 82.9
click at [577, 111] on div at bounding box center [557, 104] width 47 height 19
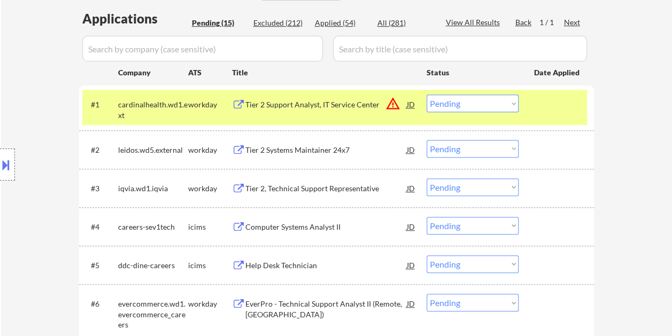
click at [272, 107] on div "Tier 2 Support Analyst, IT Service Center" at bounding box center [325, 104] width 161 height 11
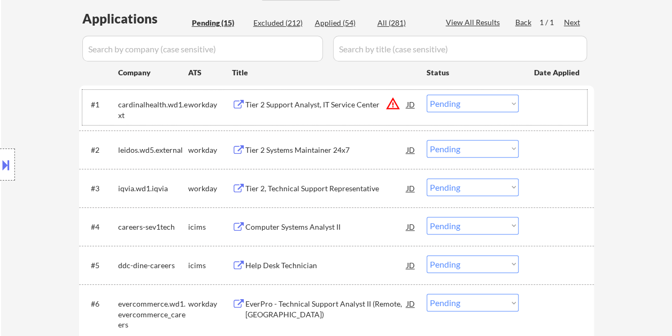
drag, startPoint x: 536, startPoint y: 105, endPoint x: 516, endPoint y: 109, distance: 19.6
click at [530, 107] on div "#1 cardinalhealth.wd1.ext workday Tier 2 Support Analyst, IT Service Center JD …" at bounding box center [334, 107] width 505 height 35
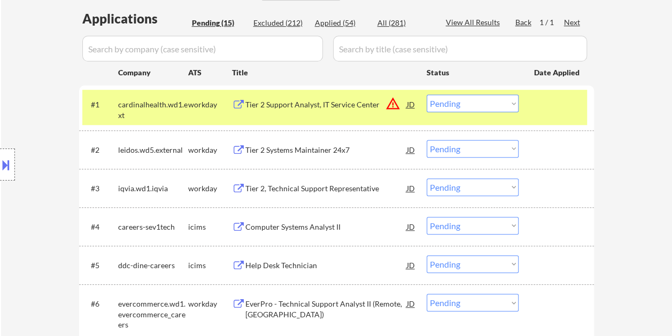
drag, startPoint x: 515, startPoint y: 109, endPoint x: 511, endPoint y: 114, distance: 6.8
click at [514, 109] on select "Choose an option... Pending Applied Excluded (Questions) Excluded (Expired) Exc…" at bounding box center [473, 104] width 92 height 18
click at [427, 95] on select "Choose an option... Pending Applied Excluded (Questions) Excluded (Expired) Exc…" at bounding box center [473, 104] width 92 height 18
select select ""pending""
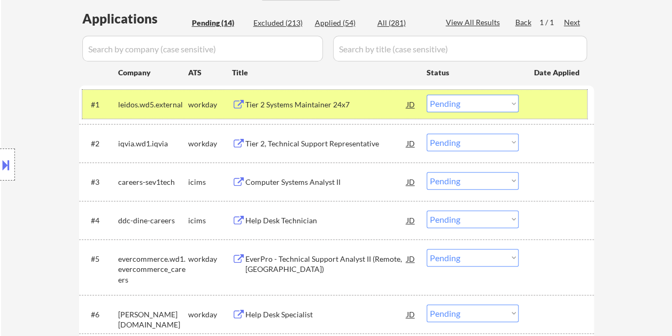
click at [541, 108] on div at bounding box center [557, 104] width 47 height 19
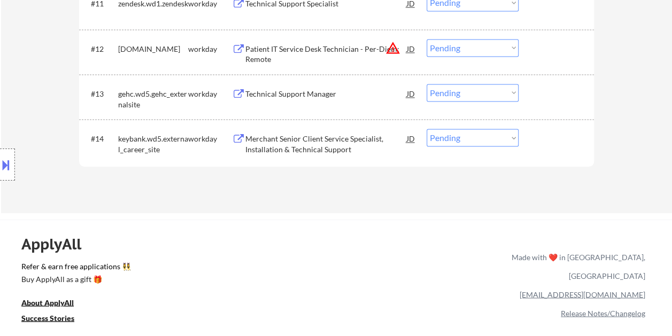
scroll to position [802, 0]
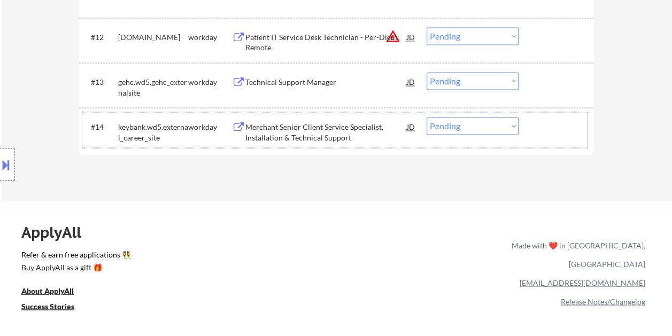
drag, startPoint x: 544, startPoint y: 137, endPoint x: 408, endPoint y: 157, distance: 137.2
click at [544, 138] on div "#14 keybank.wd5.external_career_site workday Merchant Senior Client Service Spe…" at bounding box center [334, 129] width 505 height 35
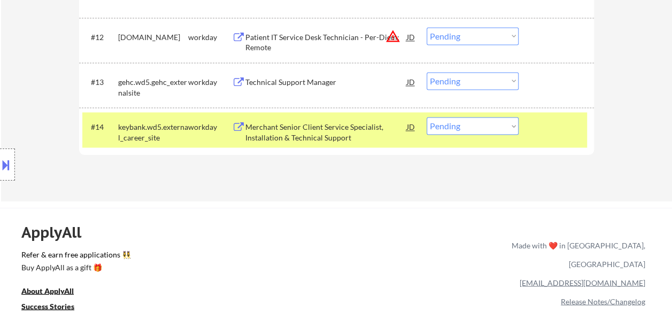
click at [354, 134] on div "Merchant Senior Client Service Specialist, Installation & Technical Support" at bounding box center [325, 132] width 161 height 21
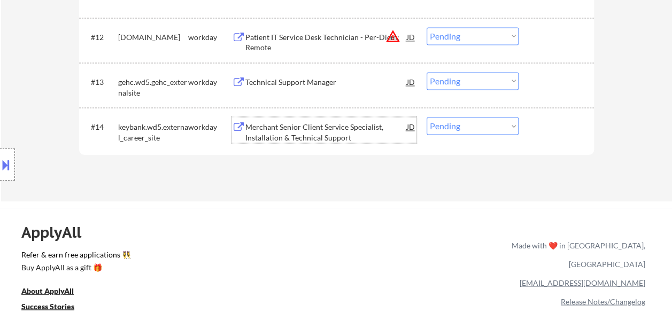
drag, startPoint x: 542, startPoint y: 130, endPoint x: 535, endPoint y: 132, distance: 7.1
click at [537, 132] on div at bounding box center [557, 126] width 47 height 19
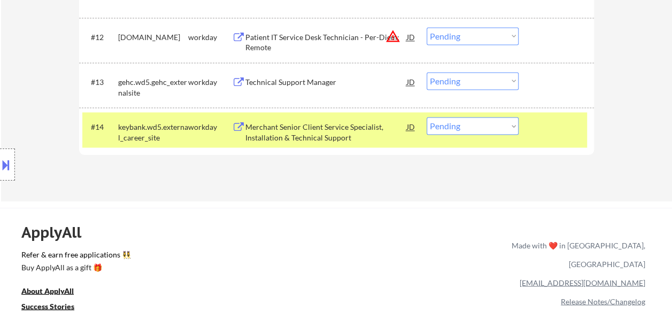
click at [508, 132] on select "Choose an option... Pending Applied Excluded (Questions) Excluded (Expired) Exc…" at bounding box center [473, 126] width 92 height 18
select select ""excluded__bad_match_""
click at [427, 117] on select "Choose an option... Pending Applied Excluded (Questions) Excluded (Expired) Exc…" at bounding box center [473, 126] width 92 height 18
click at [543, 139] on div "#14 keybank.wd5.external_career_site workday Merchant Senior Client Service Spe…" at bounding box center [334, 129] width 505 height 35
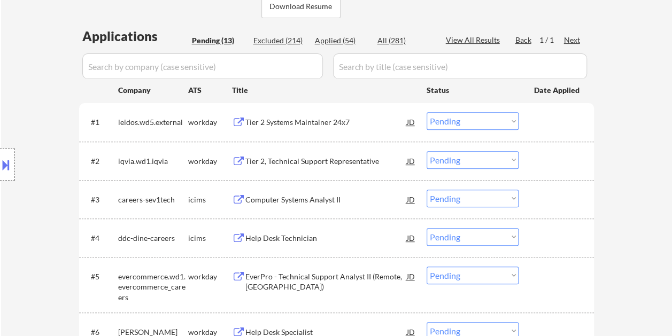
scroll to position [160, 0]
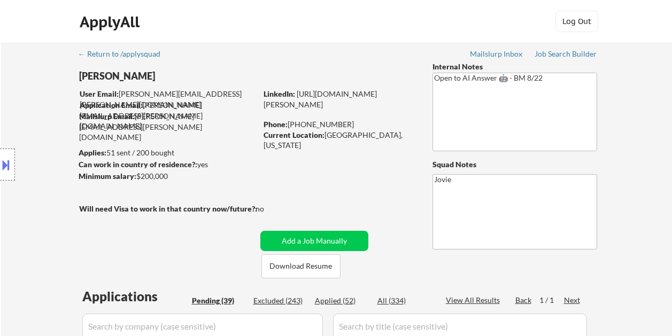
select select ""pending""
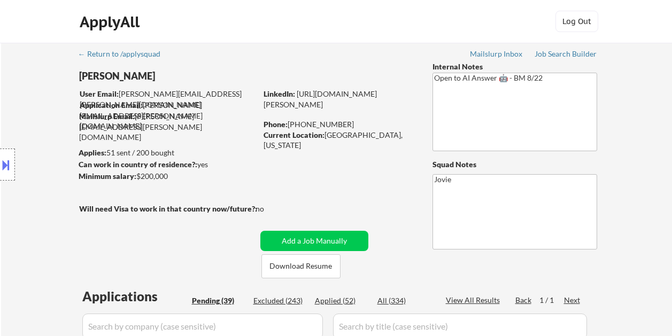
select select ""pending""
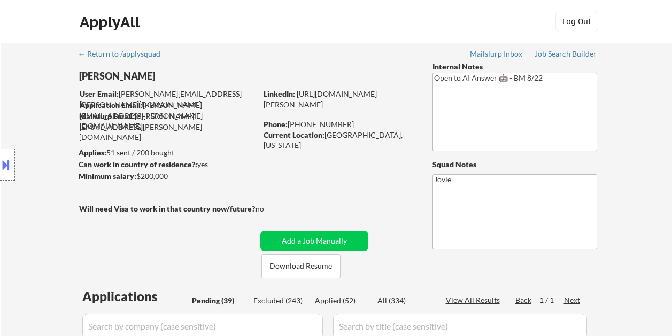
select select ""pending""
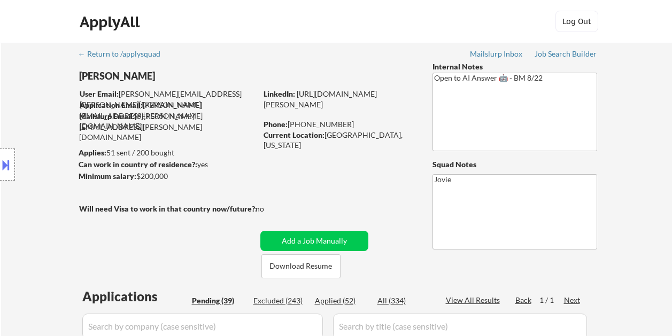
select select ""pending""
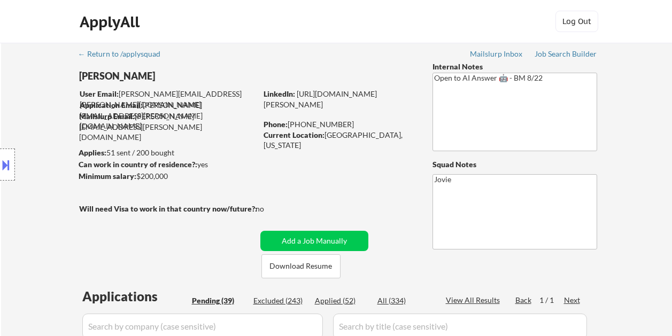
select select ""pending""
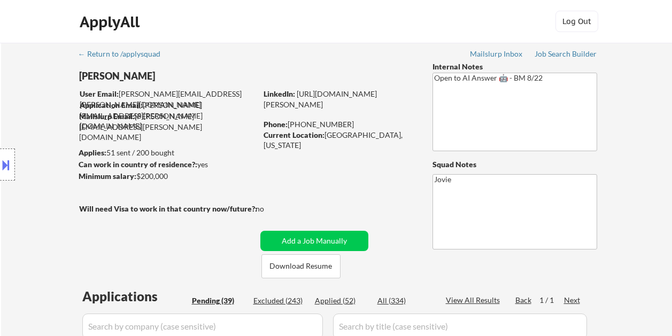
select select ""pending""
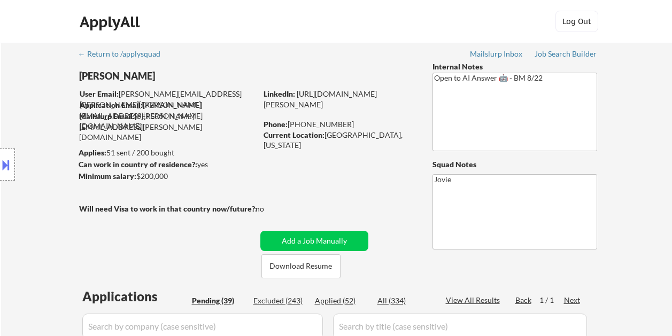
select select ""pending""
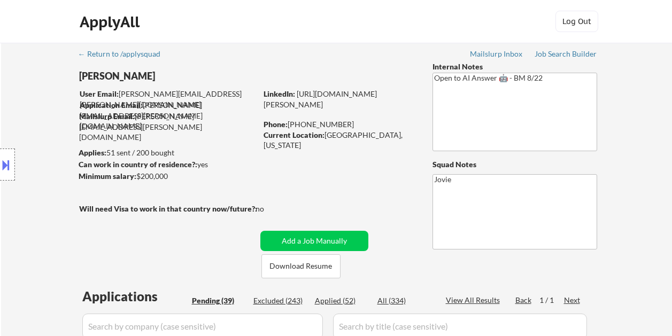
select select ""pending""
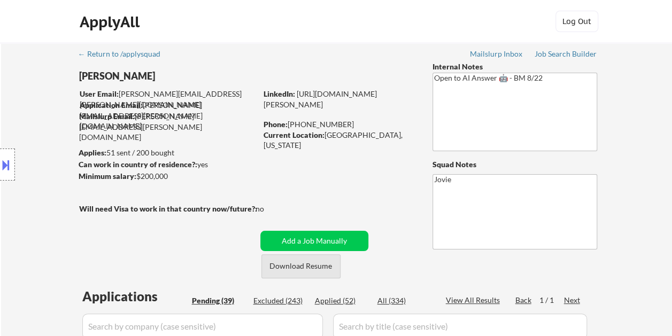
click at [297, 261] on button "Download Resume" at bounding box center [300, 266] width 79 height 24
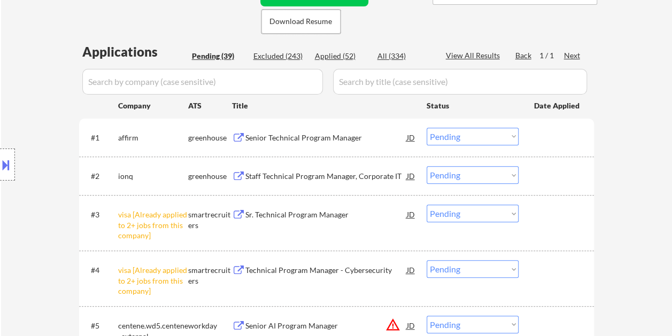
scroll to position [267, 0]
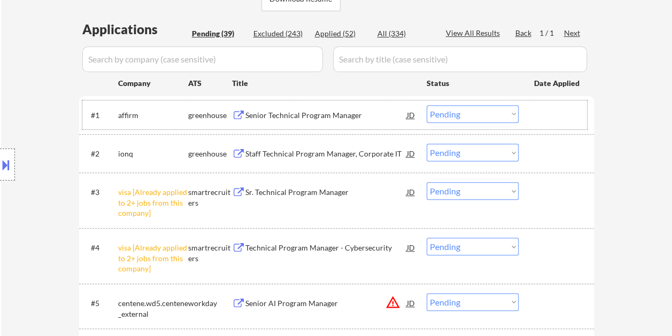
click at [544, 110] on div at bounding box center [557, 114] width 47 height 19
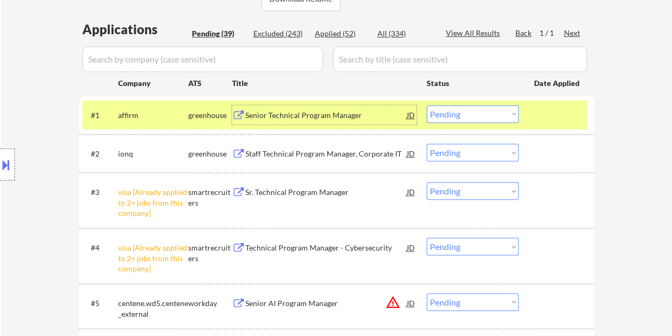
click at [319, 110] on div "Senior Technical Program Manager" at bounding box center [325, 115] width 161 height 11
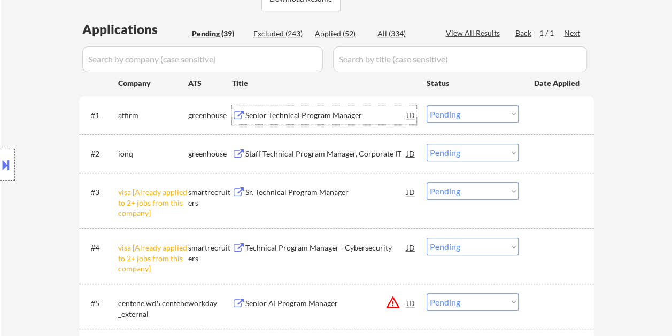
drag, startPoint x: 547, startPoint y: 115, endPoint x: 539, endPoint y: 117, distance: 8.7
click at [542, 117] on div at bounding box center [557, 114] width 47 height 19
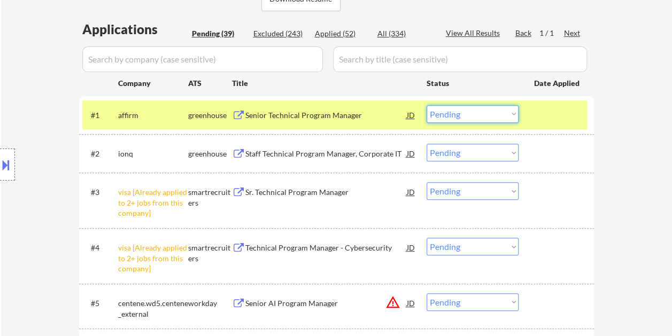
click at [509, 112] on select "Choose an option... Pending Applied Excluded (Questions) Excluded (Expired) Exc…" at bounding box center [473, 114] width 92 height 18
click at [427, 105] on select "Choose an option... Pending Applied Excluded (Questions) Excluded (Expired) Exc…" at bounding box center [473, 114] width 92 height 18
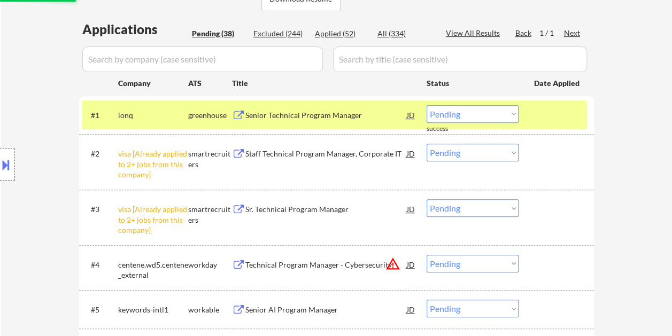
click at [539, 117] on div at bounding box center [557, 114] width 47 height 19
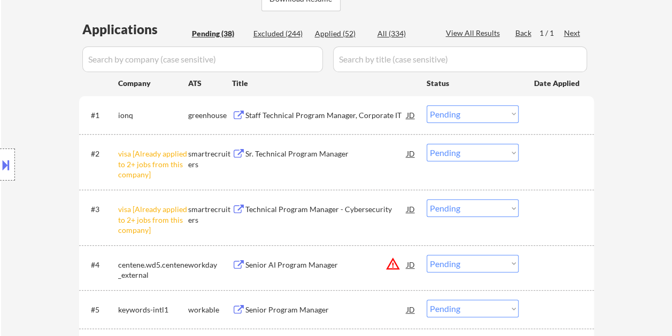
click at [560, 114] on div at bounding box center [557, 114] width 47 height 19
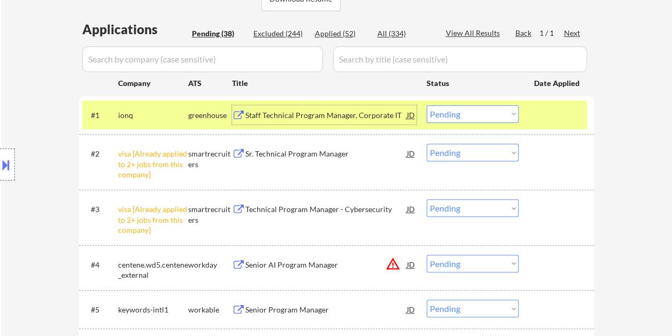
click at [341, 110] on div "Staff Technical Program Manager, Corporate IT" at bounding box center [325, 115] width 161 height 11
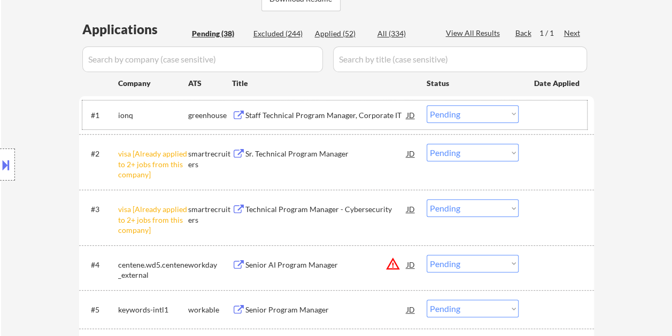
click at [535, 124] on div at bounding box center [557, 114] width 47 height 19
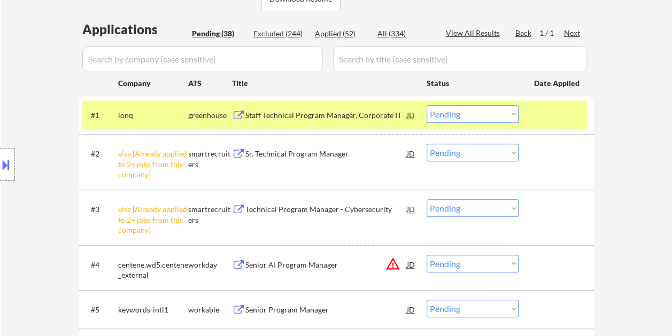
click at [516, 115] on select "Choose an option... Pending Applied Excluded (Questions) Excluded (Expired) Exc…" at bounding box center [473, 114] width 92 height 18
click at [427, 105] on select "Choose an option... Pending Applied Excluded (Questions) Excluded (Expired) Exc…" at bounding box center [473, 114] width 92 height 18
select select ""pending""
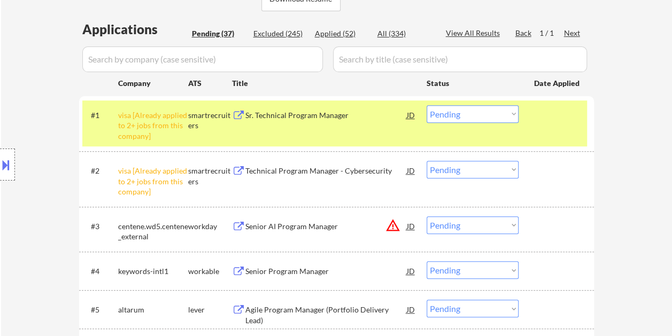
click at [535, 126] on div "#1 visa [Already applied to 2+ jobs from this company] smartrecruiters Sr. Tech…" at bounding box center [334, 124] width 505 height 46
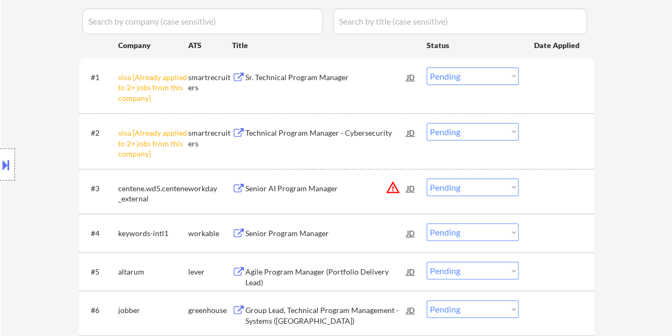
scroll to position [374, 0]
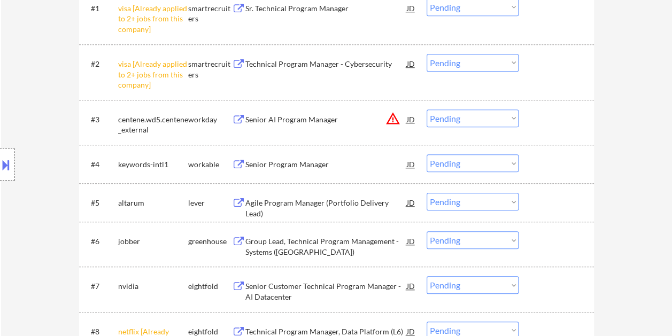
click at [571, 156] on div at bounding box center [557, 164] width 47 height 19
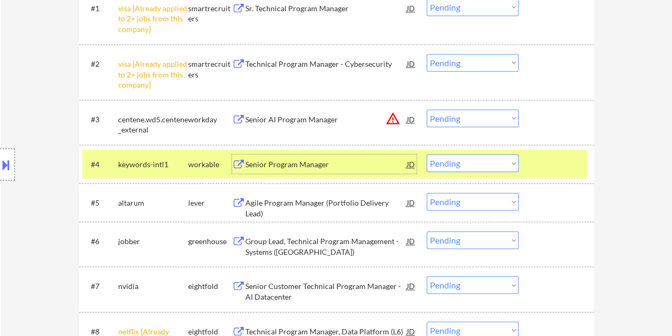
click at [361, 171] on div "Senior Program Manager" at bounding box center [325, 164] width 161 height 19
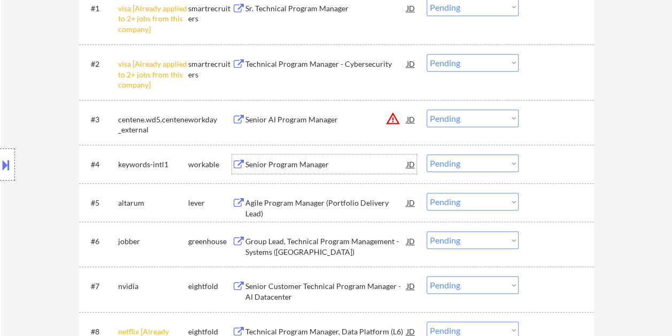
click at [578, 160] on div at bounding box center [557, 164] width 47 height 19
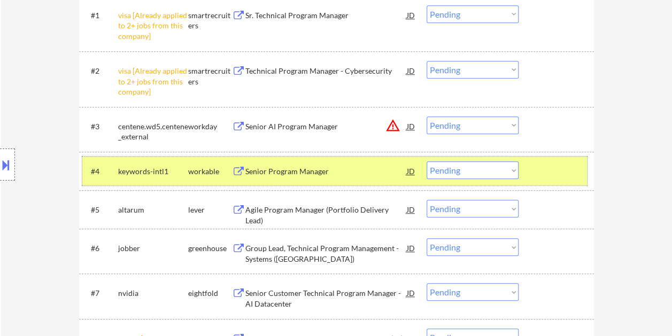
scroll to position [428, 0]
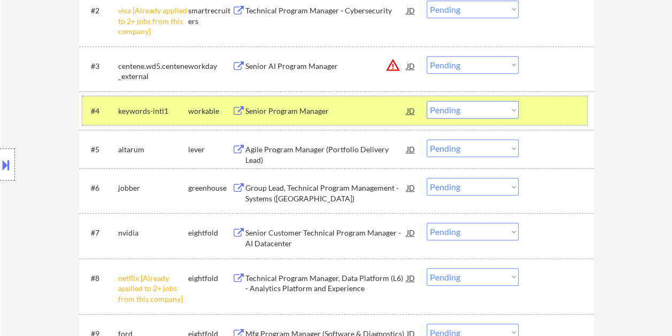
click at [489, 107] on select "Choose an option... Pending Applied Excluded (Questions) Excluded (Expired) Exc…" at bounding box center [473, 110] width 92 height 18
click at [427, 101] on select "Choose an option... Pending Applied Excluded (Questions) Excluded (Expired) Exc…" at bounding box center [473, 110] width 92 height 18
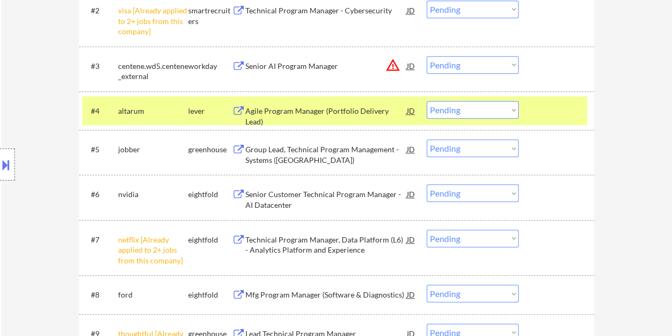
click at [551, 115] on div at bounding box center [557, 110] width 47 height 19
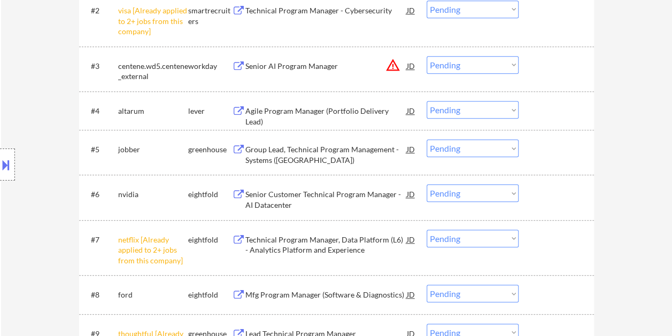
click at [553, 114] on div at bounding box center [557, 110] width 47 height 19
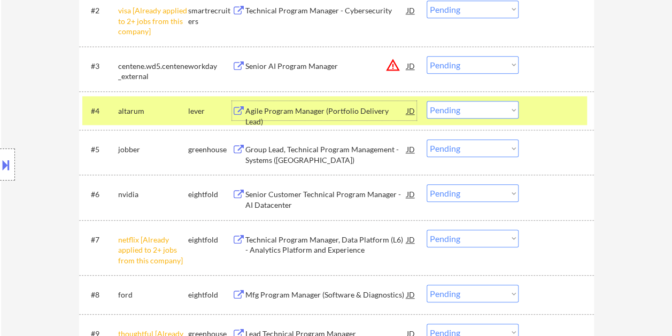
click at [342, 103] on div "Agile Program Manager (Portfolio Delivery Lead)" at bounding box center [325, 110] width 161 height 19
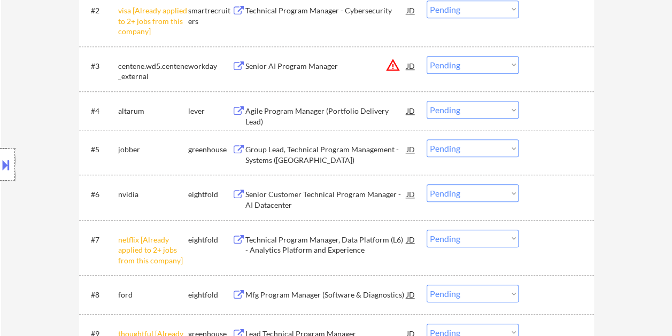
click at [11, 175] on div at bounding box center [7, 165] width 15 height 32
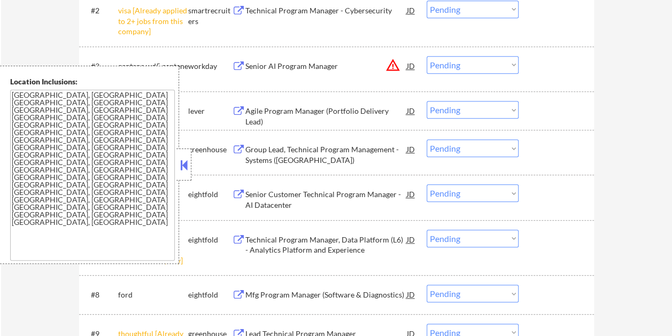
click at [184, 164] on button at bounding box center [184, 165] width 12 height 16
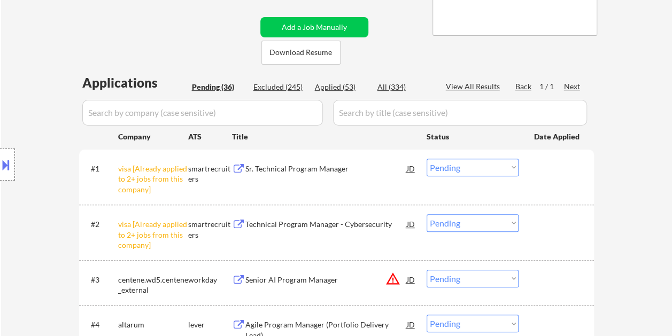
scroll to position [374, 0]
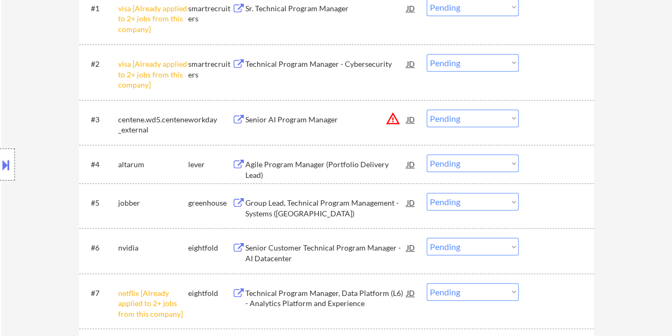
drag, startPoint x: 578, startPoint y: 163, endPoint x: 528, endPoint y: 168, distance: 50.1
click at [577, 163] on div at bounding box center [557, 164] width 47 height 19
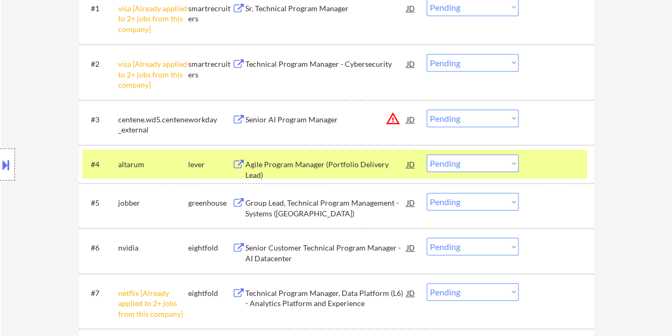
click at [403, 153] on div "#4 altarum lever Agile Program Manager (Portfolio Delivery Lead) JD warning_amb…" at bounding box center [334, 164] width 505 height 29
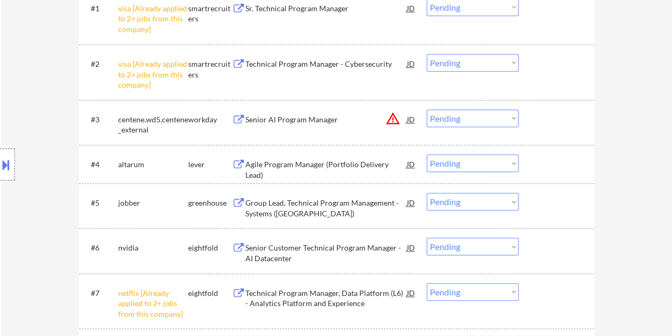
click at [568, 164] on div at bounding box center [557, 164] width 47 height 19
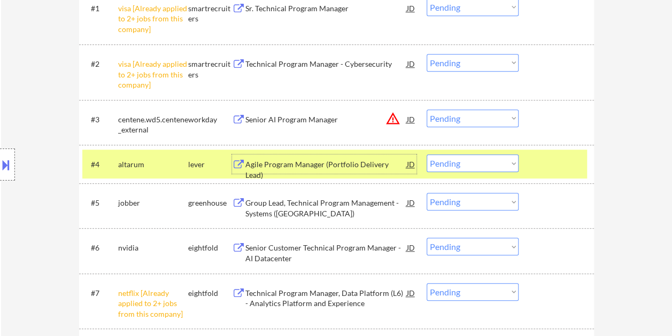
click at [379, 166] on div "Agile Program Manager (Portfolio Delivery Lead)" at bounding box center [325, 169] width 161 height 21
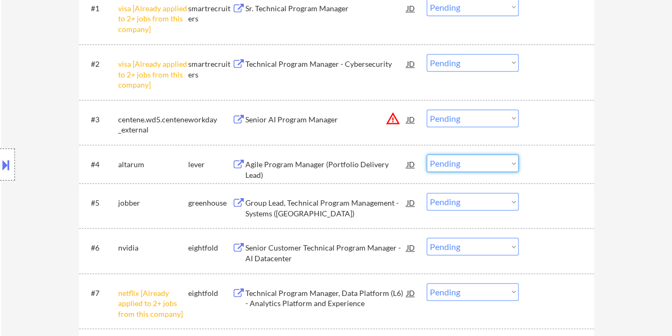
click at [508, 165] on select "Choose an option... Pending Applied Excluded (Questions) Excluded (Expired) Exc…" at bounding box center [473, 164] width 92 height 18
click at [427, 155] on select "Choose an option... Pending Applied Excluded (Questions) Excluded (Expired) Exc…" at bounding box center [473, 164] width 92 height 18
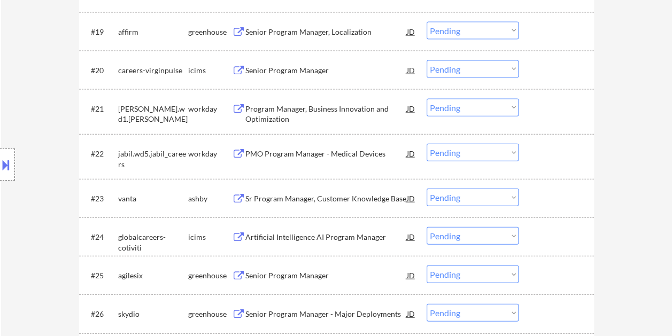
scroll to position [1176, 0]
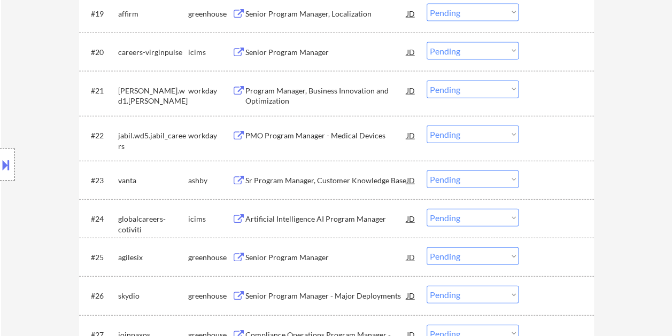
click at [557, 180] on div at bounding box center [557, 180] width 47 height 19
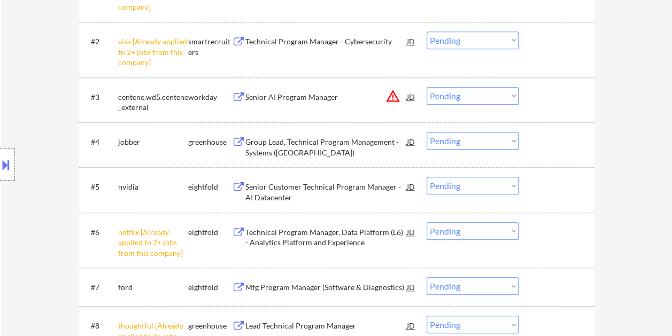
scroll to position [428, 0]
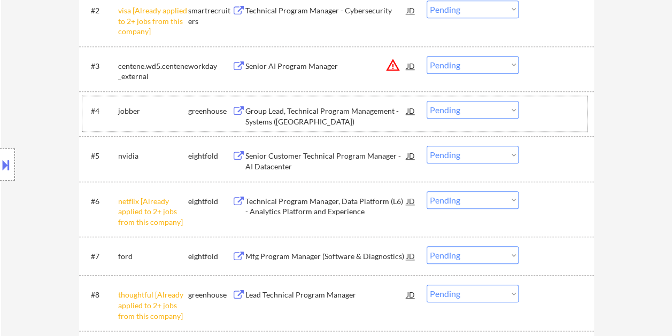
click at [546, 118] on div at bounding box center [557, 110] width 47 height 19
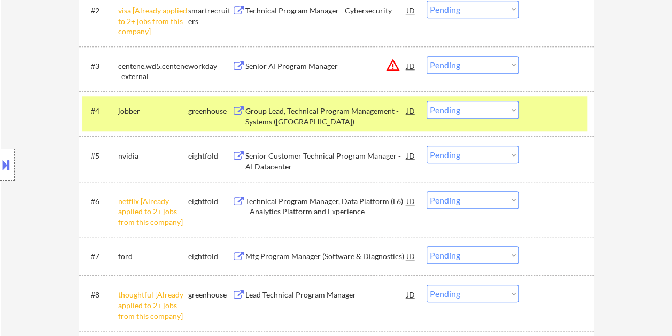
click at [327, 114] on div "Group Lead, Technical Program Management - Systems (US)" at bounding box center [325, 116] width 161 height 21
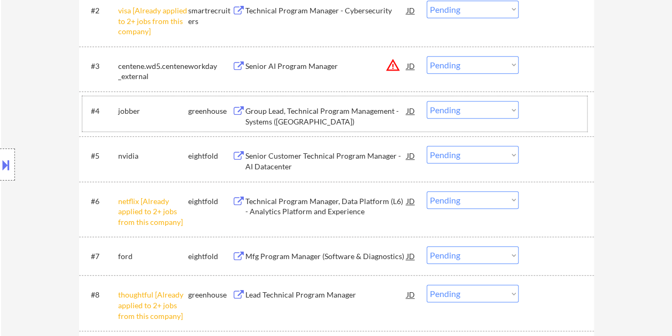
drag, startPoint x: 567, startPoint y: 115, endPoint x: 509, endPoint y: 109, distance: 58.1
click at [565, 115] on div at bounding box center [557, 110] width 47 height 19
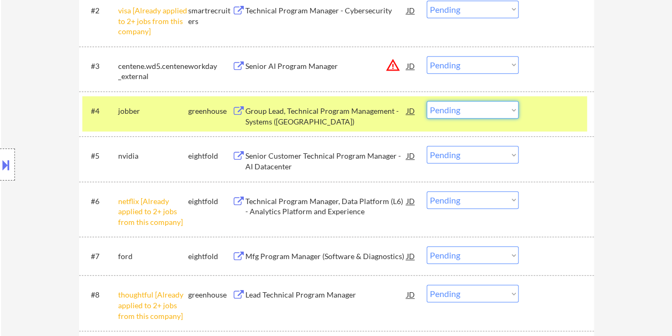
click at [503, 107] on select "Choose an option... Pending Applied Excluded (Questions) Excluded (Expired) Exc…" at bounding box center [473, 110] width 92 height 18
click at [427, 101] on select "Choose an option... Pending Applied Excluded (Questions) Excluded (Expired) Exc…" at bounding box center [473, 110] width 92 height 18
select select ""pending""
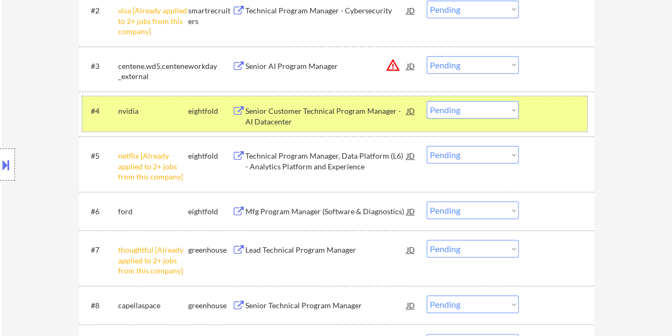
click at [542, 109] on div at bounding box center [557, 110] width 47 height 19
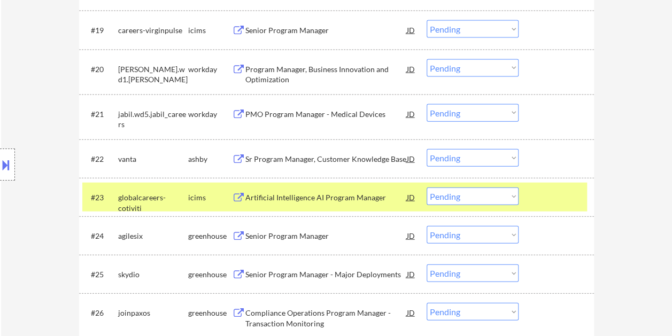
scroll to position [1176, 0]
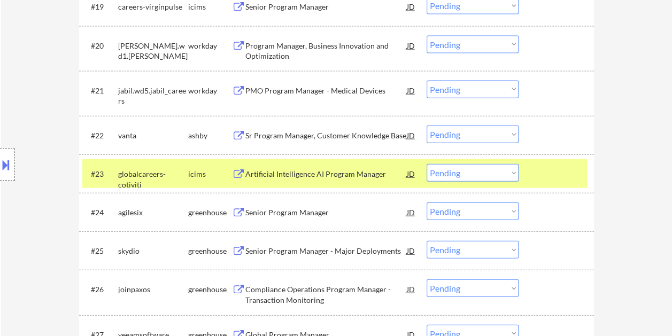
click at [539, 182] on div at bounding box center [557, 173] width 47 height 19
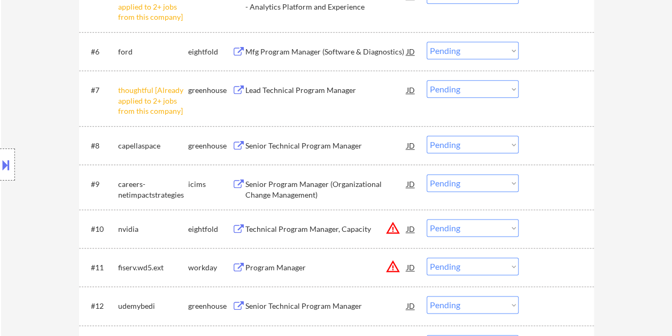
scroll to position [588, 0]
click at [582, 146] on div "#8 capellaspace greenhouse Senior Technical Program Manager JD Choose an option…" at bounding box center [334, 144] width 505 height 29
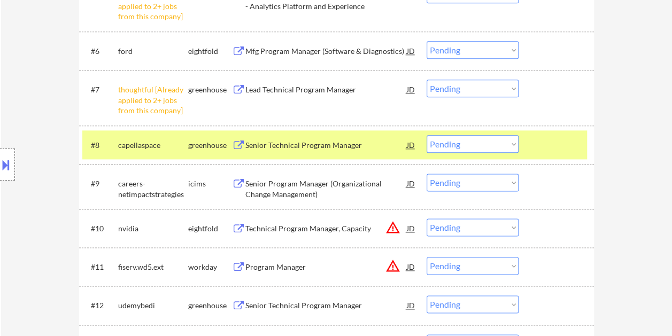
click at [380, 149] on div "Senior Technical Program Manager" at bounding box center [325, 145] width 161 height 11
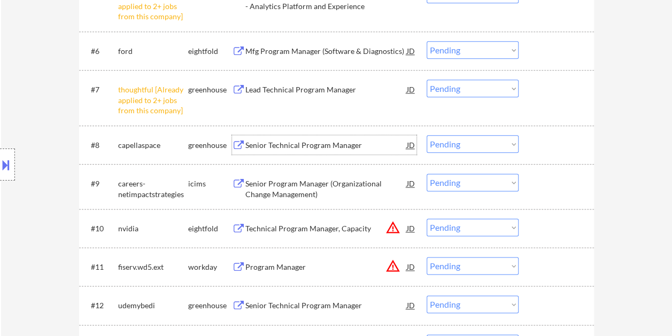
drag, startPoint x: 549, startPoint y: 148, endPoint x: 510, endPoint y: 143, distance: 38.7
click at [546, 147] on div at bounding box center [557, 144] width 47 height 19
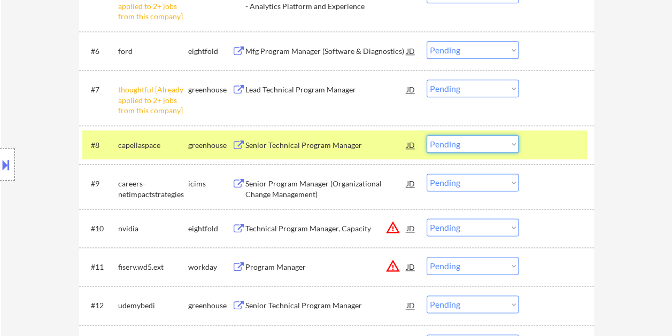
click at [507, 142] on select "Choose an option... Pending Applied Excluded (Questions) Excluded (Expired) Exc…" at bounding box center [473, 144] width 92 height 18
click at [427, 135] on select "Choose an option... Pending Applied Excluded (Questions) Excluded (Expired) Exc…" at bounding box center [473, 144] width 92 height 18
select select ""pending""
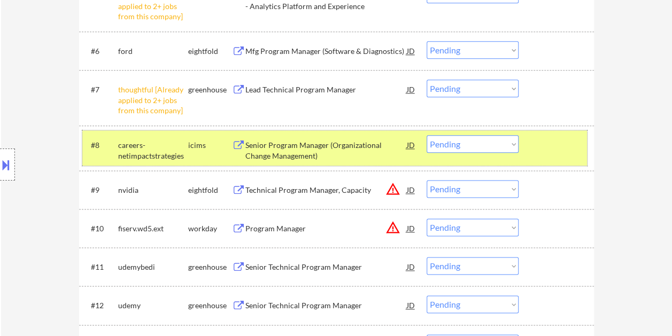
click at [539, 145] on div at bounding box center [557, 144] width 47 height 19
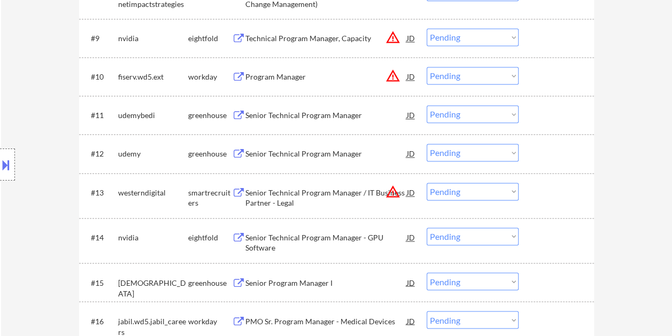
scroll to position [748, 0]
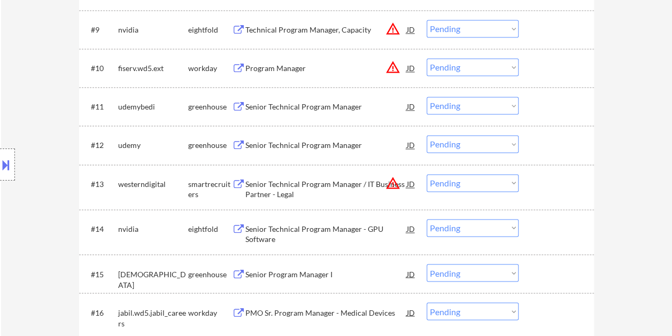
click at [565, 182] on div at bounding box center [557, 183] width 47 height 19
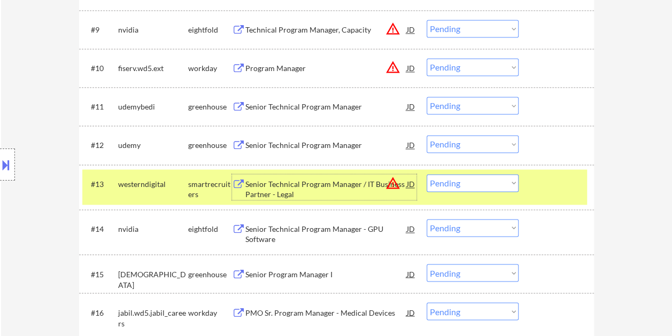
click at [312, 189] on div "Senior Technical Program Manager / IT Business Partner - Legal" at bounding box center [325, 189] width 161 height 21
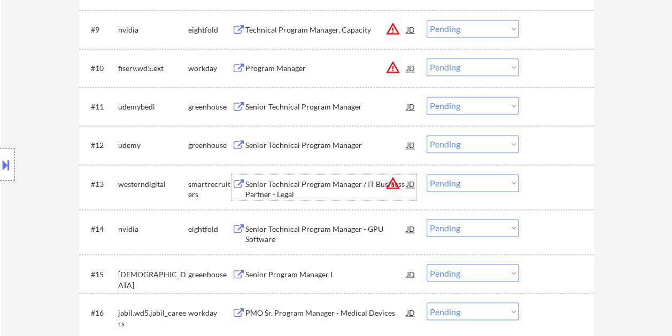
drag, startPoint x: 533, startPoint y: 185, endPoint x: 522, endPoint y: 186, distance: 10.7
click at [532, 184] on div "#13 westerndigital smartrecruiters Senior Technical Program Manager / IT Busine…" at bounding box center [334, 186] width 505 height 35
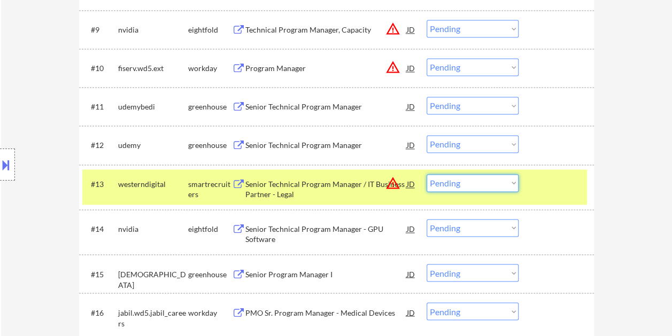
click at [513, 184] on select "Choose an option... Pending Applied Excluded (Questions) Excluded (Expired) Exc…" at bounding box center [473, 183] width 92 height 18
click at [427, 174] on select "Choose an option... Pending Applied Excluded (Questions) Excluded (Expired) Exc…" at bounding box center [473, 183] width 92 height 18
select select ""pending""
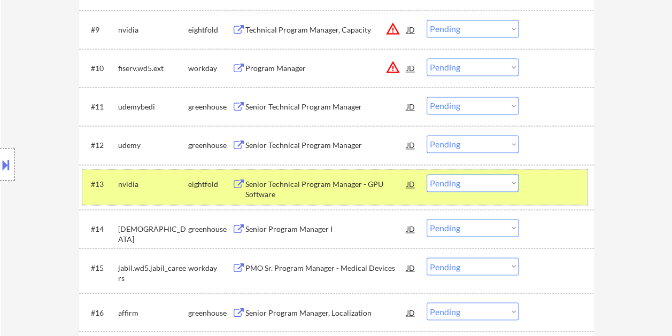
click at [534, 180] on div at bounding box center [557, 183] width 47 height 19
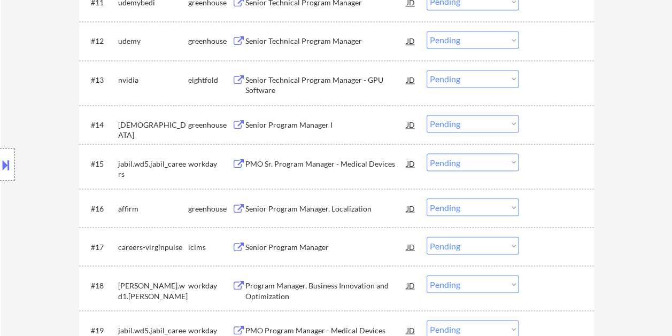
scroll to position [855, 0]
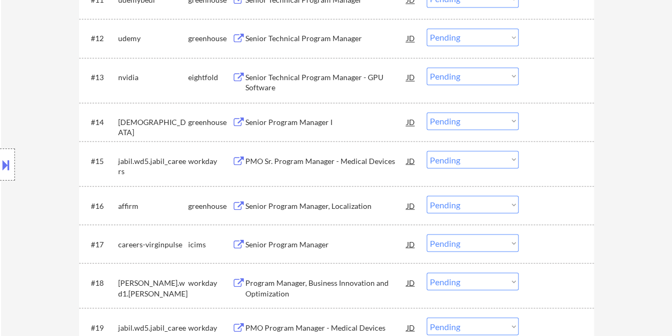
click at [531, 200] on div "#16 affirm greenhouse Senior Program Manager, Localization JD warning_amber Cho…" at bounding box center [334, 205] width 505 height 29
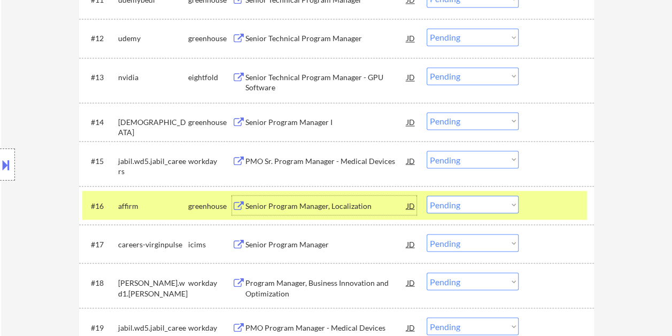
click at [321, 211] on div "Senior Program Manager, Localization" at bounding box center [325, 205] width 161 height 11
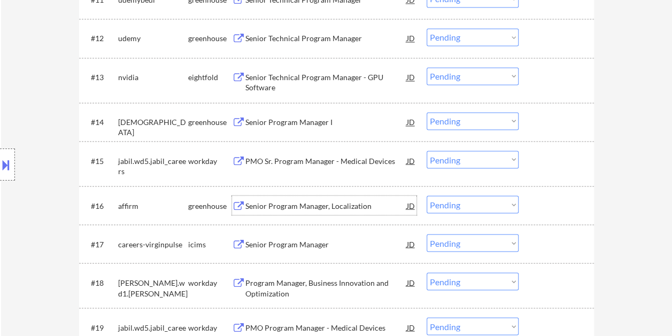
drag, startPoint x: 567, startPoint y: 211, endPoint x: 546, endPoint y: 208, distance: 20.5
click at [566, 211] on div at bounding box center [557, 205] width 47 height 19
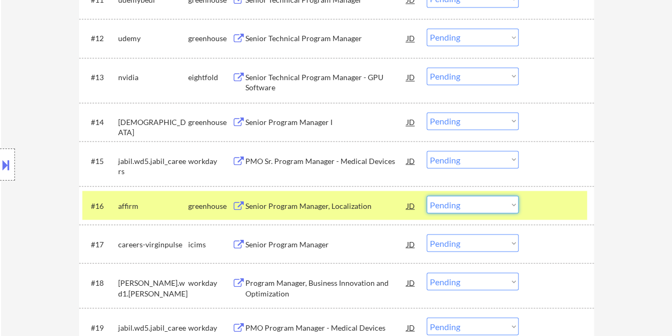
click at [504, 206] on select "Choose an option... Pending Applied Excluded (Questions) Excluded (Expired) Exc…" at bounding box center [473, 205] width 92 height 18
click at [427, 196] on select "Choose an option... Pending Applied Excluded (Questions) Excluded (Expired) Exc…" at bounding box center [473, 205] width 92 height 18
select select ""pending""
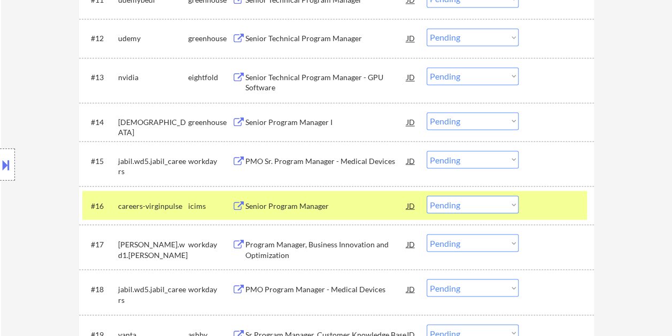
click at [572, 201] on div at bounding box center [557, 205] width 47 height 19
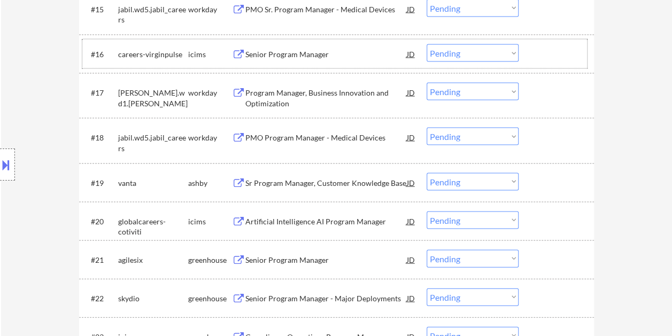
scroll to position [1069, 0]
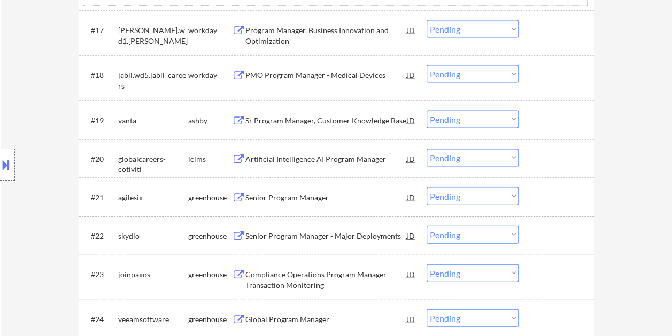
click at [549, 200] on div at bounding box center [557, 197] width 47 height 19
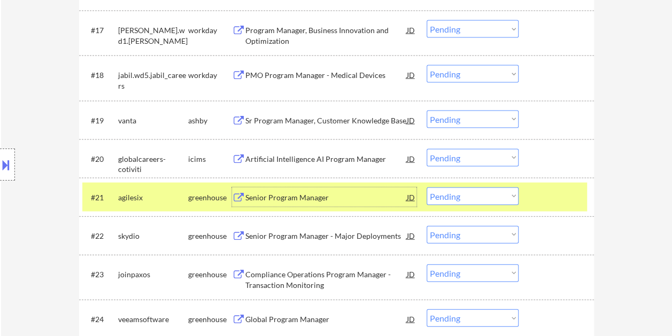
click at [369, 198] on div "Senior Program Manager" at bounding box center [325, 197] width 161 height 11
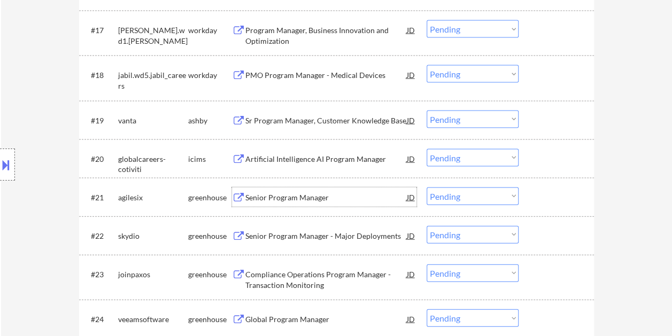
click at [540, 194] on div at bounding box center [557, 197] width 47 height 19
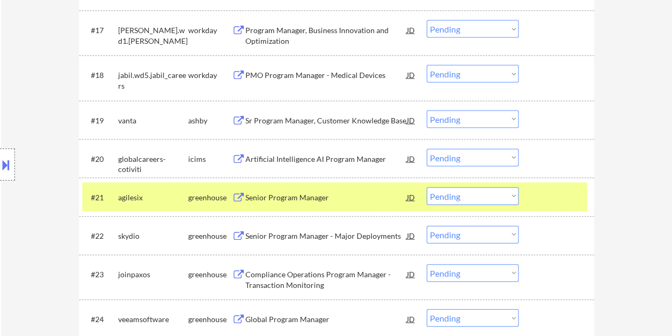
click at [516, 194] on select "Choose an option... Pending Applied Excluded (Questions) Excluded (Expired) Exc…" at bounding box center [473, 197] width 92 height 18
click at [427, 188] on select "Choose an option... Pending Applied Excluded (Questions) Excluded (Expired) Exc…" at bounding box center [473, 197] width 92 height 18
select select ""pending""
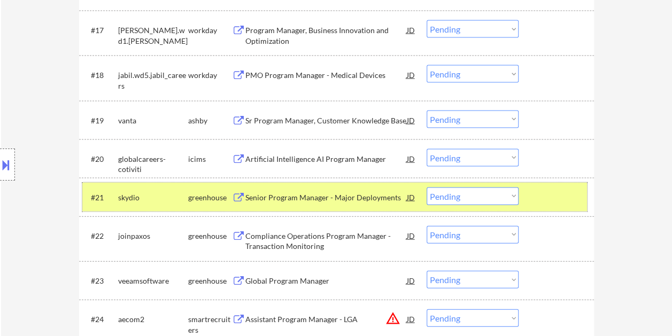
click at [523, 190] on div "#21 skydio greenhouse Senior Program Manager - Major Deployments JD Choose an o…" at bounding box center [334, 197] width 505 height 29
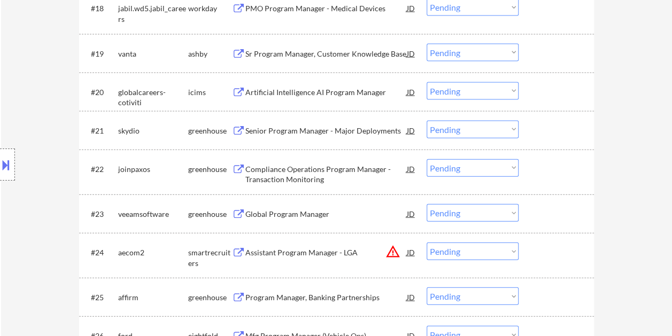
scroll to position [1176, 0]
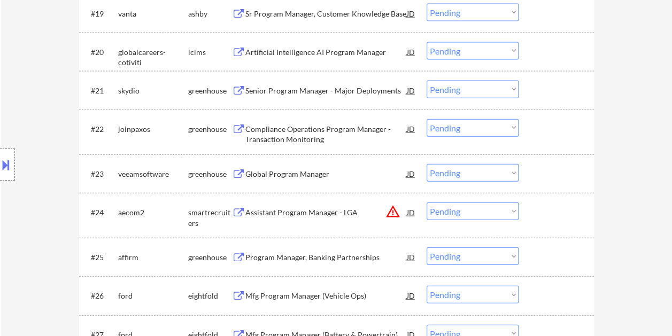
click at [555, 217] on div at bounding box center [557, 212] width 47 height 19
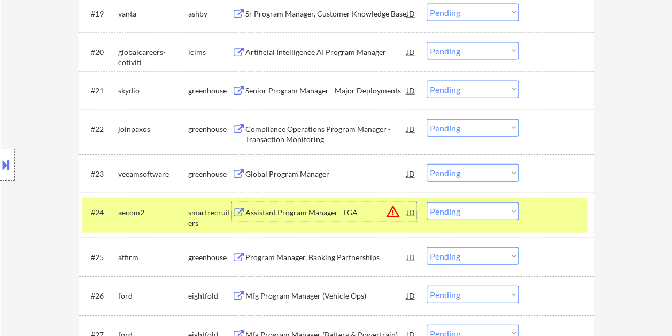
click at [313, 209] on div "Assistant Program Manager - LGA" at bounding box center [325, 212] width 161 height 11
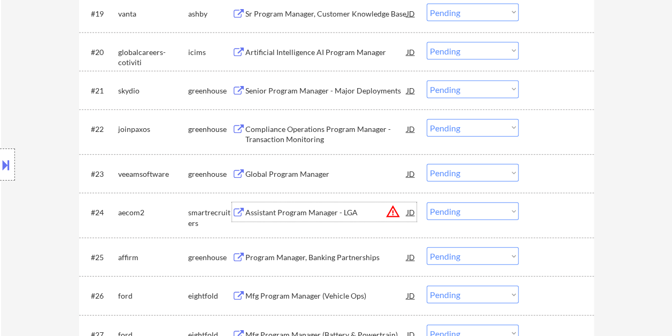
click at [529, 208] on div "#24 aecom2 smartrecruiters Assistant Program Manager - LGA JD warning_amber Cho…" at bounding box center [334, 215] width 505 height 35
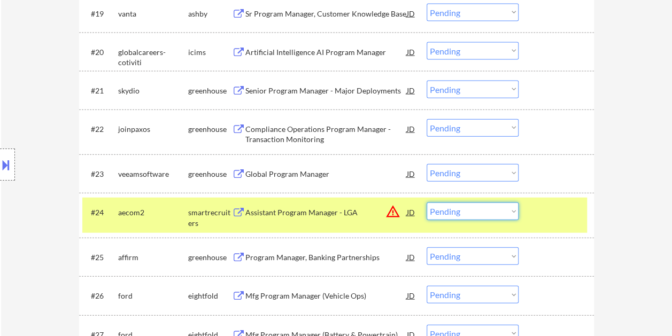
click at [517, 211] on select "Choose an option... Pending Applied Excluded (Questions) Excluded (Expired) Exc…" at bounding box center [473, 212] width 92 height 18
click at [427, 203] on select "Choose an option... Pending Applied Excluded (Questions) Excluded (Expired) Exc…" at bounding box center [473, 212] width 92 height 18
select select ""pending""
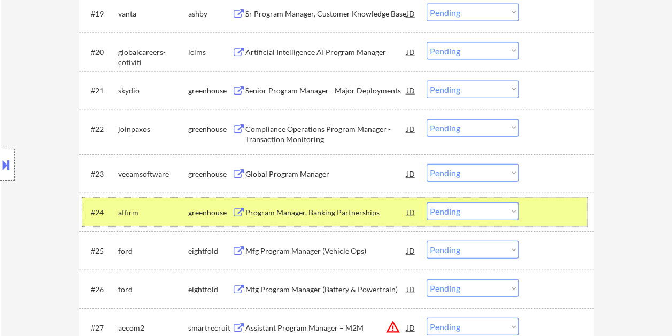
click at [556, 213] on div at bounding box center [557, 212] width 47 height 19
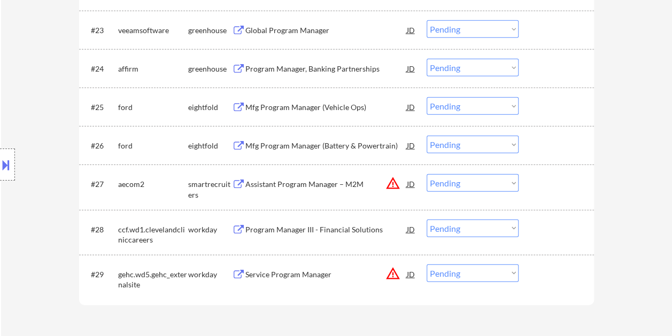
scroll to position [1337, 0]
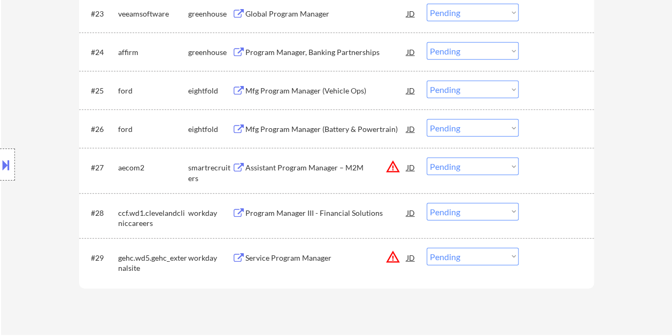
click at [535, 165] on div at bounding box center [557, 167] width 47 height 19
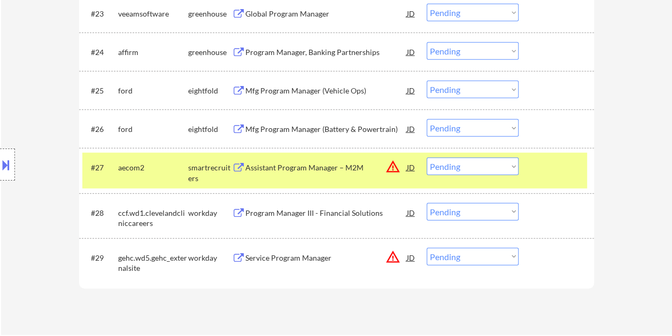
click at [317, 170] on div "Assistant Program Manager – M2M" at bounding box center [325, 168] width 161 height 11
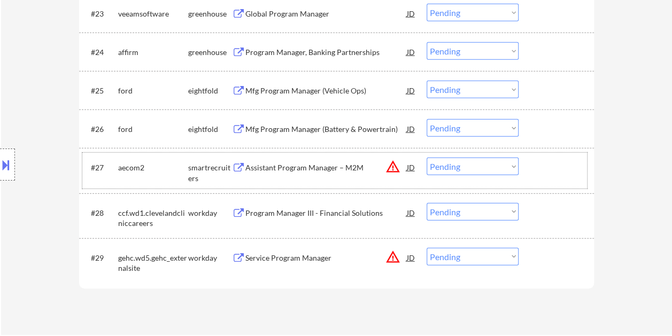
click at [548, 165] on div at bounding box center [557, 167] width 47 height 19
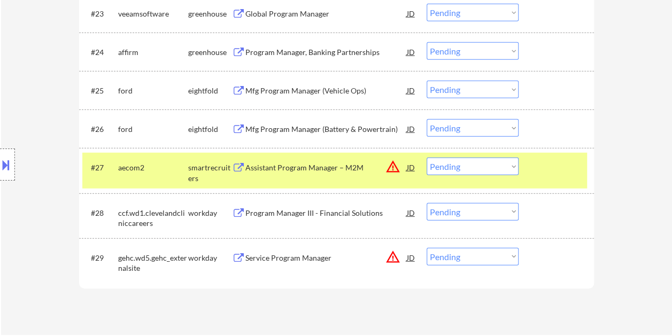
click at [513, 167] on select "Choose an option... Pending Applied Excluded (Questions) Excluded (Expired) Exc…" at bounding box center [473, 167] width 92 height 18
click at [427, 158] on select "Choose an option... Pending Applied Excluded (Questions) Excluded (Expired) Exc…" at bounding box center [473, 167] width 92 height 18
select select ""pending""
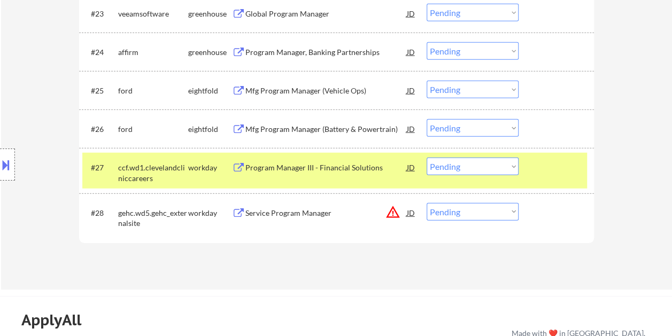
click at [536, 158] on div at bounding box center [557, 167] width 47 height 19
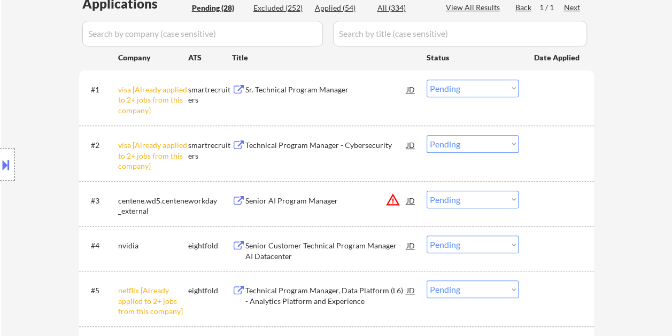
scroll to position [321, 0]
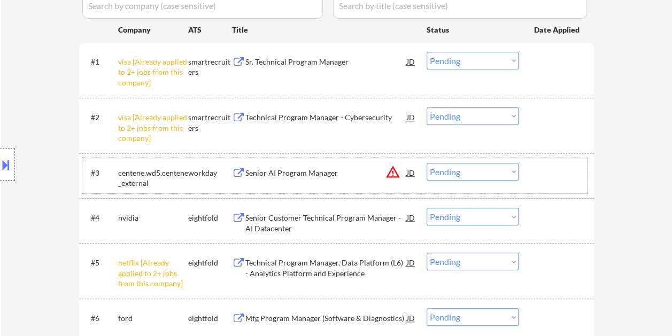
click at [534, 173] on div at bounding box center [557, 172] width 47 height 19
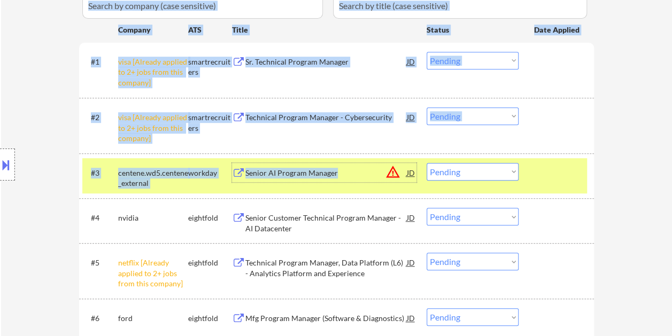
drag, startPoint x: 344, startPoint y: 174, endPoint x: 605, endPoint y: 165, distance: 261.1
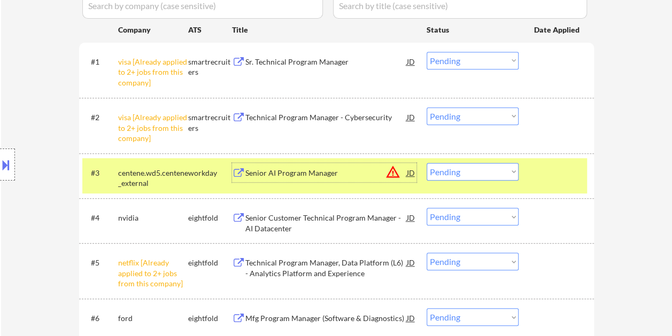
drag, startPoint x: 605, startPoint y: 165, endPoint x: 545, endPoint y: 176, distance: 61.0
click at [545, 176] on div at bounding box center [557, 172] width 47 height 19
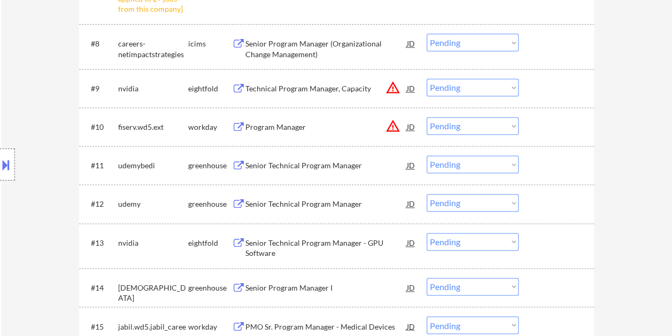
scroll to position [695, 0]
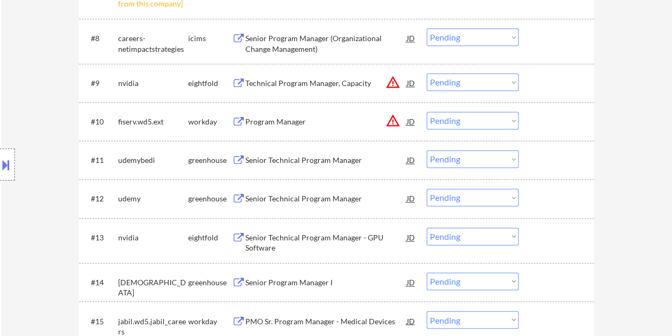
click at [557, 159] on div at bounding box center [557, 159] width 47 height 19
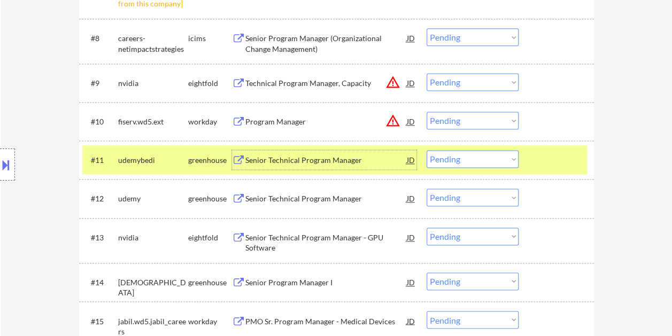
click at [302, 161] on div "Senior Technical Program Manager" at bounding box center [325, 160] width 161 height 11
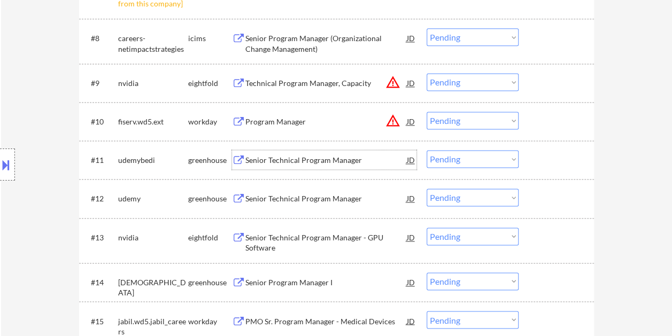
click at [543, 168] on div at bounding box center [557, 159] width 47 height 19
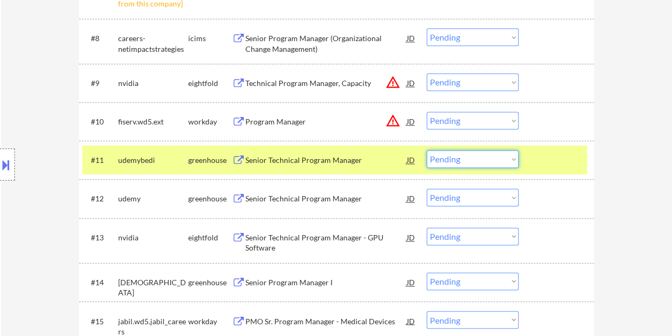
click at [507, 166] on select "Choose an option... Pending Applied Excluded (Questions) Excluded (Expired) Exc…" at bounding box center [473, 159] width 92 height 18
click at [534, 157] on div at bounding box center [557, 159] width 47 height 19
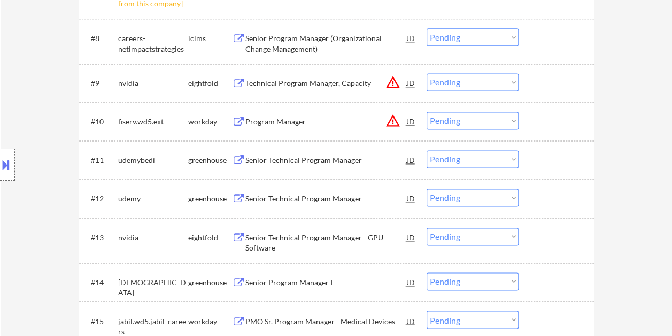
click at [532, 161] on div "#11 udemybedi greenhouse Senior Technical Program Manager JD warning_amber Choo…" at bounding box center [334, 159] width 505 height 29
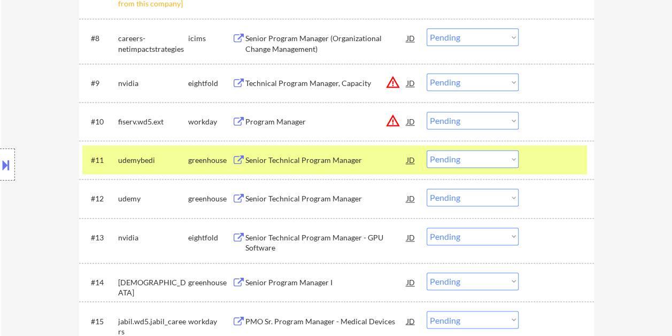
click at [513, 160] on select "Choose an option... Pending Applied Excluded (Questions) Excluded (Expired) Exc…" at bounding box center [473, 159] width 92 height 18
click at [427, 150] on select "Choose an option... Pending Applied Excluded (Questions) Excluded (Expired) Exc…" at bounding box center [473, 159] width 92 height 18
select select ""pending""
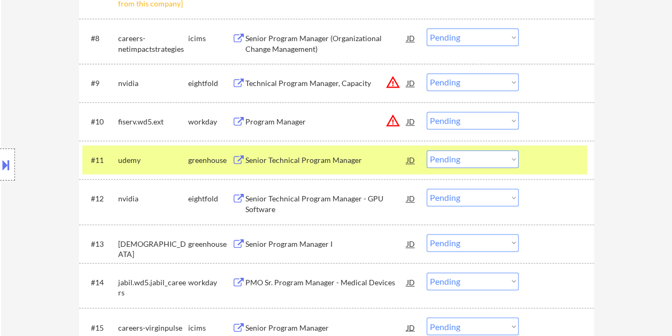
click at [528, 164] on div "#11 udemy greenhouse Senior Technical Program Manager JD warning_amber Choose a…" at bounding box center [334, 159] width 505 height 29
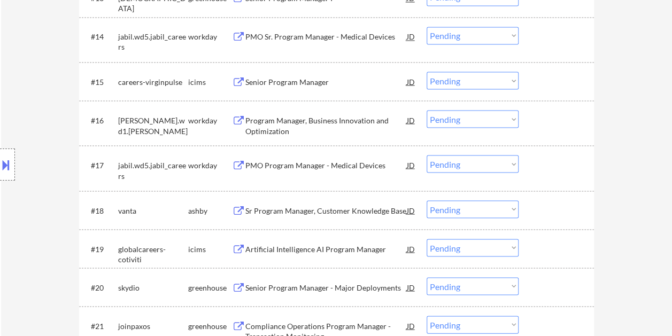
scroll to position [962, 0]
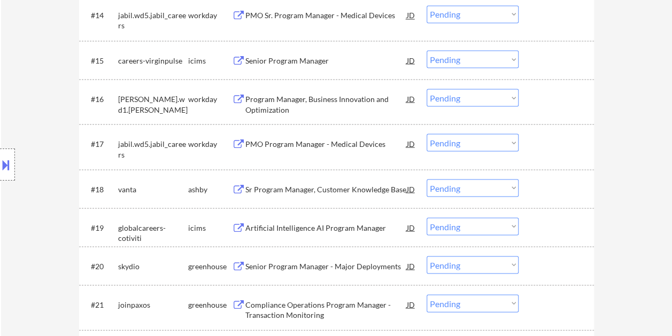
click at [569, 187] on div at bounding box center [557, 188] width 47 height 19
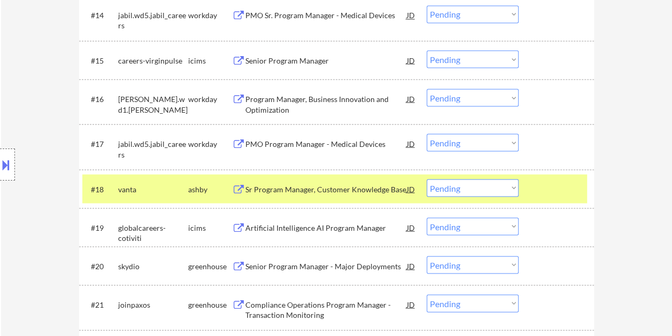
click at [567, 188] on div at bounding box center [557, 188] width 47 height 19
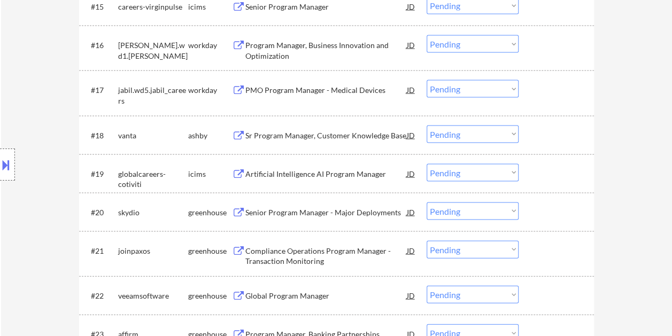
scroll to position [1069, 0]
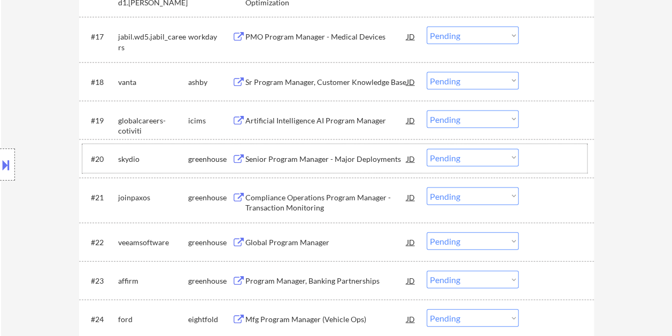
click at [563, 166] on div at bounding box center [557, 158] width 47 height 19
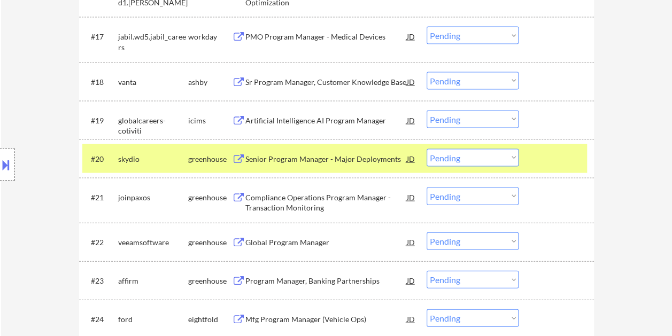
click at [556, 158] on div at bounding box center [557, 158] width 47 height 19
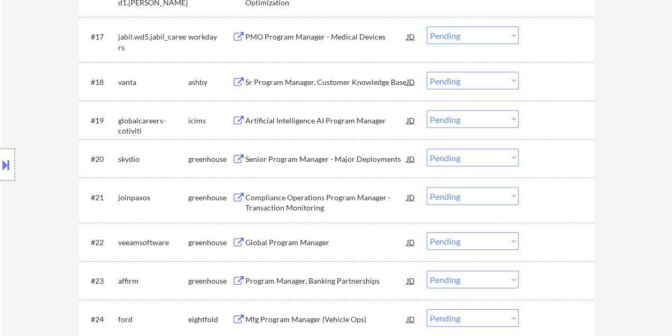
click at [542, 153] on div at bounding box center [557, 158] width 47 height 19
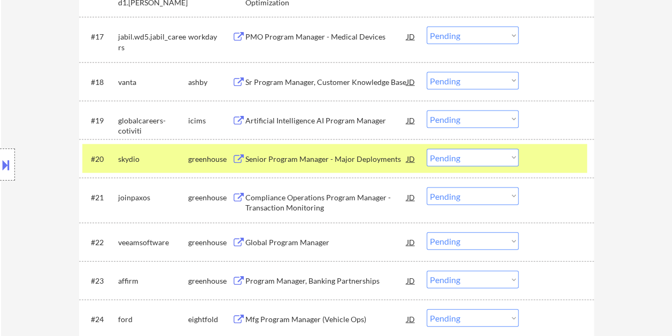
click at [340, 160] on div "Senior Program Manager - Major Deployments" at bounding box center [325, 159] width 161 height 11
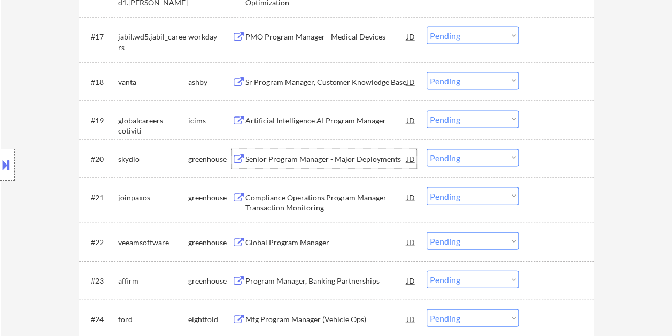
drag, startPoint x: 561, startPoint y: 152, endPoint x: 519, endPoint y: 161, distance: 43.3
click at [559, 153] on div at bounding box center [557, 158] width 47 height 19
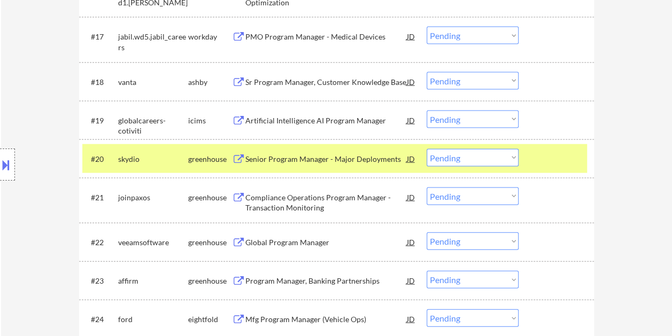
click at [513, 161] on select "Choose an option... Pending Applied Excluded (Questions) Excluded (Expired) Exc…" at bounding box center [473, 158] width 92 height 18
click at [427, 149] on select "Choose an option... Pending Applied Excluded (Questions) Excluded (Expired) Exc…" at bounding box center [473, 158] width 92 height 18
select select ""pending""
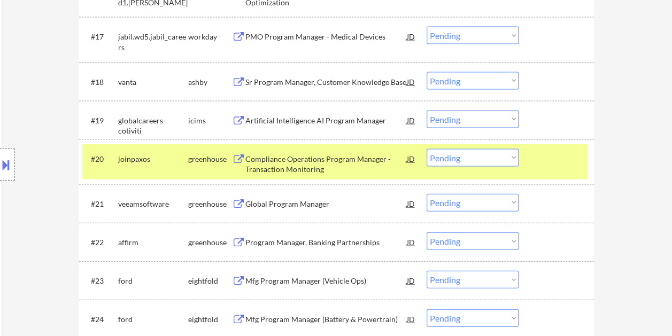
click at [549, 165] on div at bounding box center [557, 158] width 47 height 19
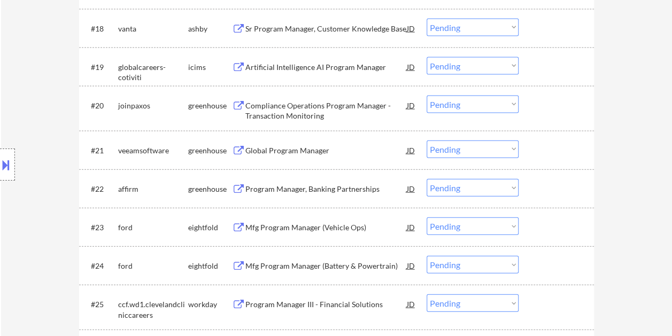
scroll to position [1176, 0]
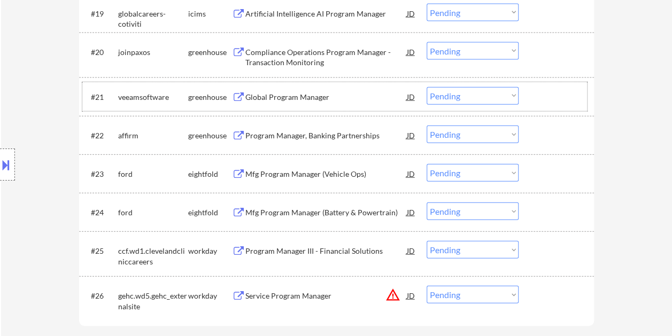
click at [564, 94] on div at bounding box center [557, 96] width 47 height 19
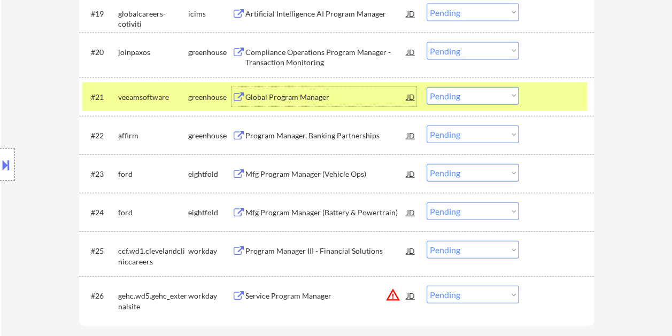
click at [355, 104] on div "Global Program Manager" at bounding box center [325, 96] width 161 height 19
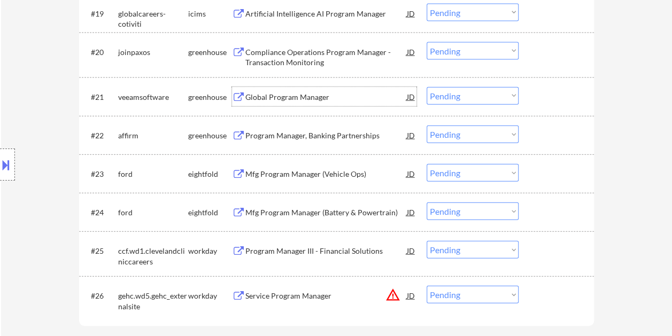
click at [540, 101] on div at bounding box center [557, 96] width 47 height 19
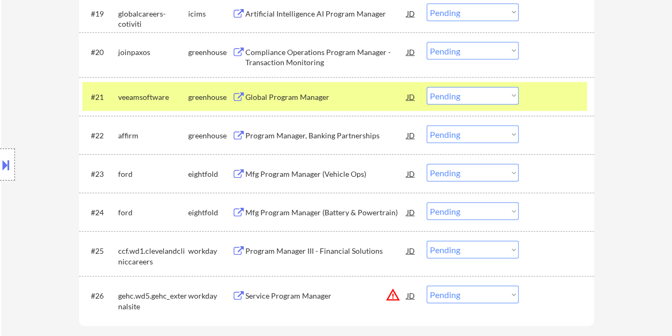
drag, startPoint x: 513, startPoint y: 95, endPoint x: 510, endPoint y: 105, distance: 10.7
click at [513, 95] on select "Choose an option... Pending Applied Excluded (Questions) Excluded (Expired) Exc…" at bounding box center [473, 96] width 92 height 18
click at [427, 87] on select "Choose an option... Pending Applied Excluded (Questions) Excluded (Expired) Exc…" at bounding box center [473, 96] width 92 height 18
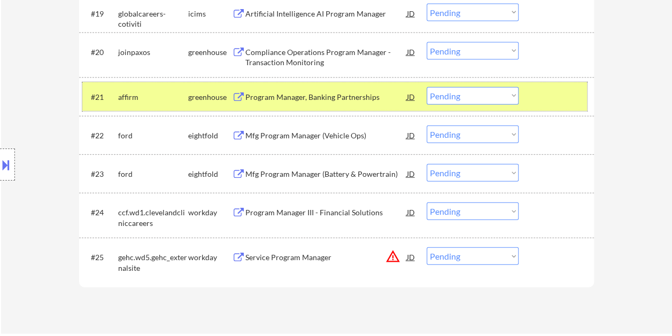
click at [528, 95] on div "#21 affirm greenhouse Program Manager, Banking Partnerships JD Choose an option…" at bounding box center [334, 96] width 505 height 29
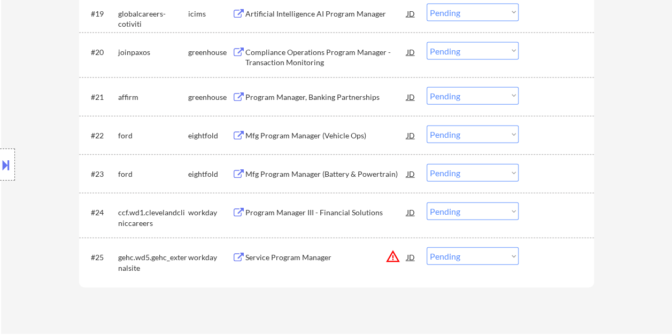
click at [536, 95] on div at bounding box center [557, 96] width 47 height 19
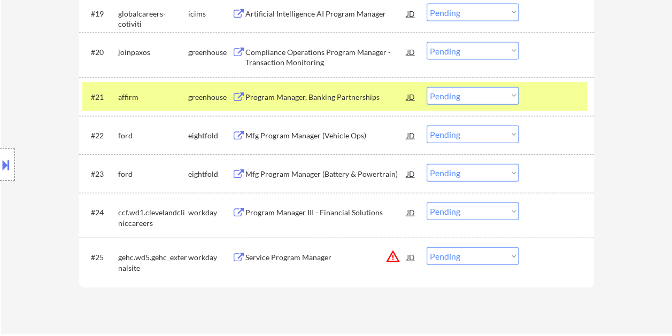
click at [350, 104] on div "Program Manager, Banking Partnerships" at bounding box center [325, 96] width 161 height 19
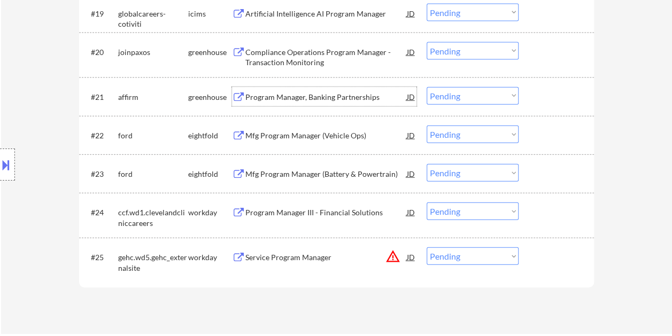
click at [539, 98] on div at bounding box center [557, 96] width 47 height 19
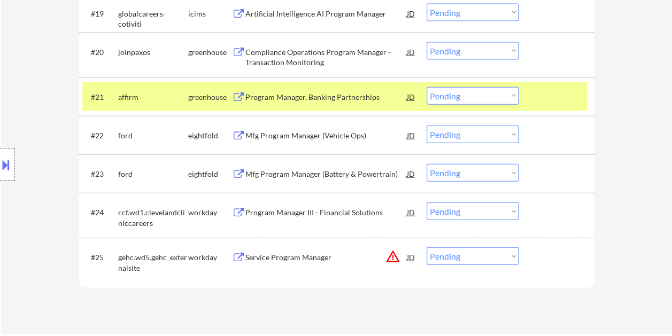
click at [501, 95] on select "Choose an option... Pending Applied Excluded (Questions) Excluded (Expired) Exc…" at bounding box center [473, 96] width 92 height 18
click at [427, 87] on select "Choose an option... Pending Applied Excluded (Questions) Excluded (Expired) Exc…" at bounding box center [473, 96] width 92 height 18
select select ""pending""
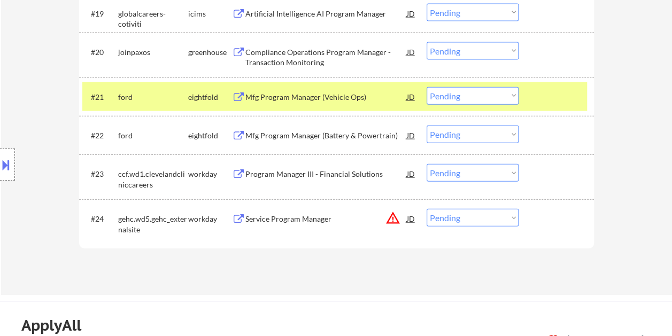
click at [533, 96] on div "#21 ford eightfold Mfg Program Manager (Vehicle Ops) JD Choose an option... Pen…" at bounding box center [334, 96] width 505 height 29
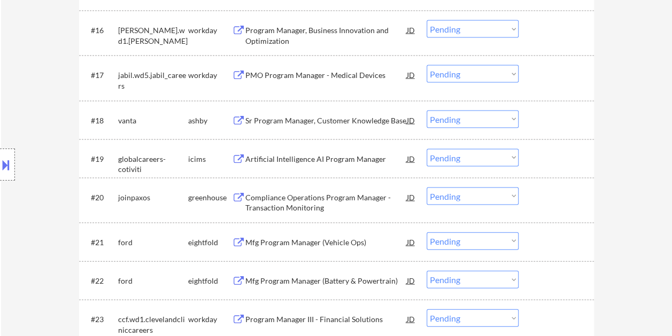
scroll to position [1016, 0]
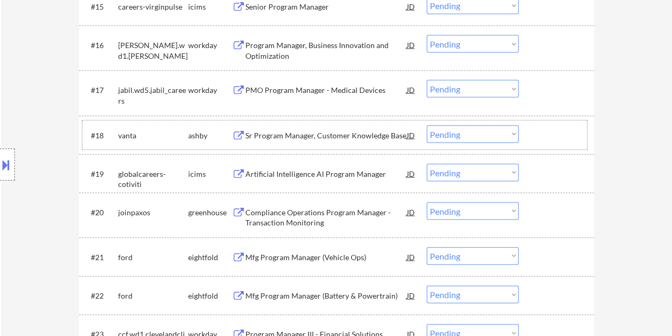
click at [540, 135] on div at bounding box center [557, 135] width 47 height 19
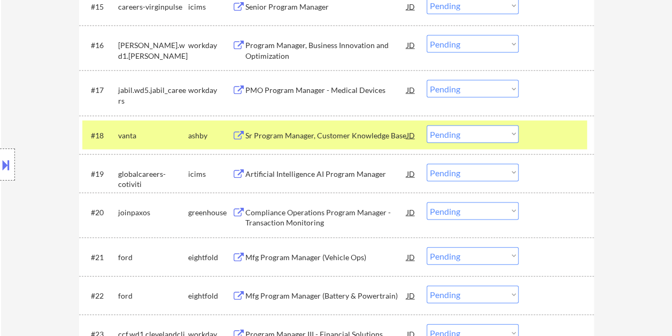
click at [307, 133] on div "Sr Program Manager, Customer Knowledge Base" at bounding box center [325, 135] width 161 height 11
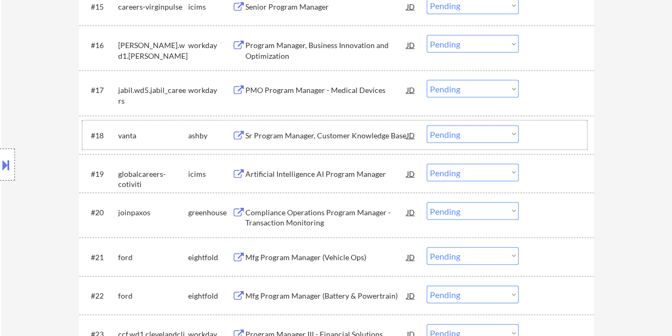
drag, startPoint x: 532, startPoint y: 127, endPoint x: 518, endPoint y: 132, distance: 15.6
click at [532, 127] on div "#18 vanta ashby Sr Program Manager, Customer Knowledge Base JD warning_amber Ch…" at bounding box center [334, 135] width 505 height 29
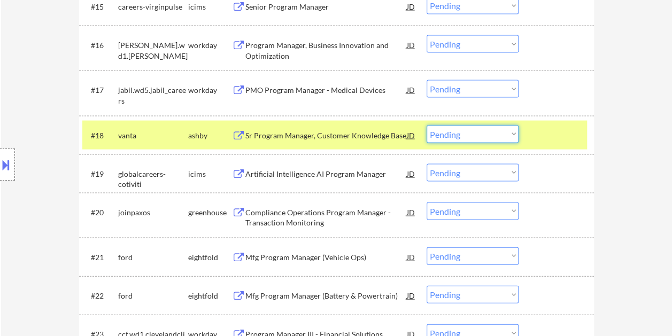
click at [513, 132] on select "Choose an option... Pending Applied Excluded (Questions) Excluded (Expired) Exc…" at bounding box center [473, 135] width 92 height 18
click at [427, 126] on select "Choose an option... Pending Applied Excluded (Questions) Excluded (Expired) Exc…" at bounding box center [473, 135] width 92 height 18
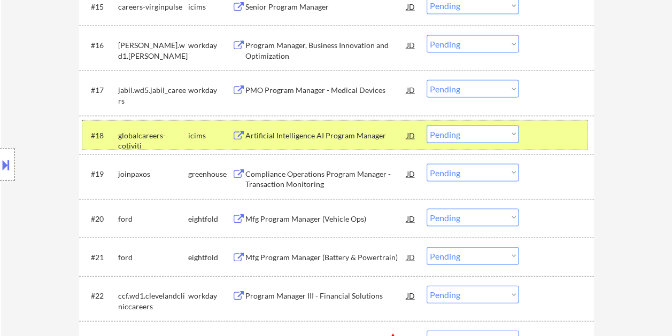
click at [547, 135] on div at bounding box center [557, 135] width 47 height 19
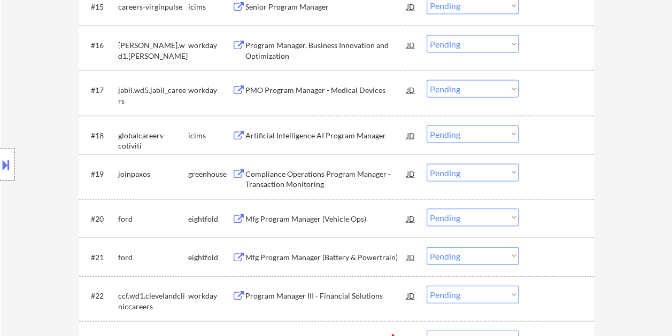
click at [549, 132] on div at bounding box center [557, 135] width 47 height 19
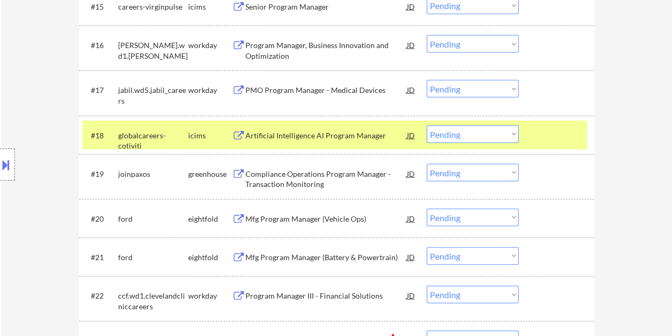
click at [301, 130] on div "Artificial Intelligence AI Program Manager" at bounding box center [325, 135] width 161 height 11
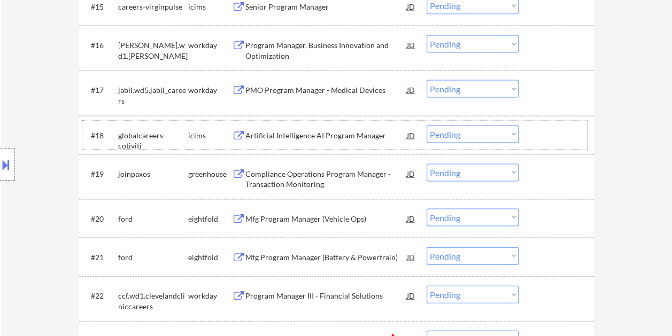
drag, startPoint x: 560, startPoint y: 134, endPoint x: 505, endPoint y: 136, distance: 55.6
click at [558, 135] on div at bounding box center [557, 135] width 47 height 19
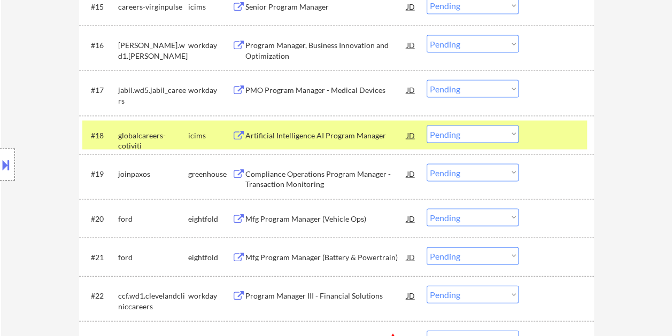
click at [501, 136] on select "Choose an option... Pending Applied Excluded (Questions) Excluded (Expired) Exc…" at bounding box center [473, 135] width 92 height 18
click at [427, 126] on select "Choose an option... Pending Applied Excluded (Questions) Excluded (Expired) Exc…" at bounding box center [473, 135] width 92 height 18
select select ""pending""
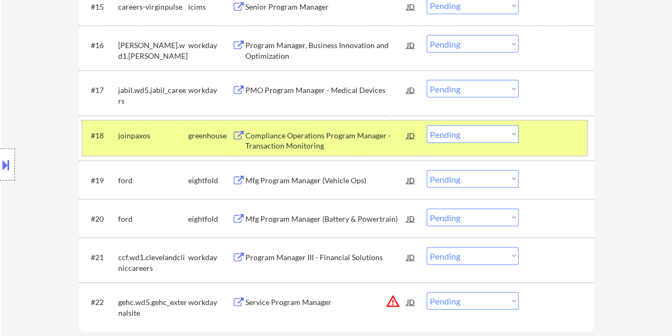
click at [545, 142] on div at bounding box center [557, 135] width 47 height 19
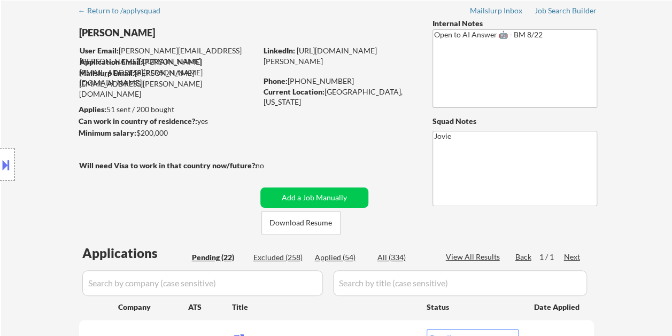
scroll to position [0, 0]
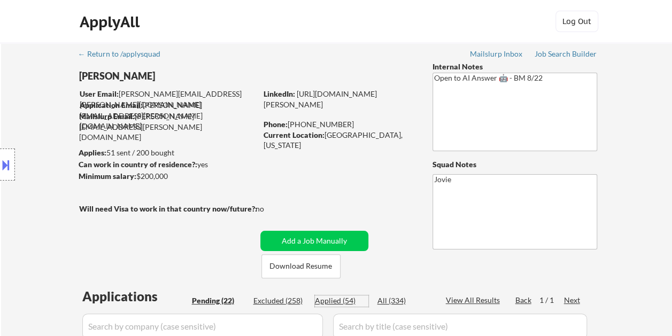
click at [339, 299] on div "Applied (54)" at bounding box center [341, 301] width 53 height 11
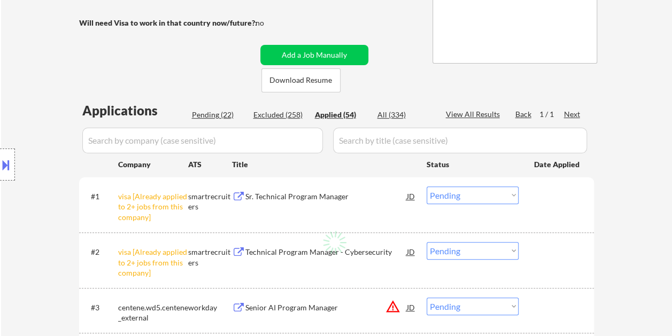
scroll to position [267, 0]
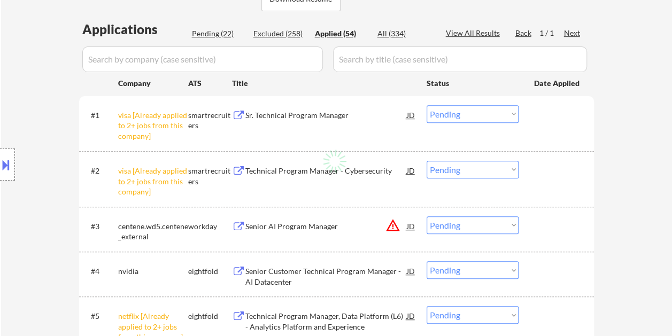
select select ""applied""
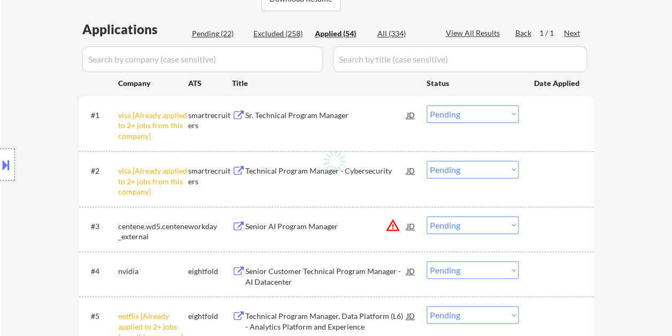
select select ""applied""
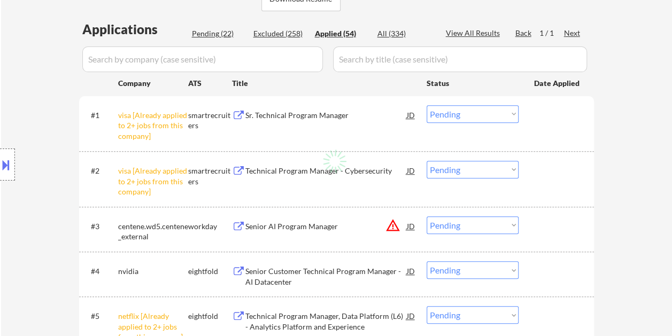
select select ""applied""
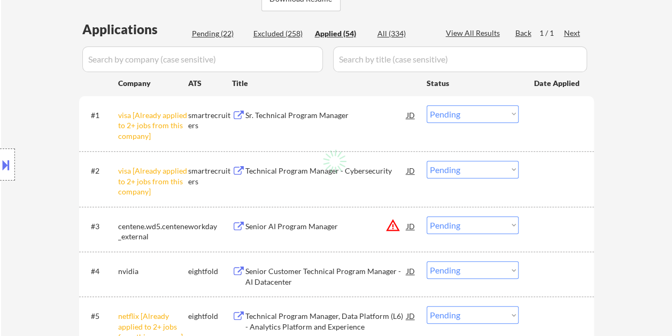
select select ""applied""
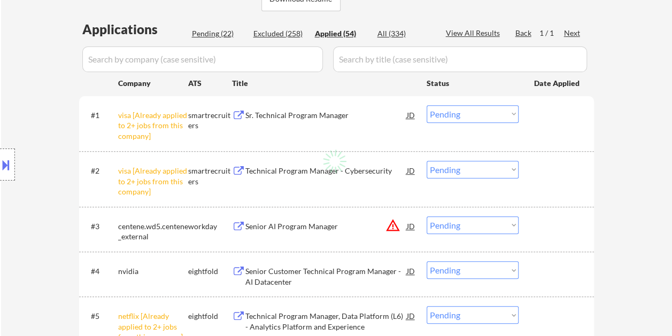
select select ""applied""
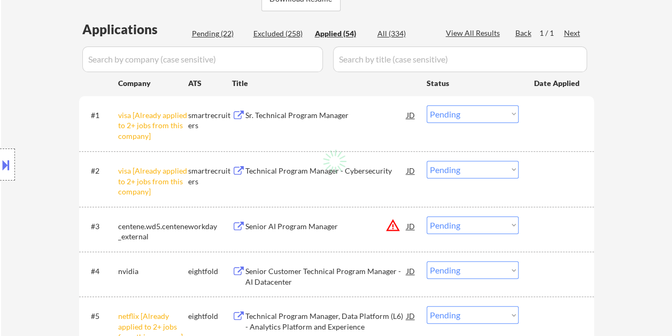
select select ""applied""
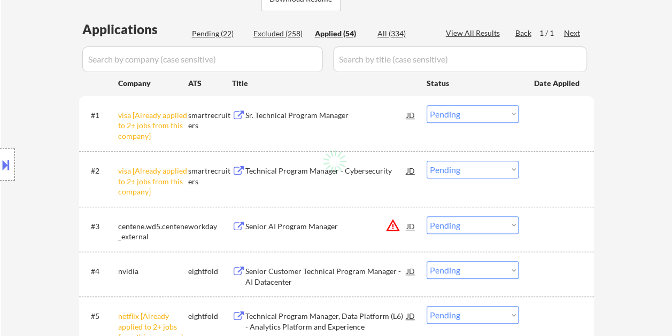
select select ""applied""
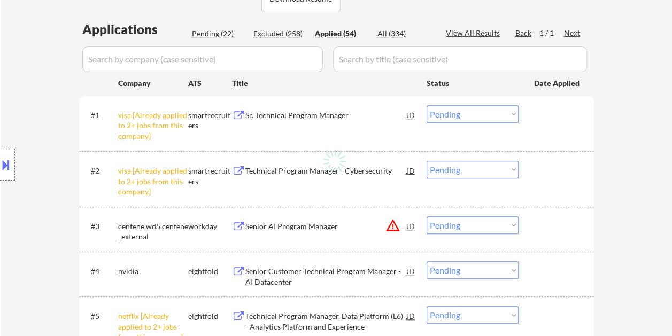
select select ""applied""
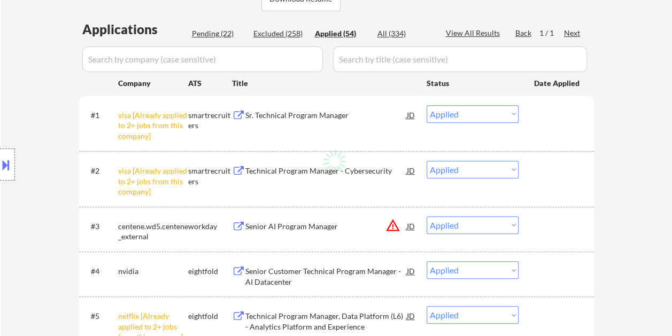
select select ""applied""
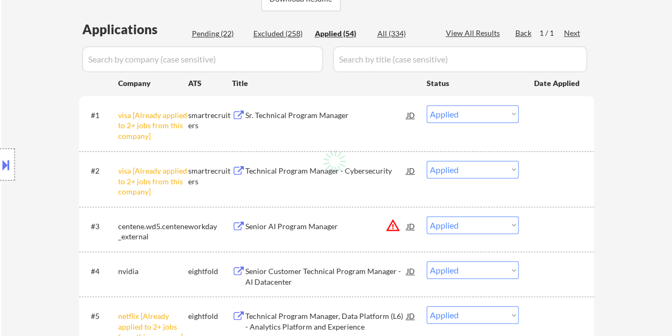
select select ""applied""
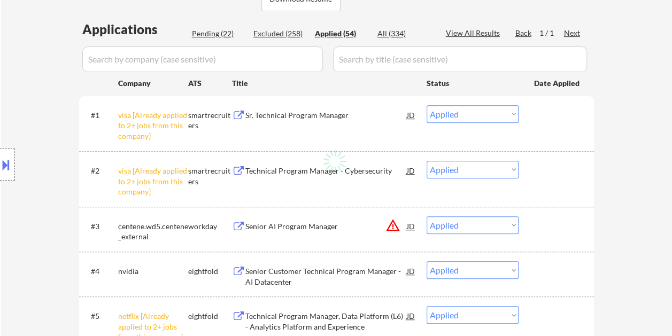
select select ""applied""
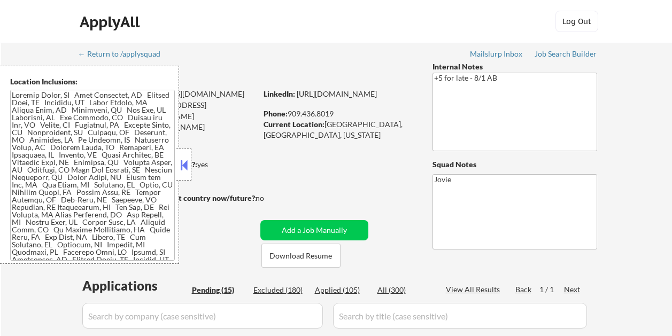
select select ""pending""
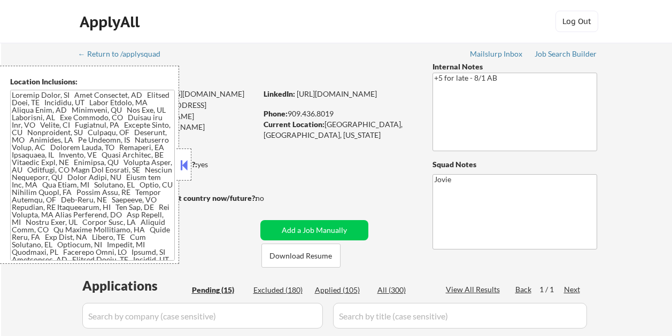
select select ""pending""
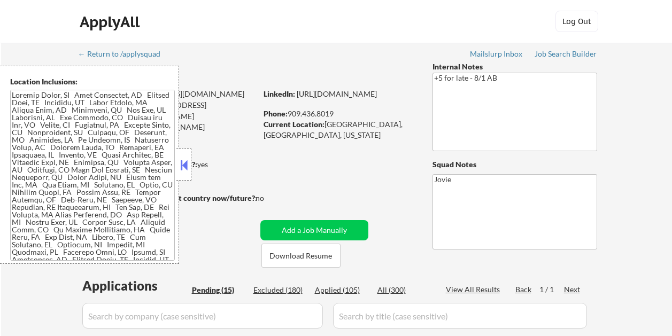
select select ""pending""
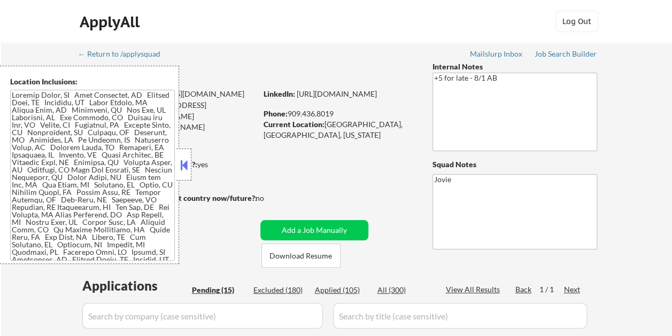
click at [189, 163] on button at bounding box center [184, 165] width 12 height 16
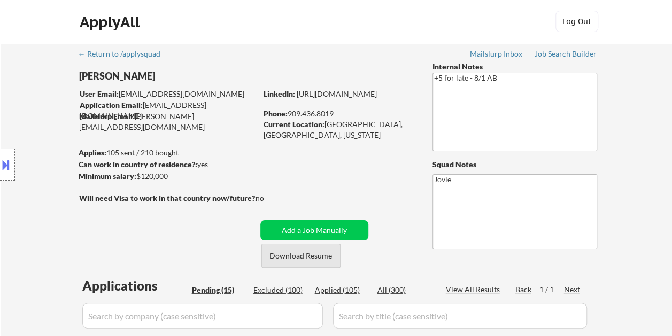
click at [322, 264] on button "Download Resume" at bounding box center [300, 256] width 79 height 24
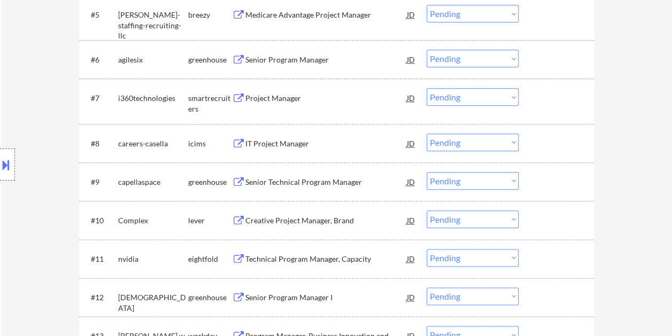
scroll to position [535, 0]
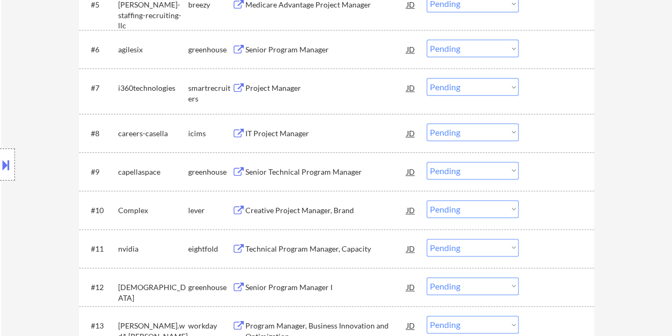
click at [546, 203] on div at bounding box center [557, 209] width 47 height 19
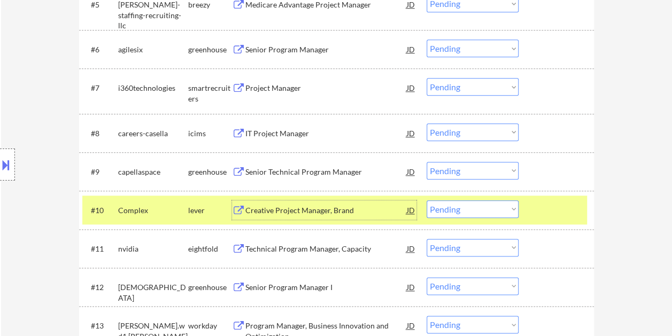
click at [367, 211] on div "Creative Project Manager, Brand" at bounding box center [325, 210] width 161 height 11
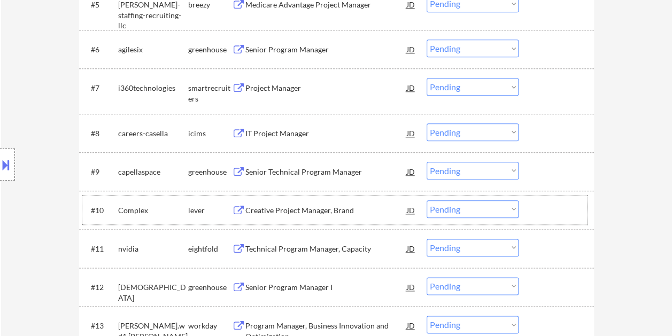
click at [539, 211] on div at bounding box center [557, 209] width 47 height 19
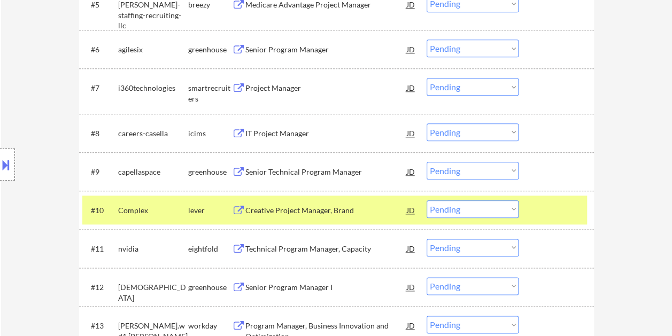
click at [511, 209] on select "Choose an option... Pending Applied Excluded (Questions) Excluded (Expired) Exc…" at bounding box center [473, 209] width 92 height 18
click at [427, 200] on select "Choose an option... Pending Applied Excluded (Questions) Excluded (Expired) Exc…" at bounding box center [473, 209] width 92 height 18
select select ""pending""
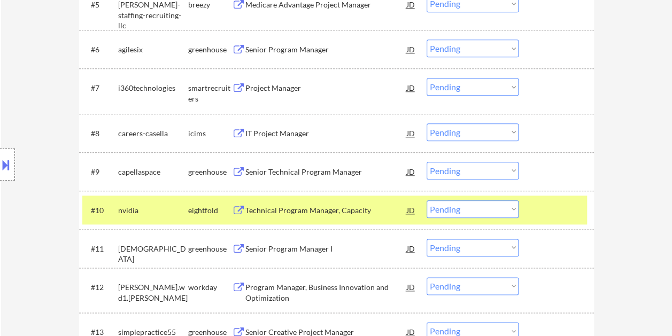
click at [551, 207] on div at bounding box center [557, 209] width 47 height 19
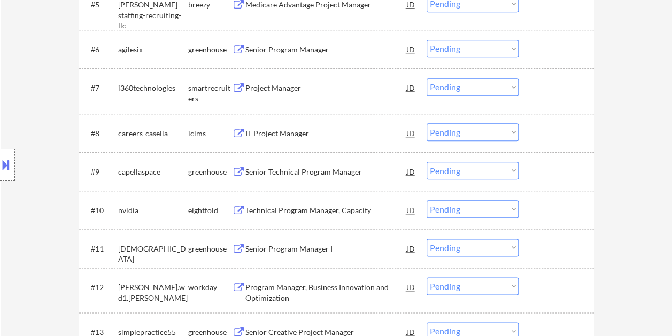
scroll to position [588, 0]
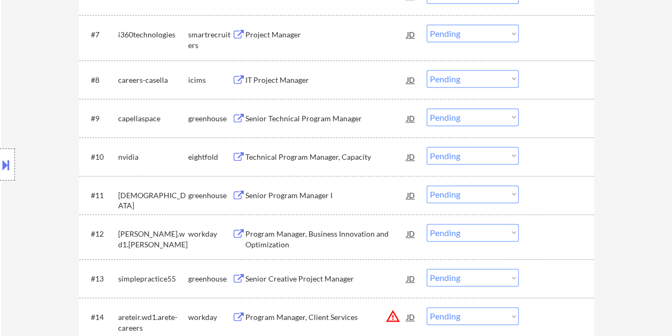
click at [543, 112] on div at bounding box center [557, 118] width 47 height 19
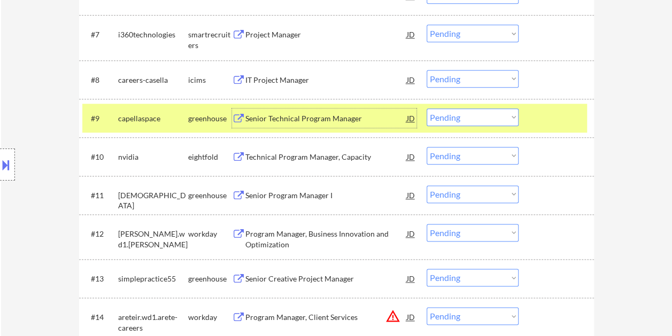
click at [358, 115] on div "Senior Technical Program Manager" at bounding box center [325, 118] width 161 height 11
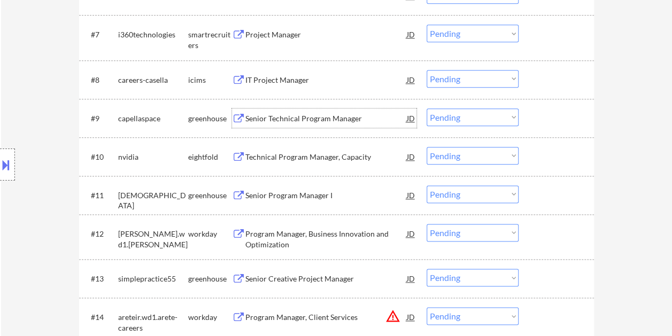
click at [4, 167] on button at bounding box center [6, 165] width 12 height 18
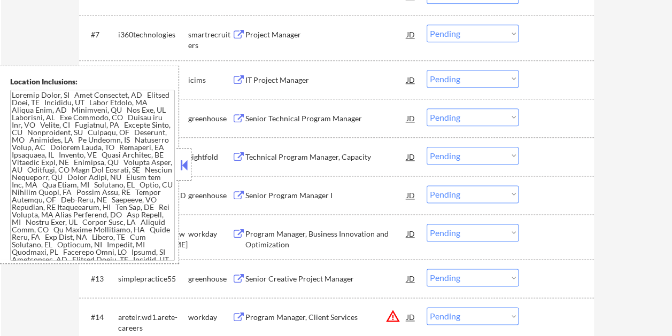
click at [186, 168] on button at bounding box center [184, 165] width 12 height 16
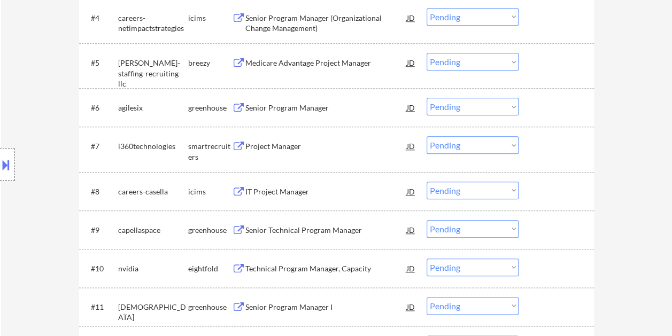
scroll to position [481, 0]
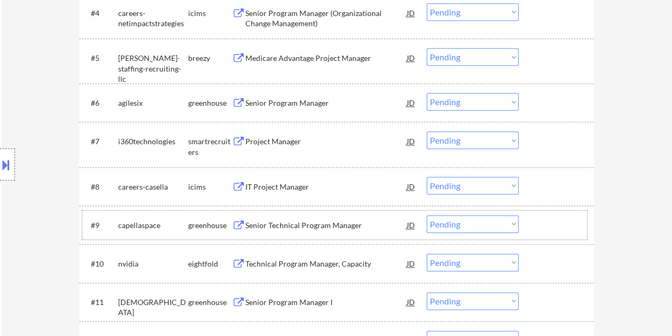
click at [536, 225] on div at bounding box center [557, 224] width 47 height 19
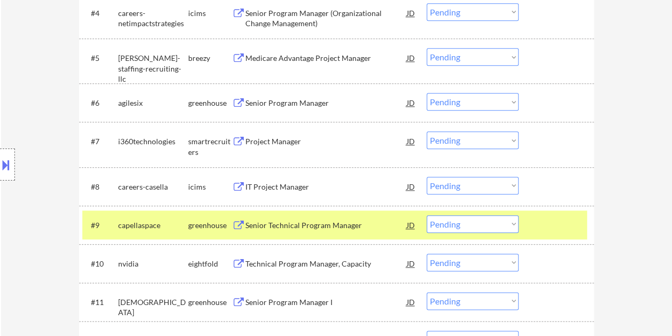
click at [349, 224] on div "Senior Technical Program Manager" at bounding box center [325, 225] width 161 height 11
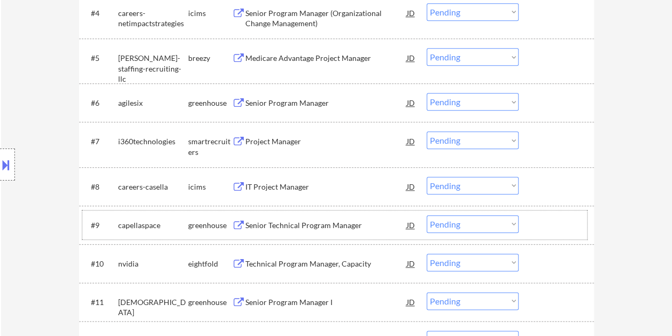
drag, startPoint x: 562, startPoint y: 228, endPoint x: 505, endPoint y: 227, distance: 56.7
click at [558, 228] on div at bounding box center [557, 224] width 47 height 19
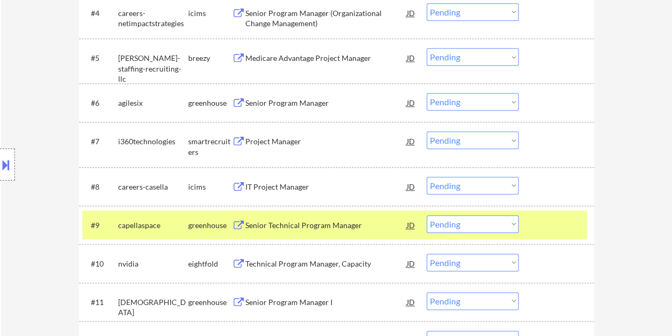
click at [504, 227] on select "Choose an option... Pending Applied Excluded (Questions) Excluded (Expired) Exc…" at bounding box center [473, 224] width 92 height 18
click at [427, 215] on select "Choose an option... Pending Applied Excluded (Questions) Excluded (Expired) Exc…" at bounding box center [473, 224] width 92 height 18
select select ""pending""
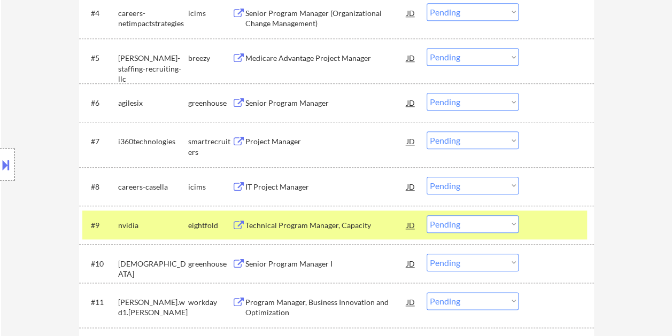
click at [565, 230] on div at bounding box center [557, 224] width 47 height 19
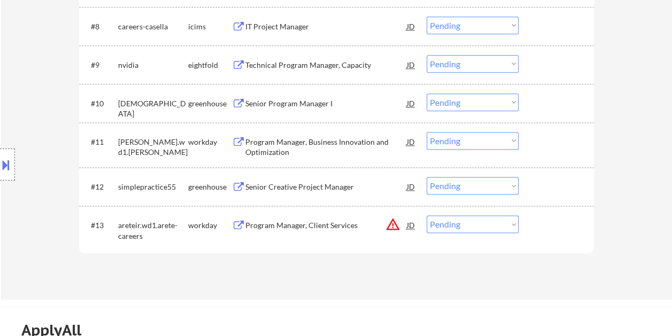
scroll to position [588, 0]
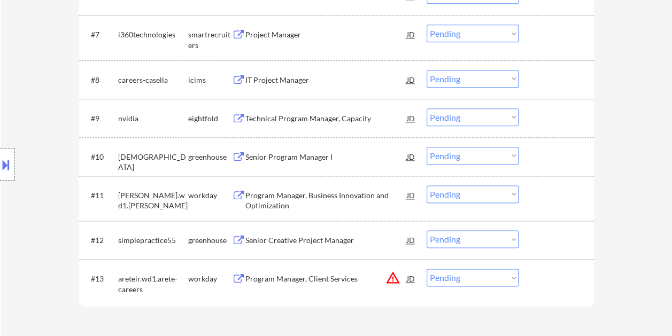
click at [533, 242] on div "#12 simplepractice55 greenhouse Senior Creative Project Manager JD Choose an op…" at bounding box center [334, 240] width 505 height 29
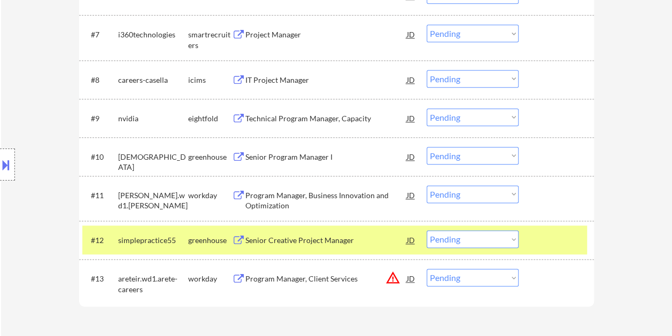
click at [363, 241] on div "Senior Creative Project Manager" at bounding box center [325, 240] width 161 height 11
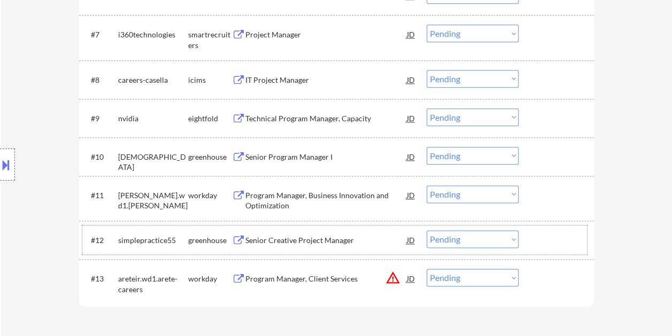
drag, startPoint x: 535, startPoint y: 232, endPoint x: 512, endPoint y: 240, distance: 23.7
click at [535, 233] on div at bounding box center [557, 239] width 47 height 19
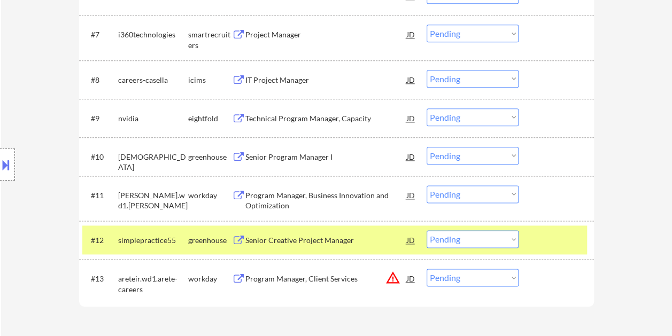
click at [508, 241] on select "Choose an option... Pending Applied Excluded (Questions) Excluded (Expired) Exc…" at bounding box center [473, 239] width 92 height 18
click at [427, 230] on select "Choose an option... Pending Applied Excluded (Questions) Excluded (Expired) Exc…" at bounding box center [473, 239] width 92 height 18
select select ""pending""
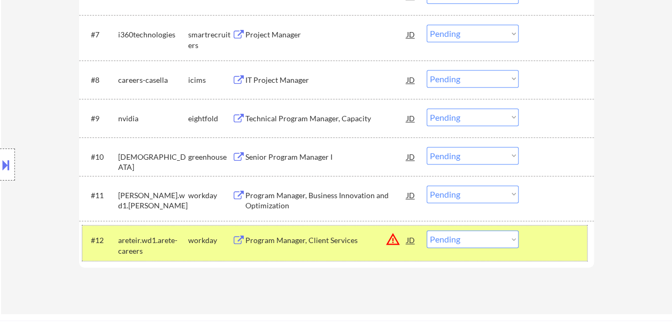
click at [540, 231] on div at bounding box center [557, 239] width 47 height 19
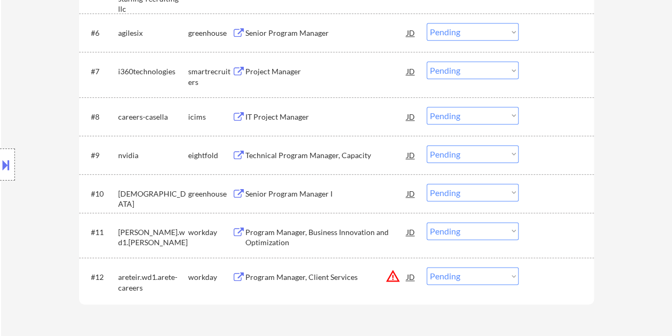
scroll to position [535, 0]
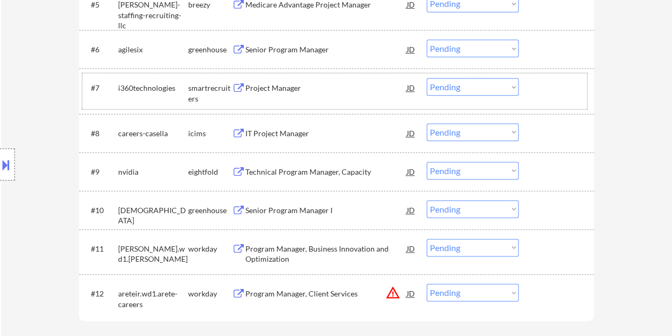
drag, startPoint x: 546, startPoint y: 87, endPoint x: 290, endPoint y: 86, distance: 256.1
click at [545, 88] on div at bounding box center [557, 87] width 47 height 19
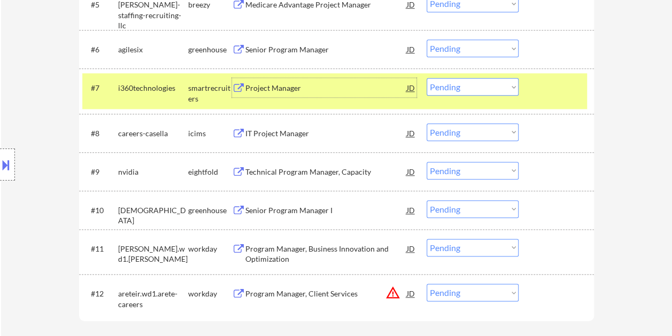
click at [263, 81] on div "Project Manager" at bounding box center [325, 87] width 161 height 19
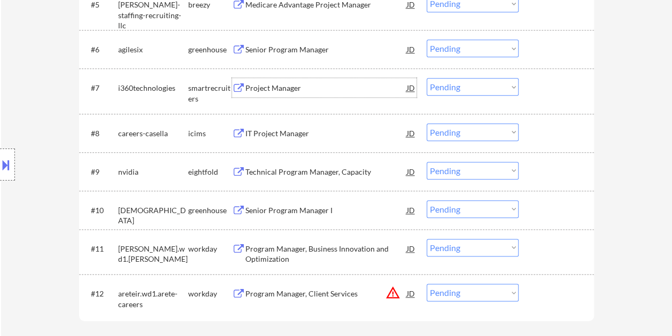
drag, startPoint x: 554, startPoint y: 79, endPoint x: 534, endPoint y: 85, distance: 20.6
click at [552, 80] on div at bounding box center [557, 87] width 47 height 19
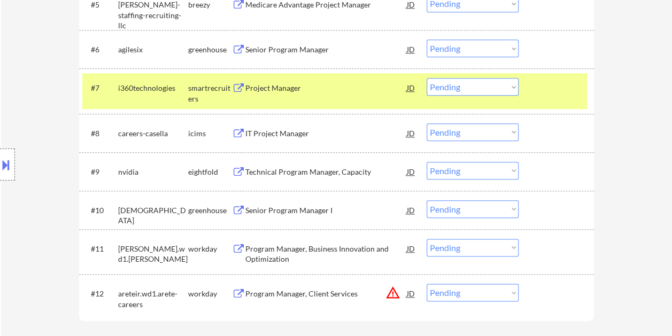
click at [496, 85] on select "Choose an option... Pending Applied Excluded (Questions) Excluded (Expired) Exc…" at bounding box center [473, 87] width 92 height 18
click at [427, 78] on select "Choose an option... Pending Applied Excluded (Questions) Excluded (Expired) Exc…" at bounding box center [473, 87] width 92 height 18
select select ""pending""
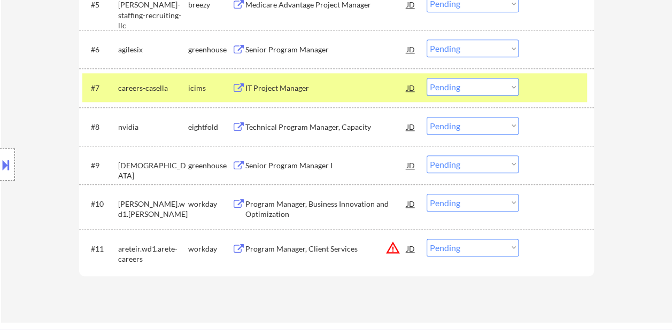
click at [572, 76] on div "#7 careers-[PERSON_NAME] icims IT Project Manager JD Choose an option... Pendin…" at bounding box center [334, 87] width 505 height 29
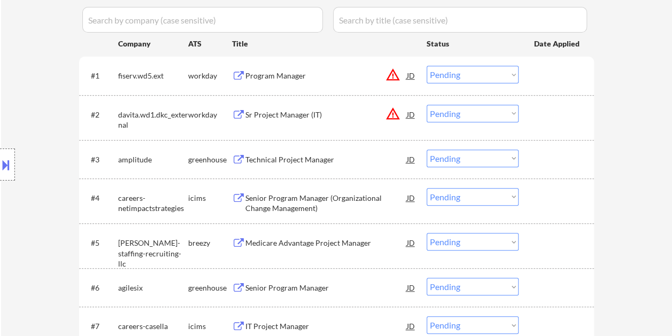
scroll to position [267, 0]
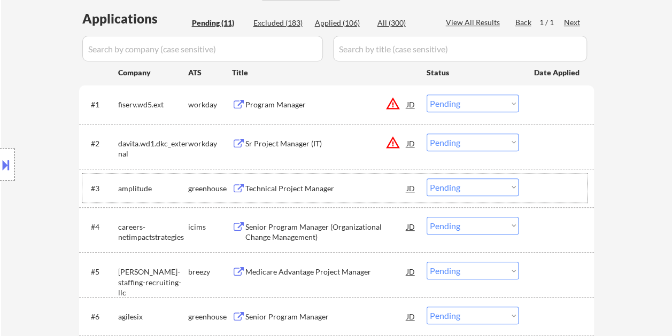
drag, startPoint x: 585, startPoint y: 191, endPoint x: 468, endPoint y: 188, distance: 117.1
click at [583, 191] on div "#3 amplitude greenhouse Technical Project Manager JD Choose an option... Pendin…" at bounding box center [334, 188] width 505 height 29
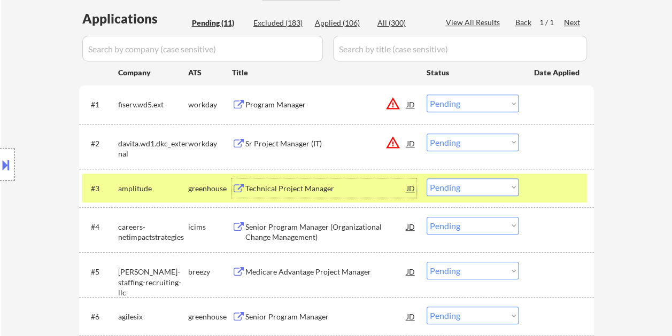
click at [382, 188] on div "Technical Project Manager" at bounding box center [325, 188] width 161 height 11
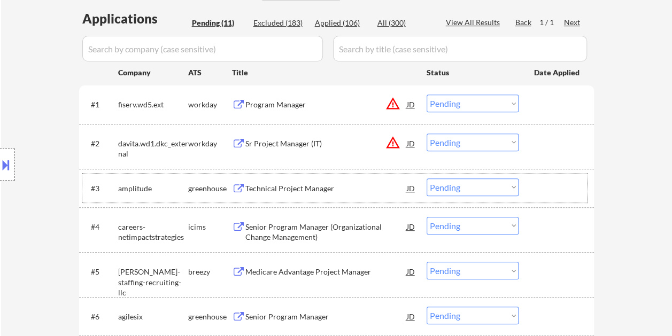
click at [538, 191] on div at bounding box center [557, 188] width 47 height 19
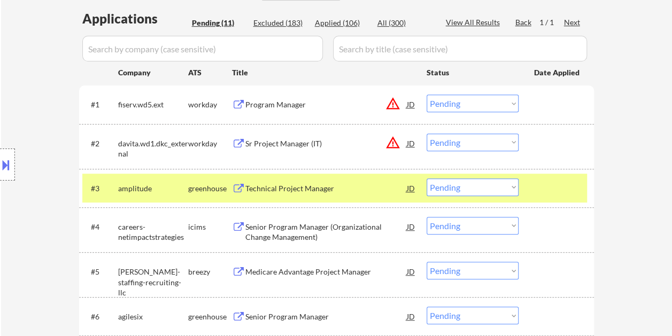
click at [503, 189] on select "Choose an option... Pending Applied Excluded (Questions) Excluded (Expired) Exc…" at bounding box center [473, 188] width 92 height 18
click at [427, 179] on select "Choose an option... Pending Applied Excluded (Questions) Excluded (Expired) Exc…" at bounding box center [473, 188] width 92 height 18
select select ""pending""
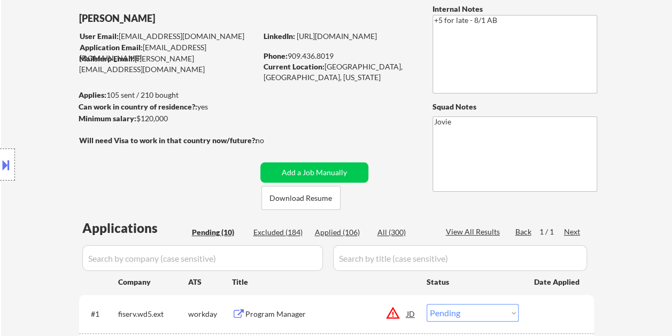
scroll to position [0, 0]
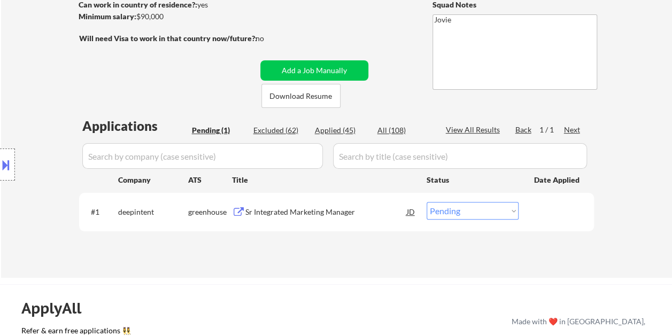
scroll to position [160, 0]
click at [271, 218] on div "Sr Integrated Marketing Manager" at bounding box center [325, 211] width 161 height 19
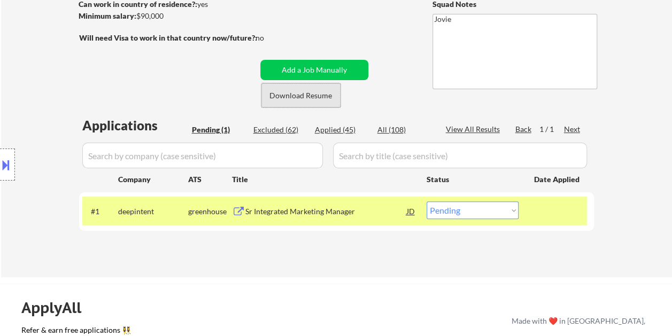
click at [316, 97] on button "Download Resume" at bounding box center [300, 95] width 79 height 24
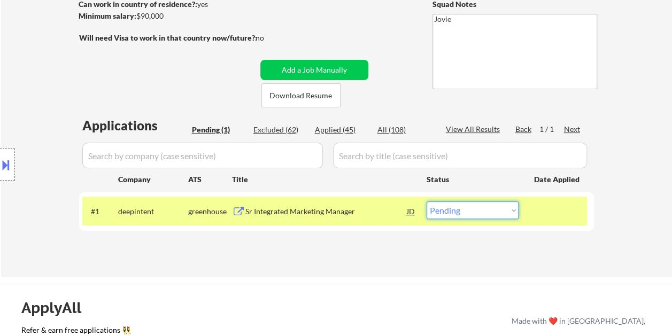
click at [512, 211] on select "Choose an option... Pending Applied Excluded (Questions) Excluded (Expired) Exc…" at bounding box center [473, 211] width 92 height 18
select select ""applied""
click at [427, 202] on select "Choose an option... Pending Applied Excluded (Questions) Excluded (Expired) Exc…" at bounding box center [473, 211] width 92 height 18
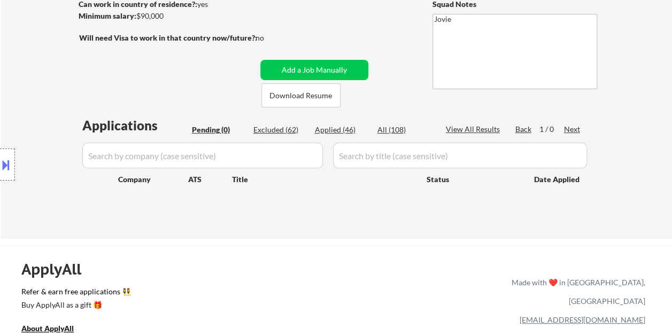
scroll to position [0, 0]
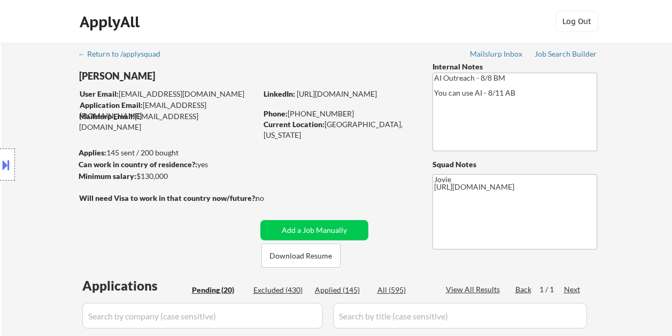
select select ""pending""
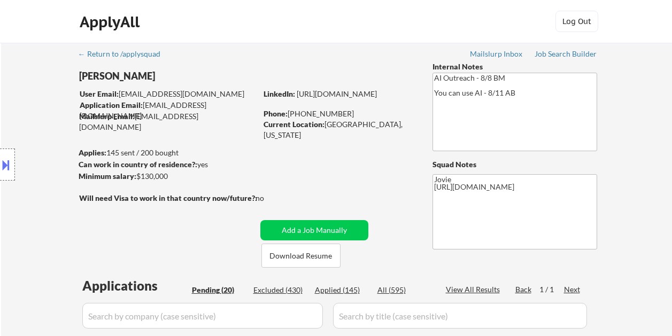
select select ""pending""
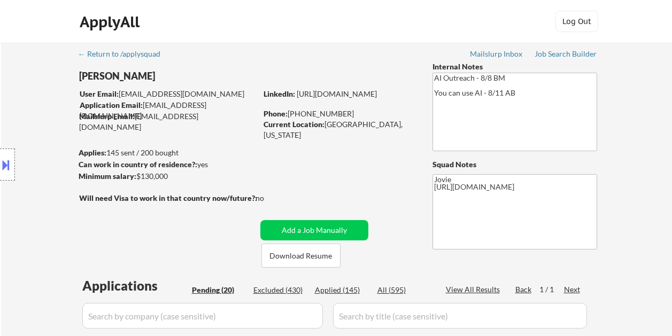
select select ""pending""
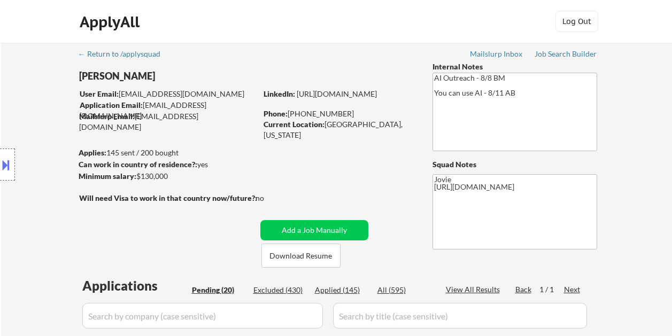
select select ""pending""
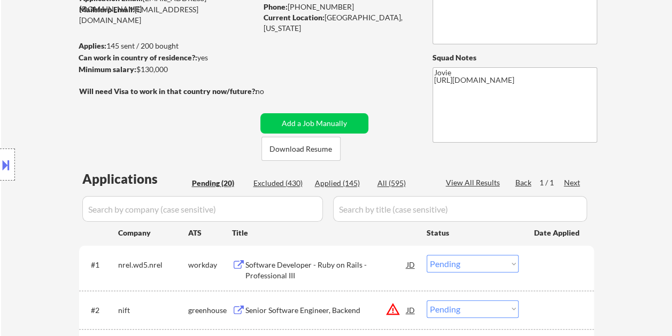
scroll to position [53, 0]
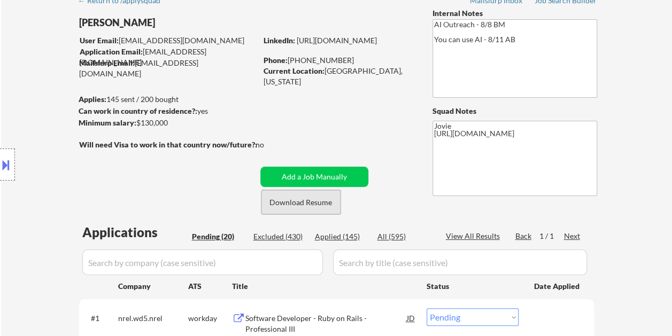
click at [291, 209] on button "Download Resume" at bounding box center [300, 202] width 79 height 24
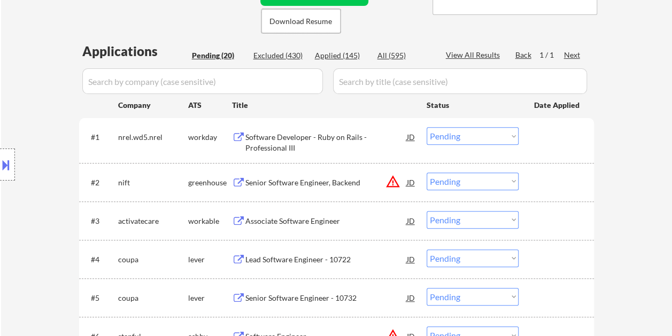
scroll to position [267, 0]
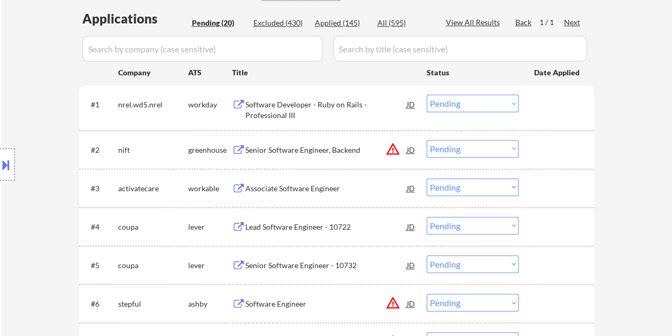
click at [538, 225] on div at bounding box center [557, 226] width 47 height 19
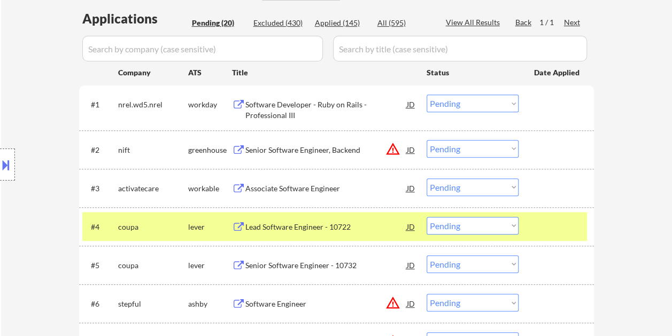
click at [361, 230] on div "Lead Software Engineer - 10722" at bounding box center [325, 227] width 161 height 11
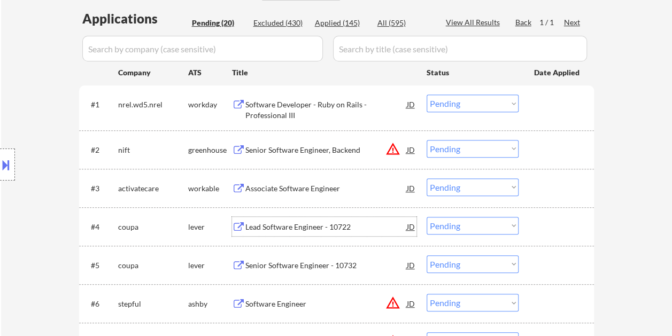
click at [8, 153] on div at bounding box center [7, 165] width 15 height 32
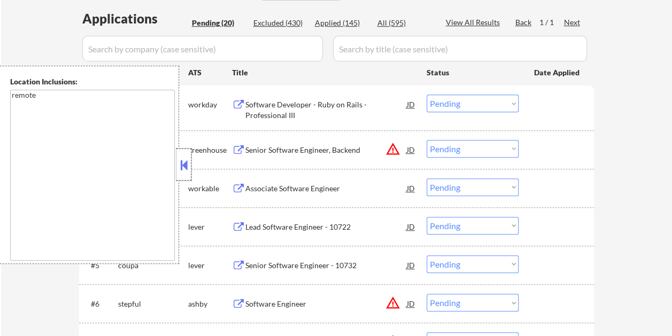
click at [188, 174] on div at bounding box center [183, 165] width 15 height 32
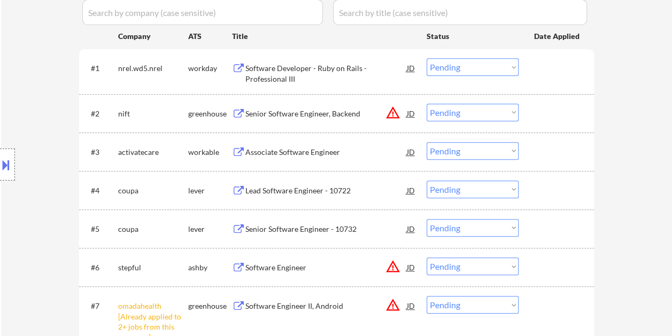
scroll to position [321, 0]
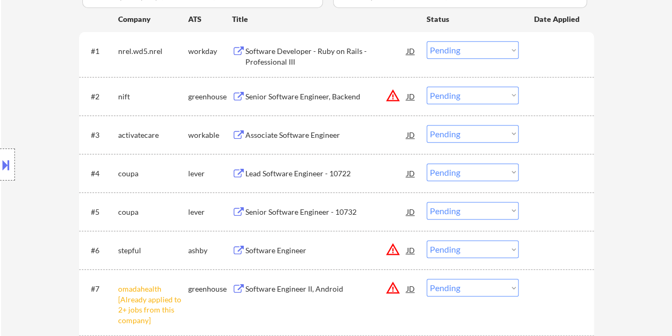
click at [555, 214] on div at bounding box center [557, 211] width 47 height 19
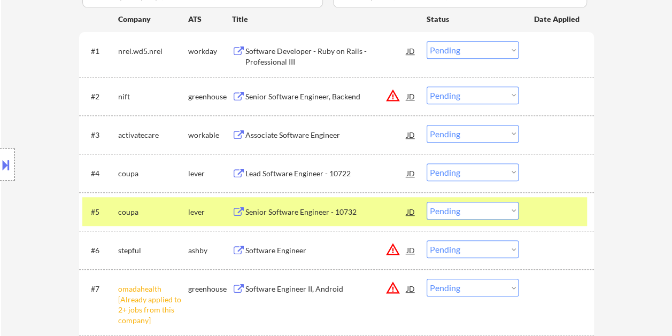
click at [512, 217] on select "Choose an option... Pending Applied Excluded (Questions) Excluded (Expired) Exc…" at bounding box center [473, 211] width 92 height 18
click at [427, 202] on select "Choose an option... Pending Applied Excluded (Questions) Excluded (Expired) Exc…" at bounding box center [473, 211] width 92 height 18
select select ""pending""
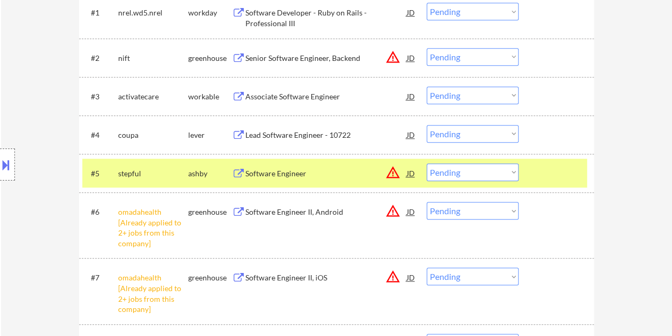
scroll to position [374, 0]
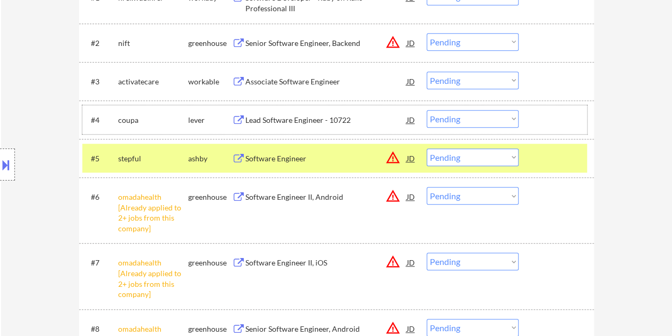
drag, startPoint x: 556, startPoint y: 119, endPoint x: 338, endPoint y: 103, distance: 218.7
click at [556, 119] on div at bounding box center [557, 119] width 47 height 19
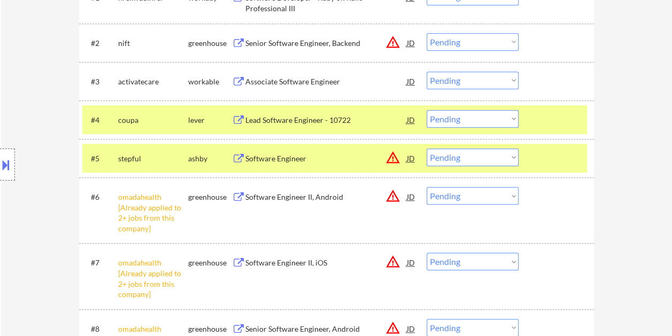
drag, startPoint x: 558, startPoint y: 155, endPoint x: 418, endPoint y: 152, distance: 140.6
click at [553, 156] on div at bounding box center [557, 158] width 47 height 19
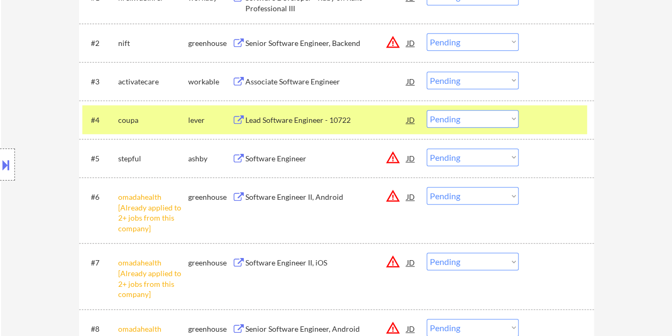
click at [302, 118] on div "Lead Software Engineer - 10722" at bounding box center [325, 120] width 161 height 11
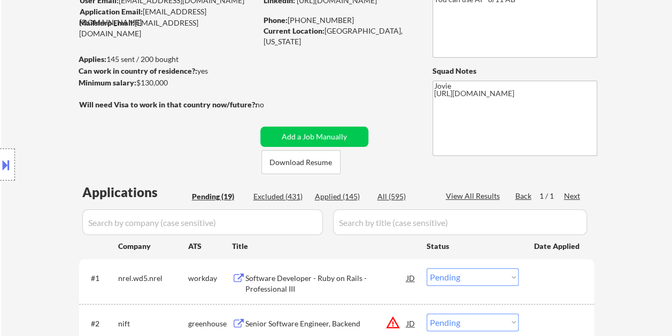
scroll to position [0, 0]
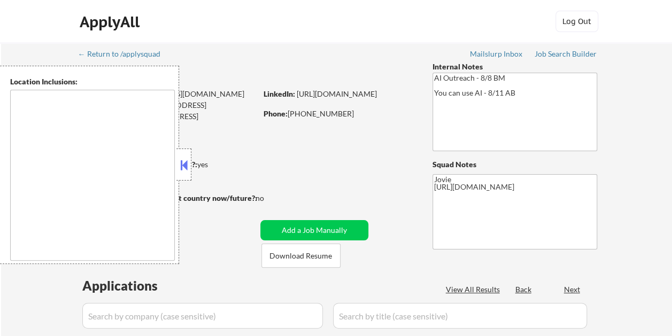
type textarea "remote"
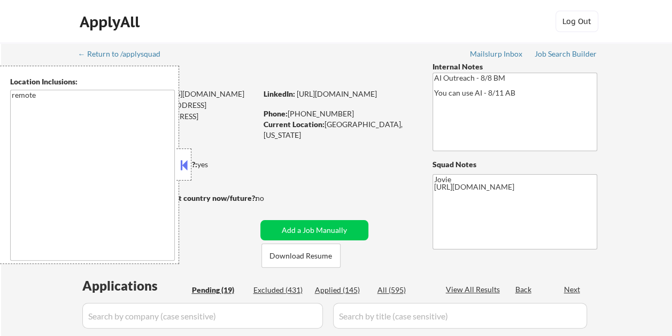
select select ""pending""
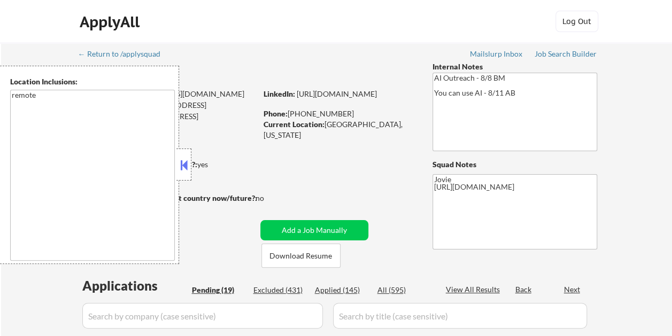
select select ""pending""
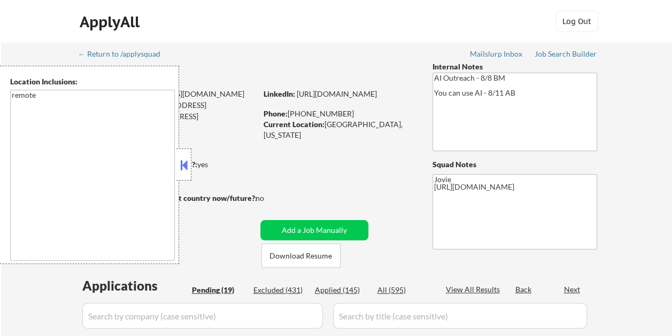
select select ""pending""
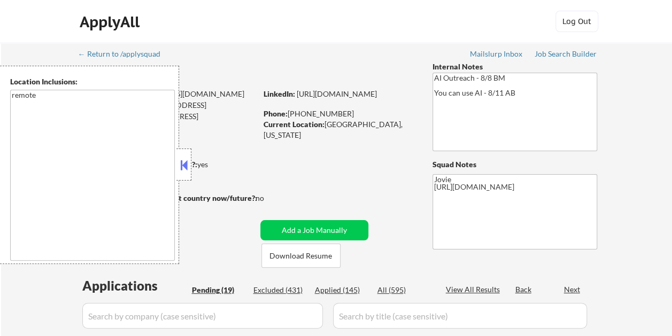
select select ""pending""
click at [187, 159] on button at bounding box center [184, 165] width 12 height 16
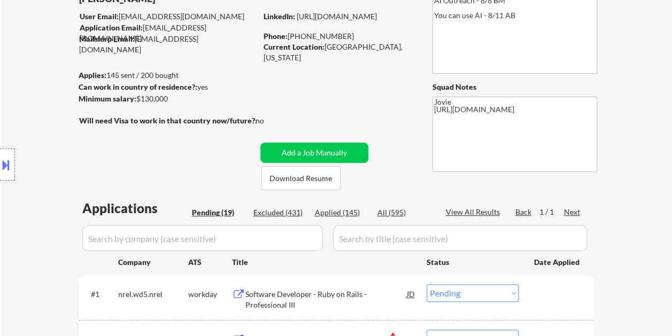
scroll to position [53, 0]
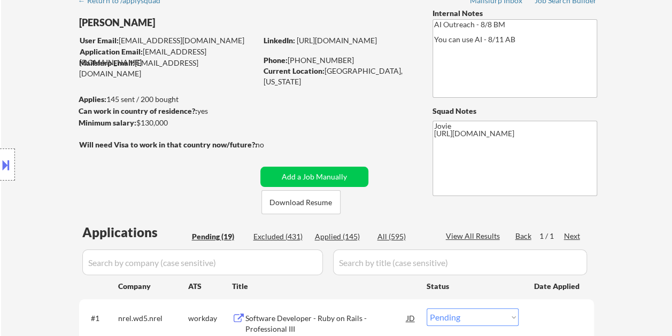
click at [331, 234] on div "Applied (145)" at bounding box center [341, 236] width 53 height 11
select select ""applied""
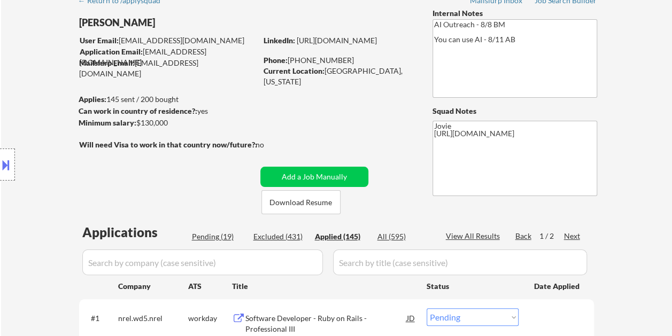
select select ""applied""
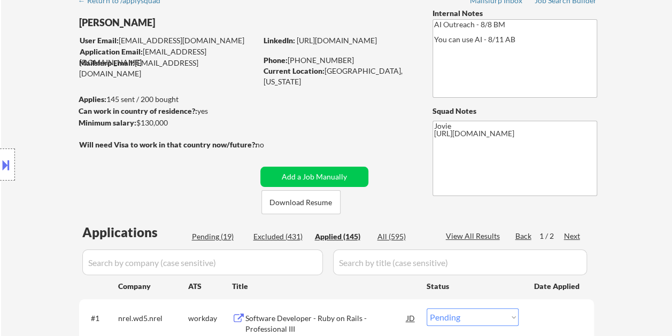
select select ""applied""
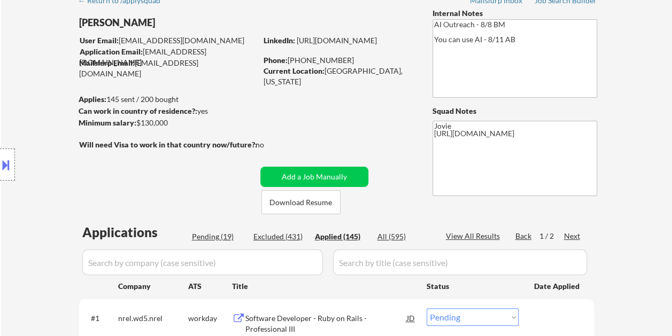
select select ""applied""
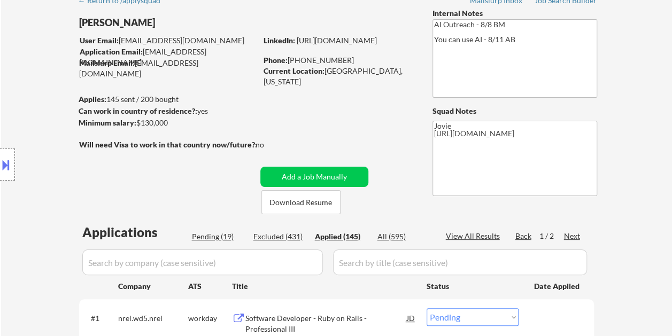
select select ""applied""
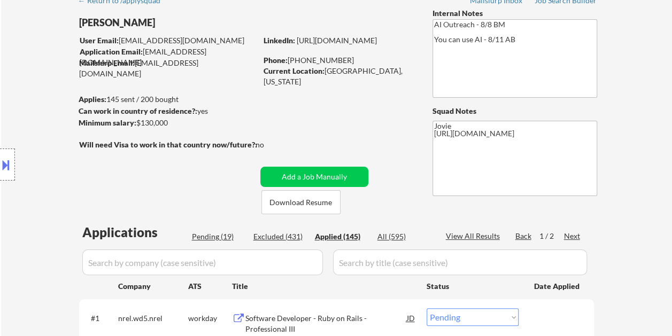
select select ""applied""
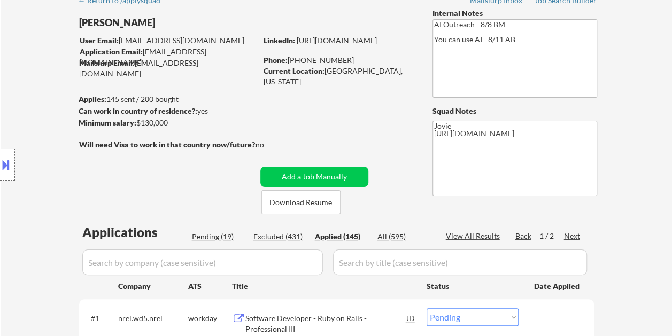
select select ""applied""
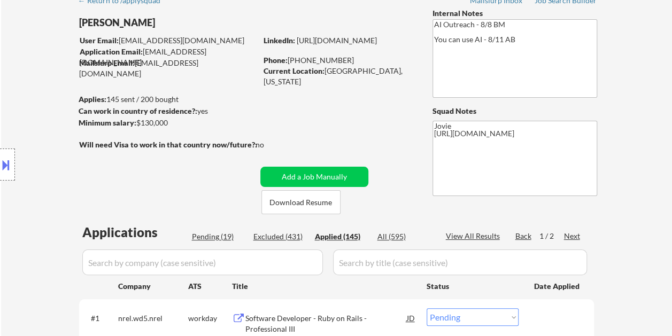
select select ""applied""
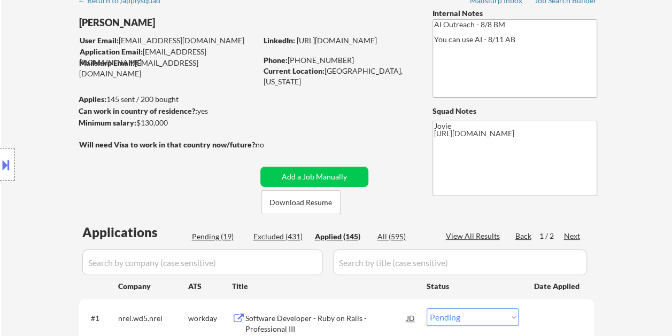
select select ""applied""
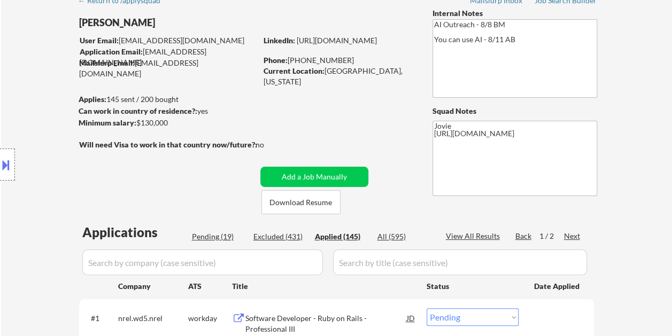
select select ""applied""
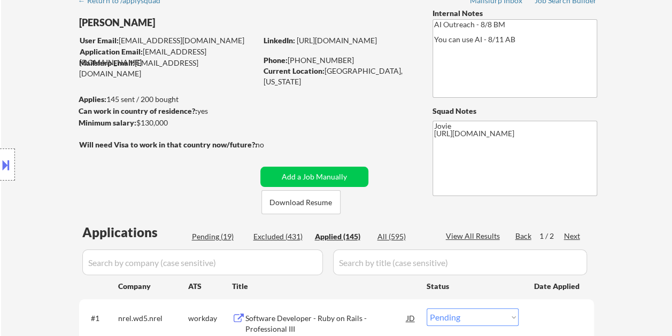
select select ""applied""
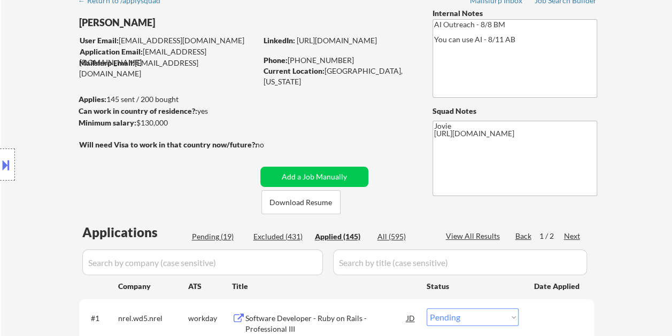
select select ""applied""
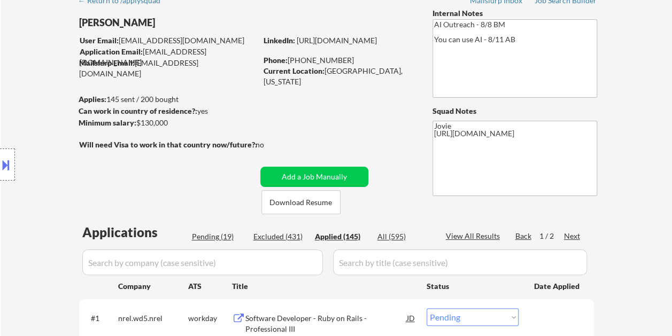
select select ""applied""
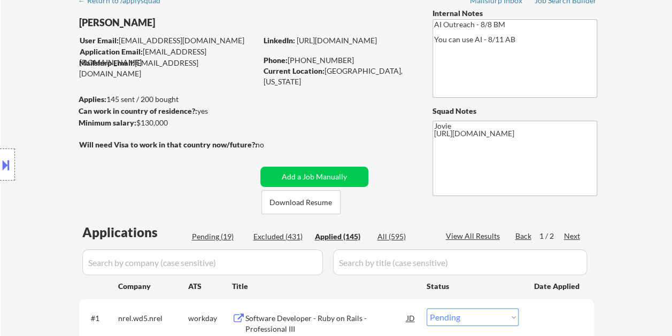
select select ""applied""
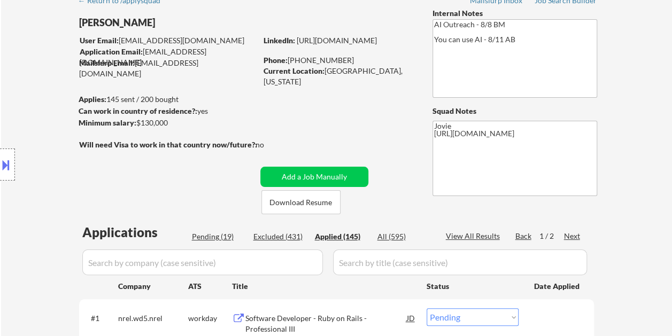
select select ""applied""
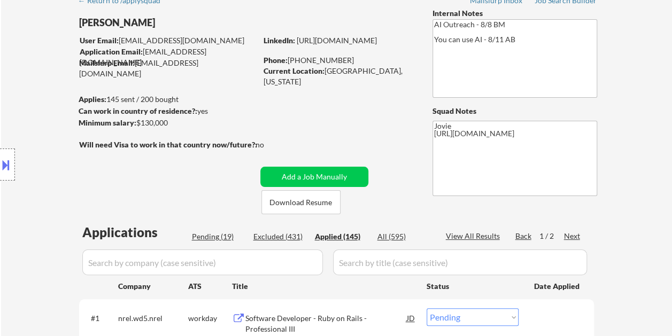
select select ""applied""
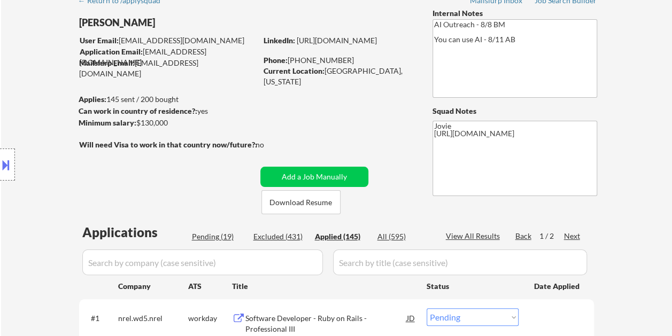
select select ""applied""
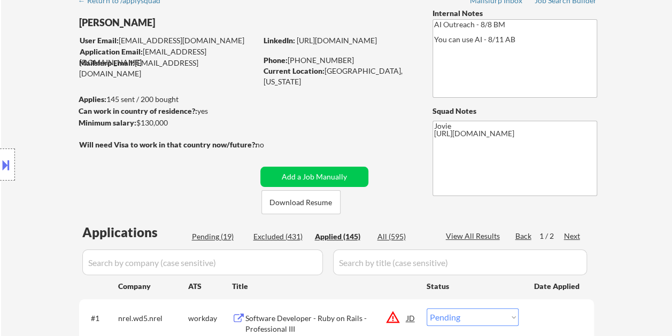
select select ""applied""
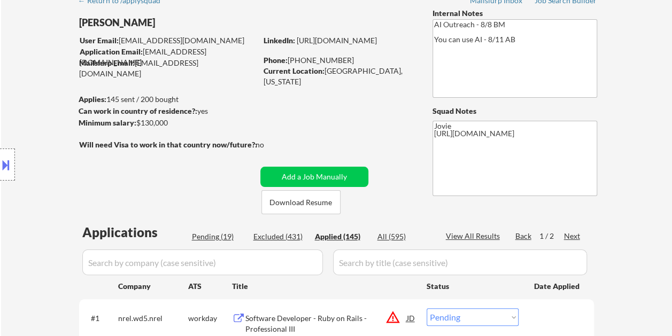
select select ""applied""
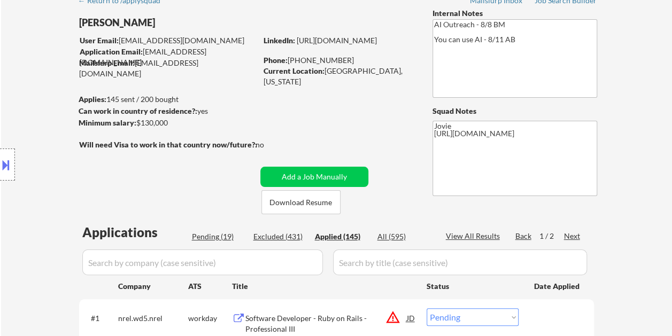
select select ""applied""
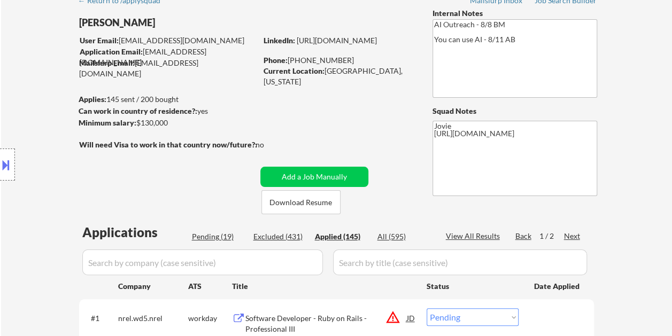
select select ""applied""
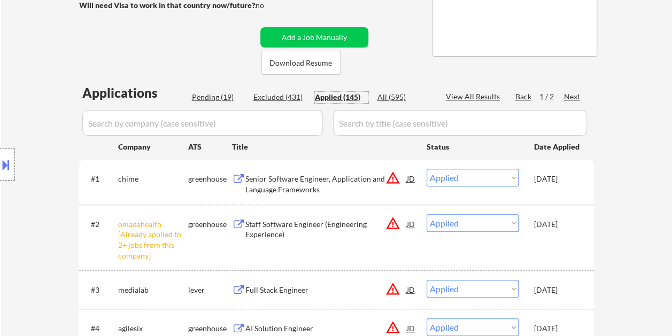
scroll to position [107, 0]
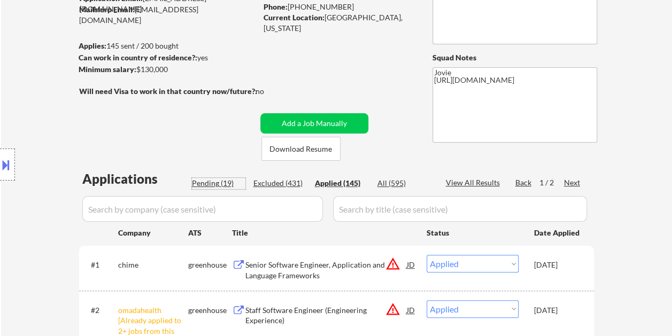
click at [219, 184] on div "Pending (19)" at bounding box center [218, 183] width 53 height 11
select select ""pending""
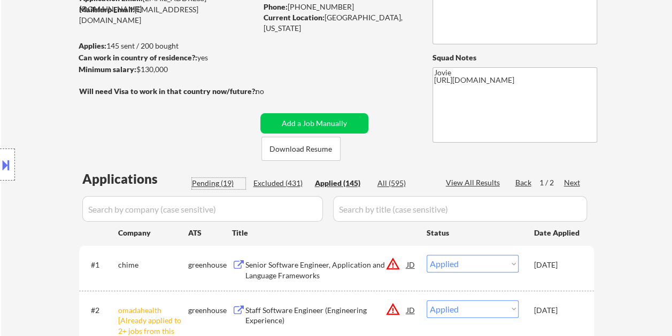
select select ""pending""
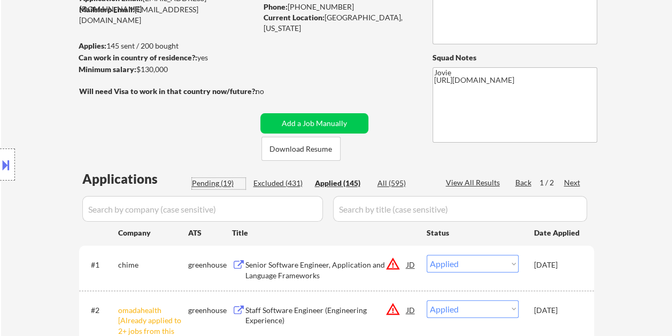
select select ""pending""
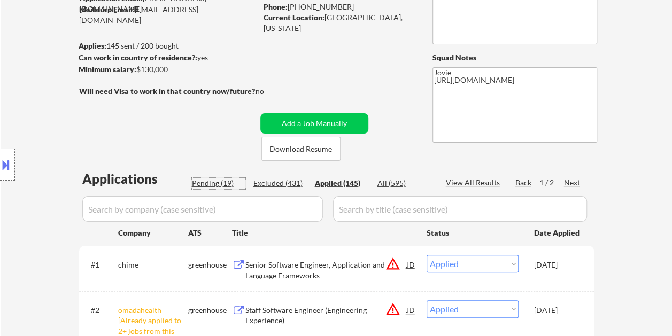
select select ""pending""
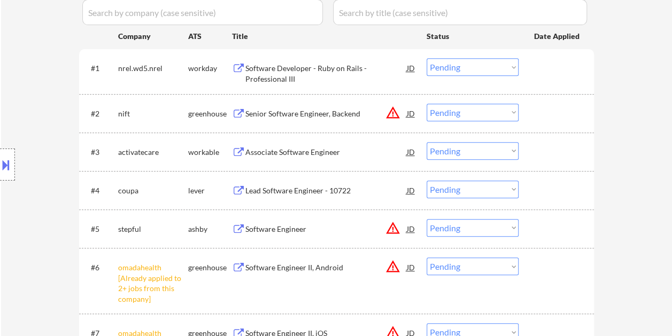
scroll to position [321, 0]
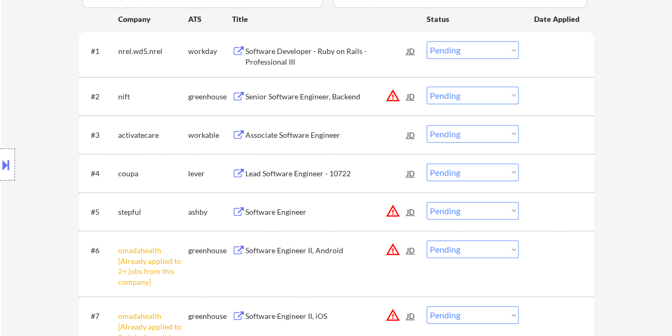
click at [535, 168] on div at bounding box center [557, 173] width 47 height 19
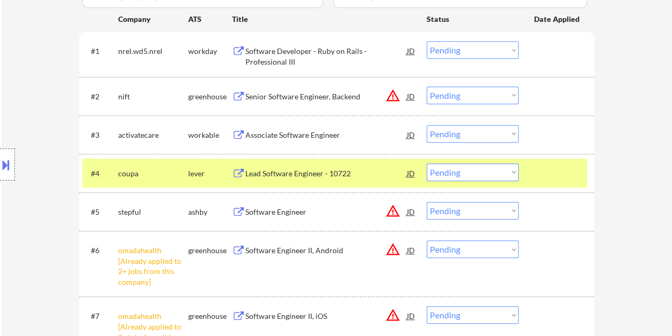
click at [314, 175] on div "Lead Software Engineer - 10722" at bounding box center [325, 173] width 161 height 11
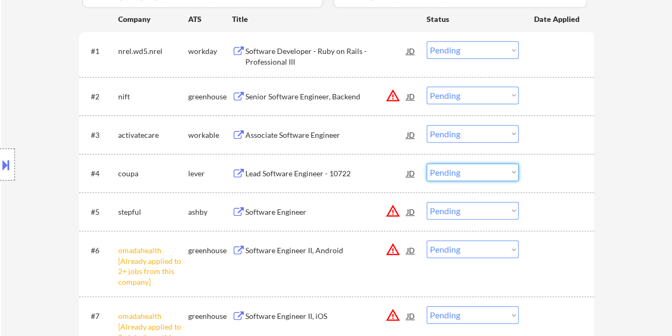
click at [514, 171] on select "Choose an option... Pending Applied Excluded (Questions) Excluded (Expired) Exc…" at bounding box center [473, 173] width 92 height 18
click at [427, 164] on select "Choose an option... Pending Applied Excluded (Questions) Excluded (Expired) Exc…" at bounding box center [473, 173] width 92 height 18
select select ""pending""
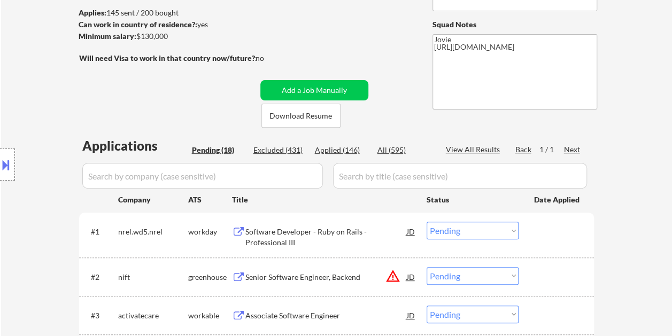
scroll to position [160, 0]
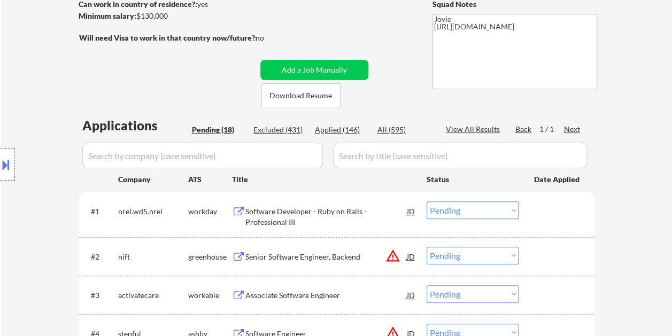
click at [345, 126] on div "Applied (146)" at bounding box center [341, 130] width 53 height 11
select select ""applied""
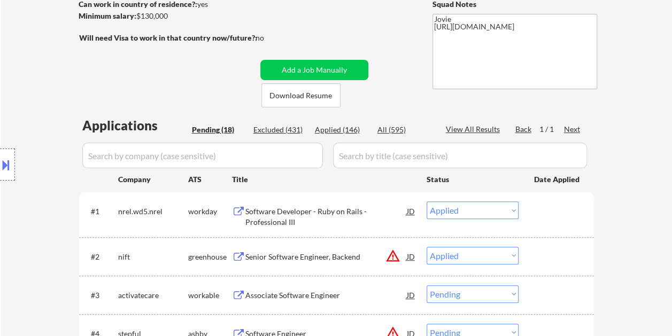
select select ""applied""
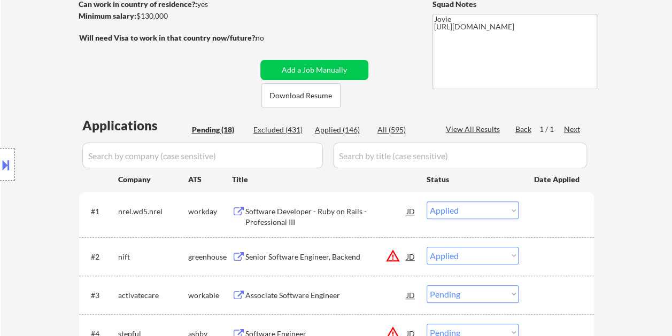
select select ""applied""
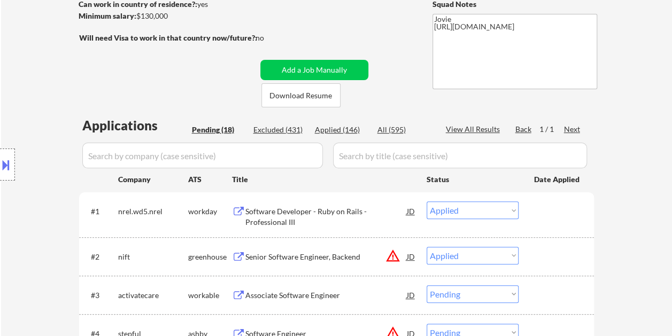
select select ""applied""
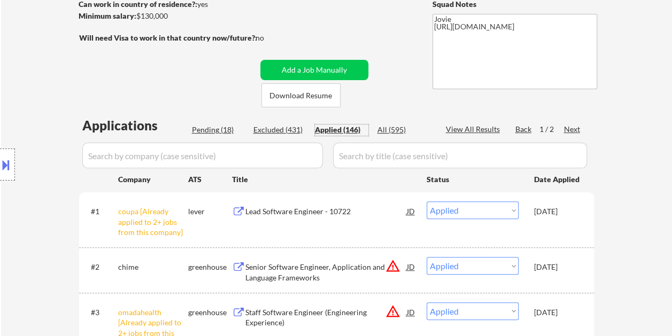
click at [213, 126] on div "Pending (18)" at bounding box center [218, 130] width 53 height 11
select select ""pending""
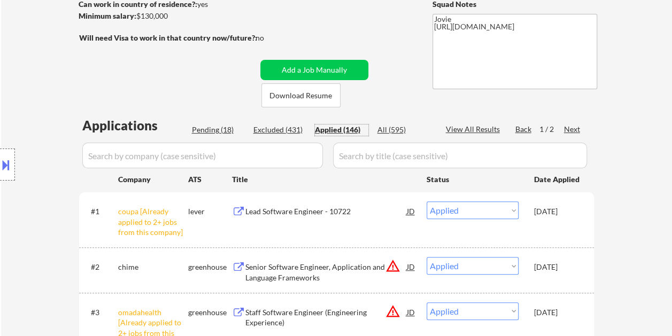
select select ""pending""
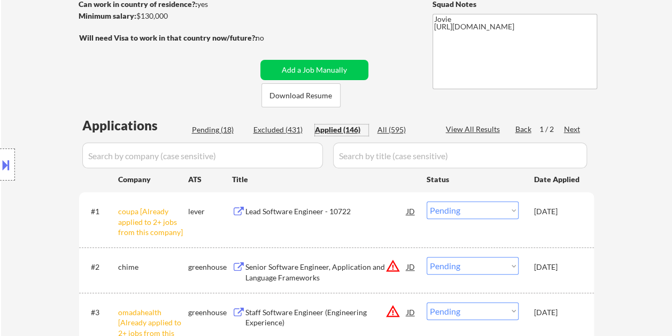
select select ""pending""
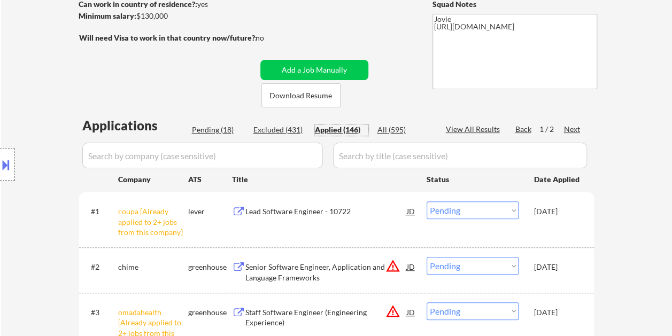
select select ""pending""
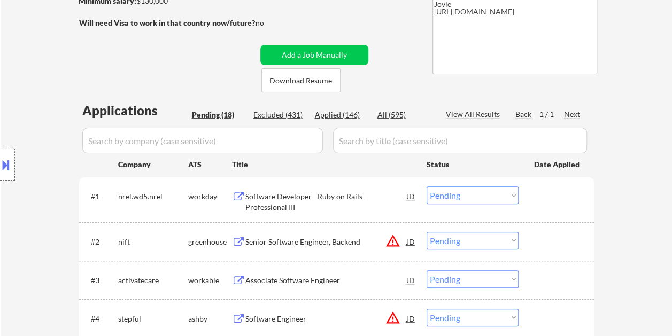
scroll to position [214, 0]
